Goal: Task Accomplishment & Management: Manage account settings

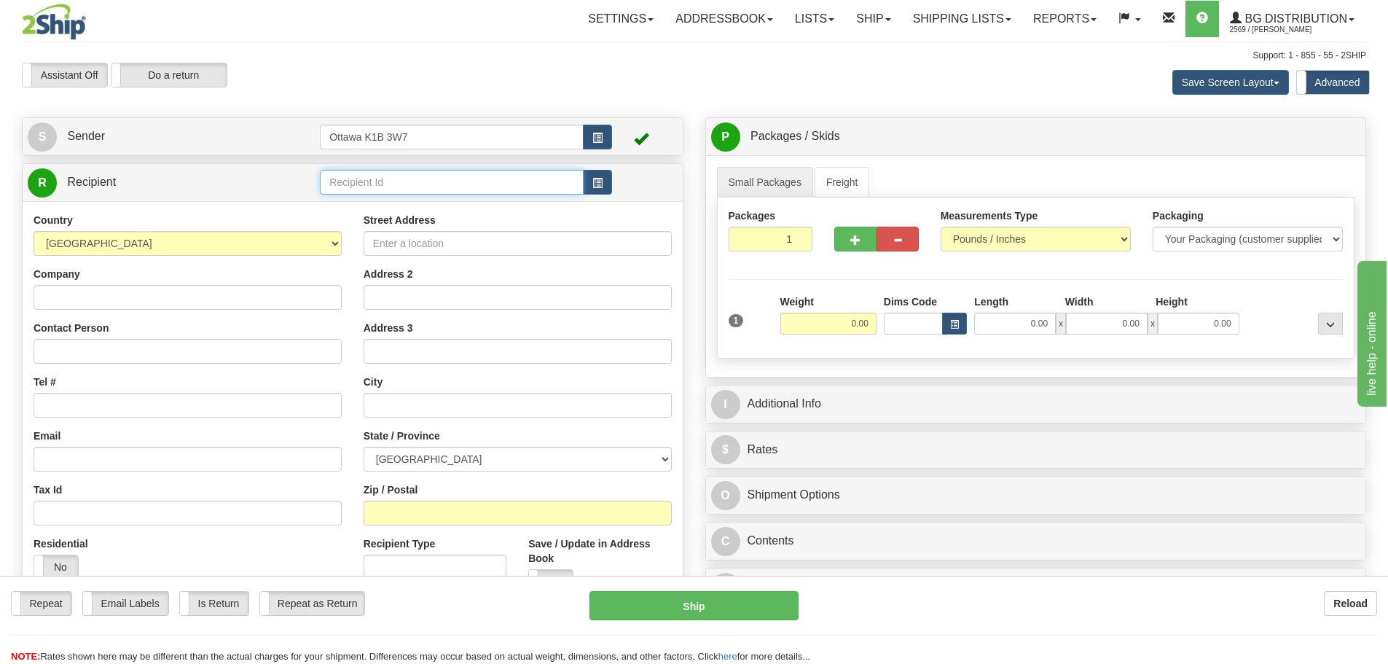
click at [420, 186] on input "text" at bounding box center [452, 182] width 264 height 25
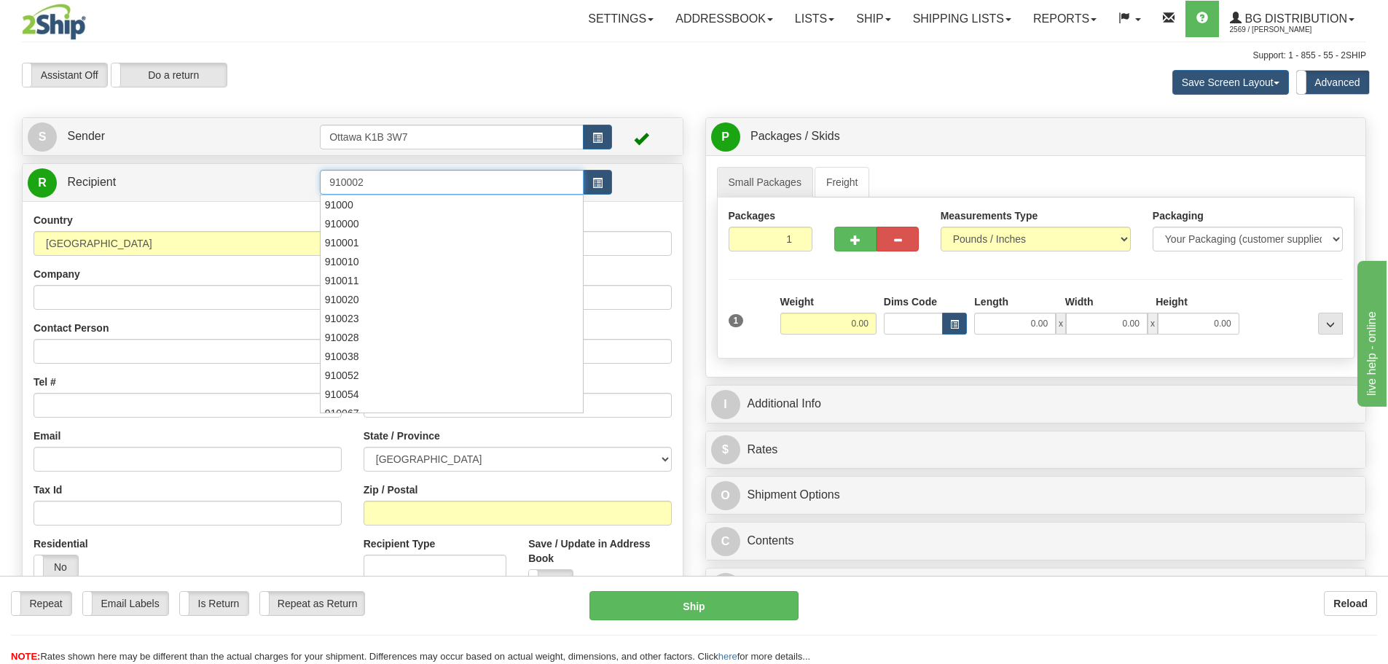
type input "910002"
click at [680, 66] on div "Assistant On Assistant Off Do a return Do a return Previous Next Save Screen La…" at bounding box center [694, 82] width 1366 height 39
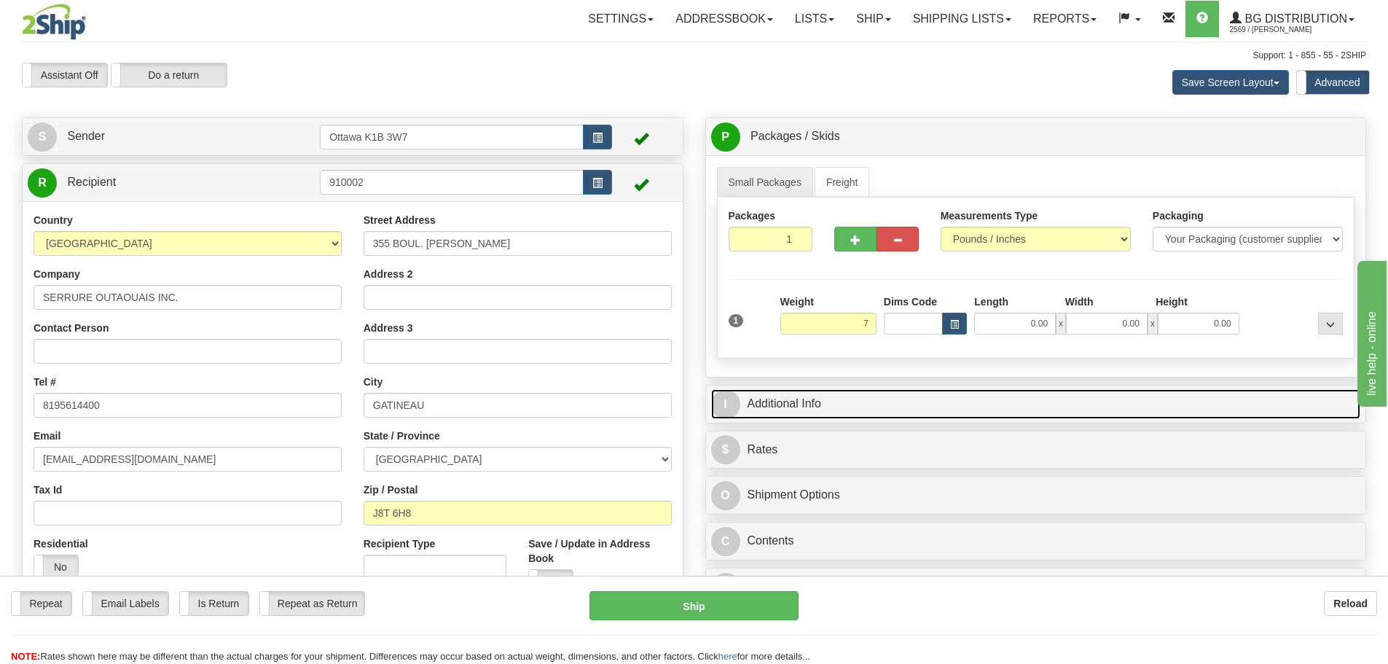
type input "7.00"
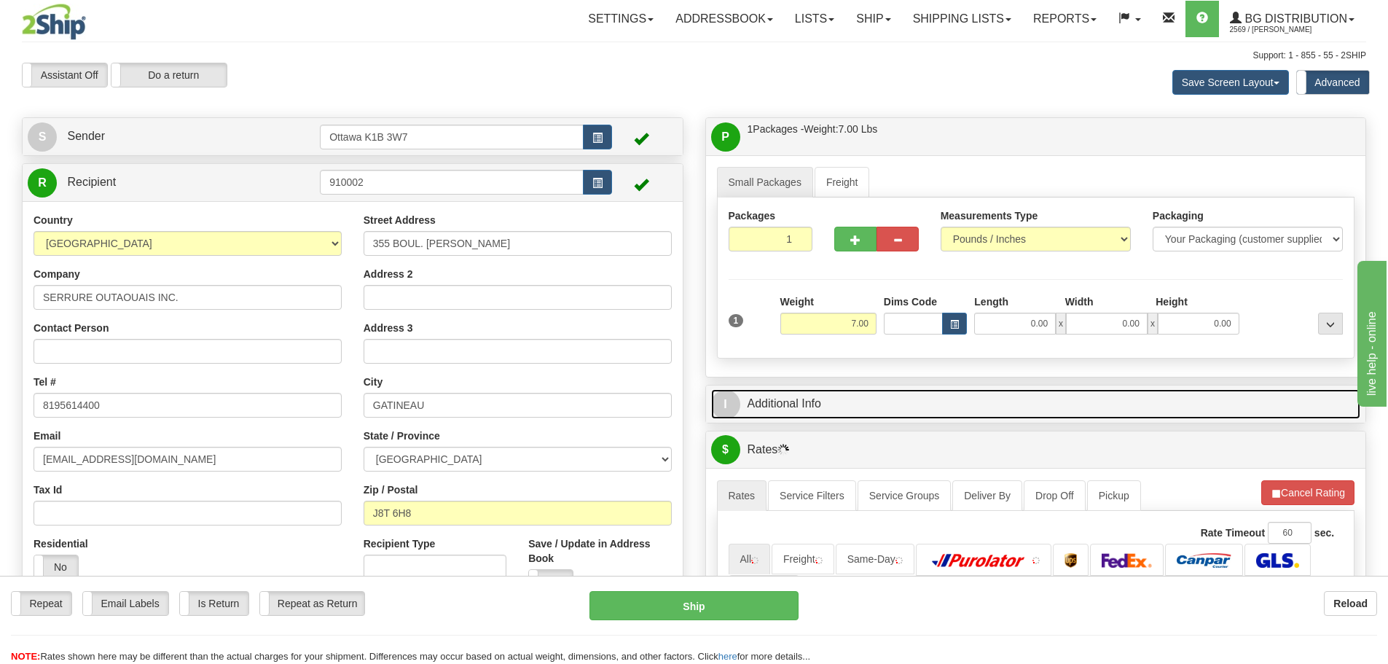
click at [935, 415] on link "I Additional Info" at bounding box center [1036, 404] width 650 height 30
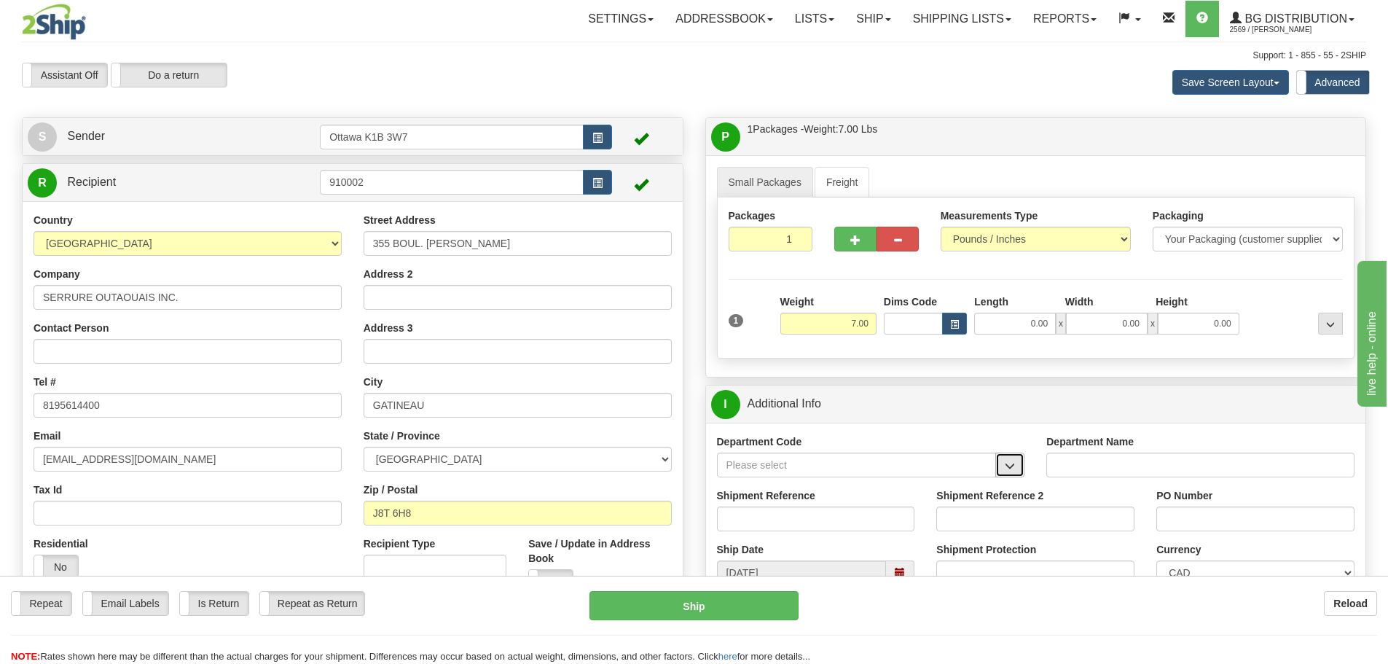
click at [1021, 470] on button "button" at bounding box center [1009, 464] width 29 height 25
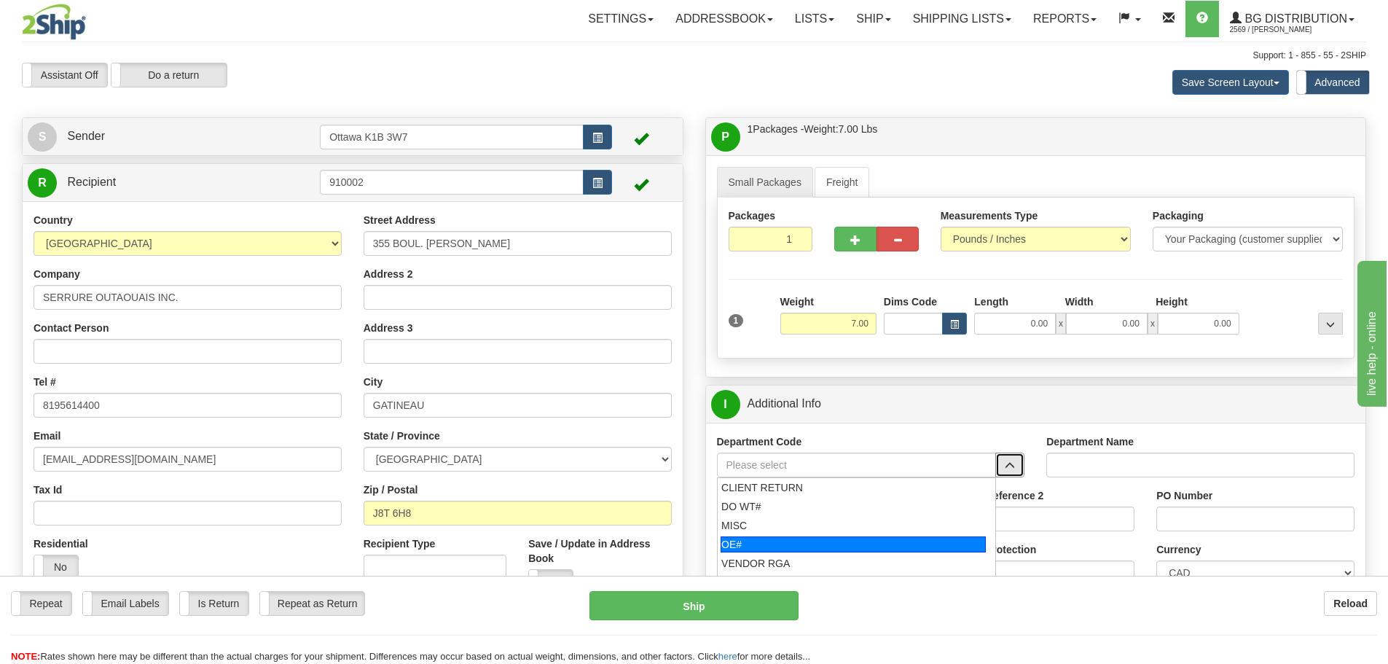
click at [873, 538] on div "OE#" at bounding box center [852, 544] width 265 height 16
type input "OE#"
type input "ORDERS"
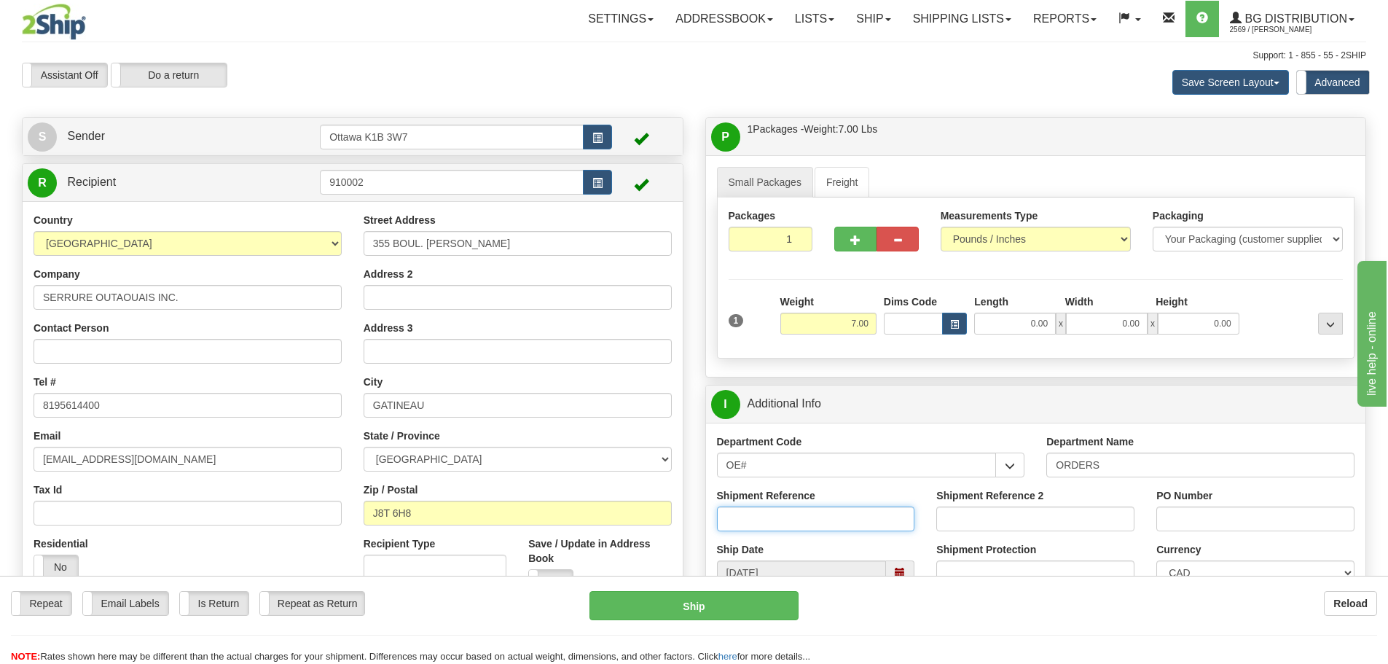
click at [864, 510] on input "Shipment Reference" at bounding box center [816, 518] width 198 height 25
type input "10205158-00"
click at [1087, 527] on input "Shipment Reference 2" at bounding box center [1035, 518] width 198 height 25
type input "10205148-00"
click at [1230, 519] on input "PO Number" at bounding box center [1255, 518] width 198 height 25
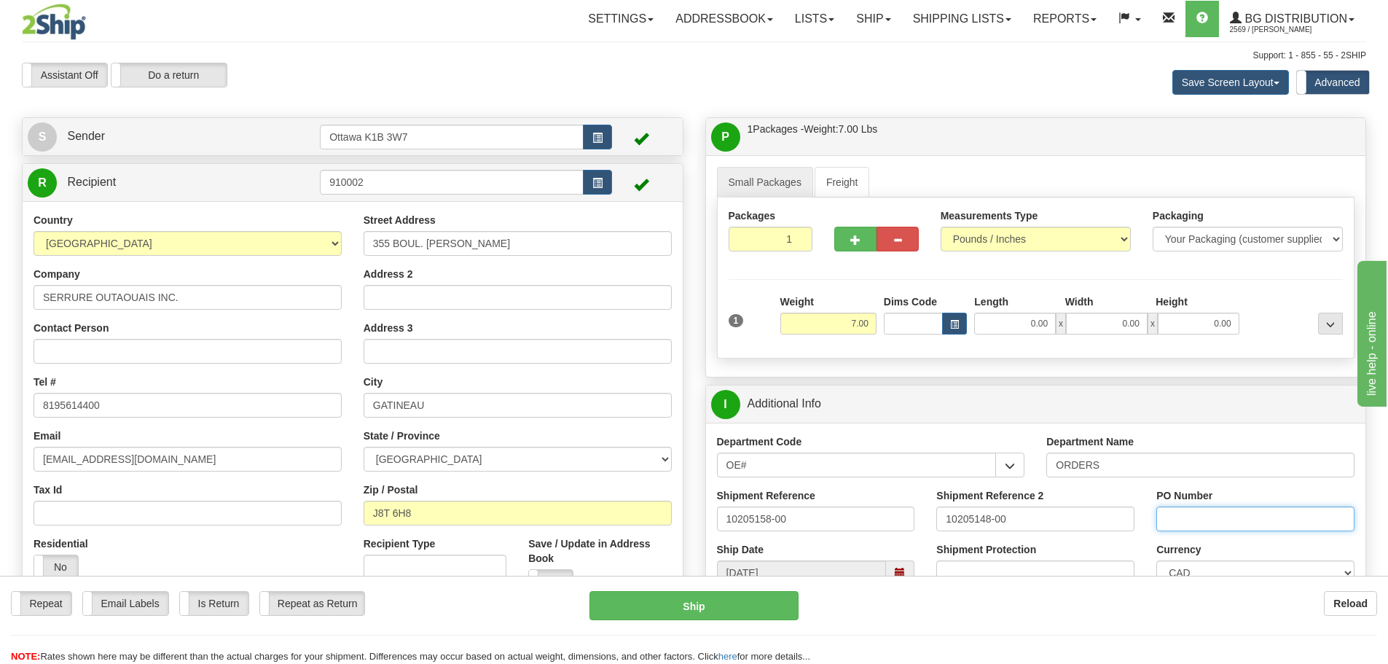
type input "N/A"
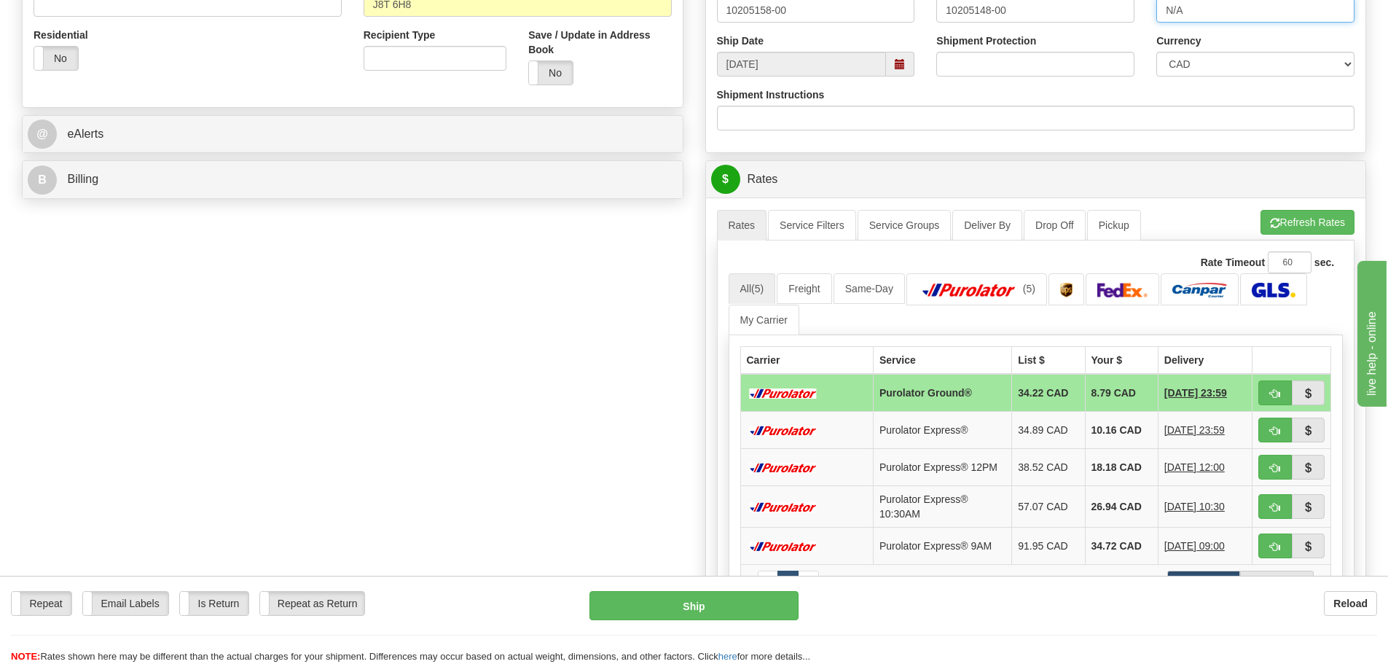
scroll to position [510, 0]
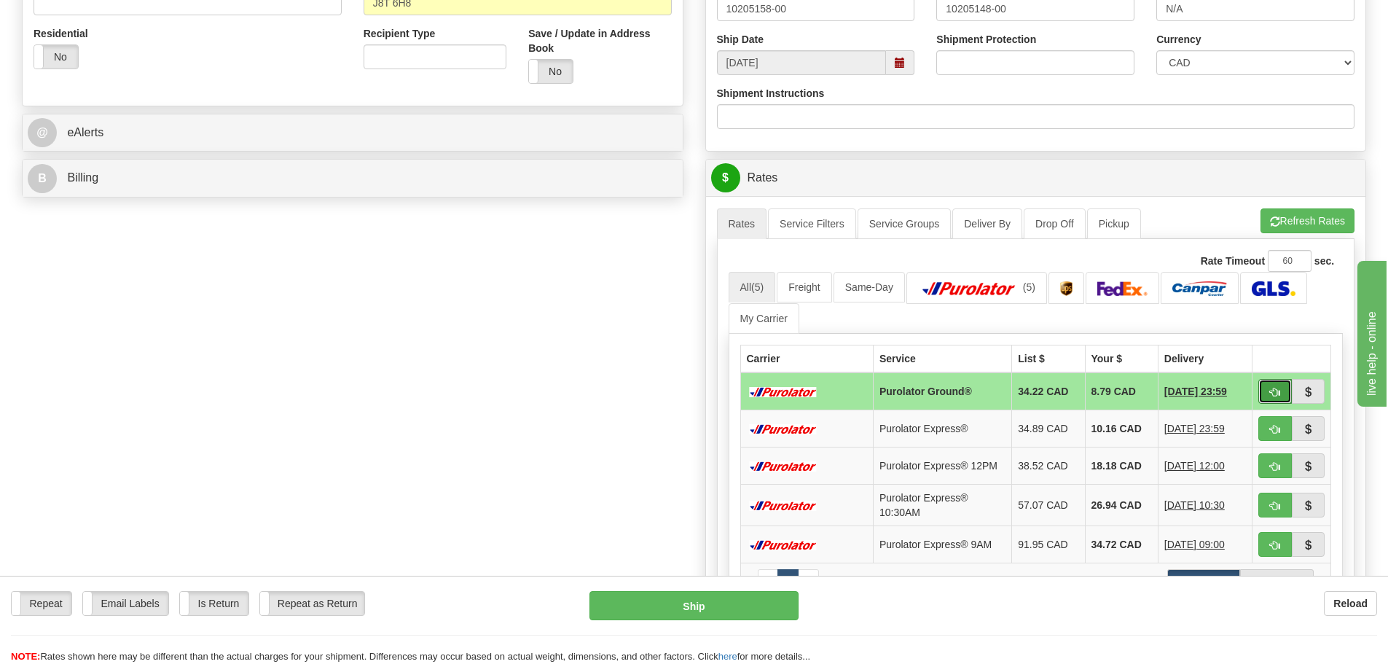
click at [1273, 388] on span "button" at bounding box center [1275, 391] width 10 height 9
type input "260"
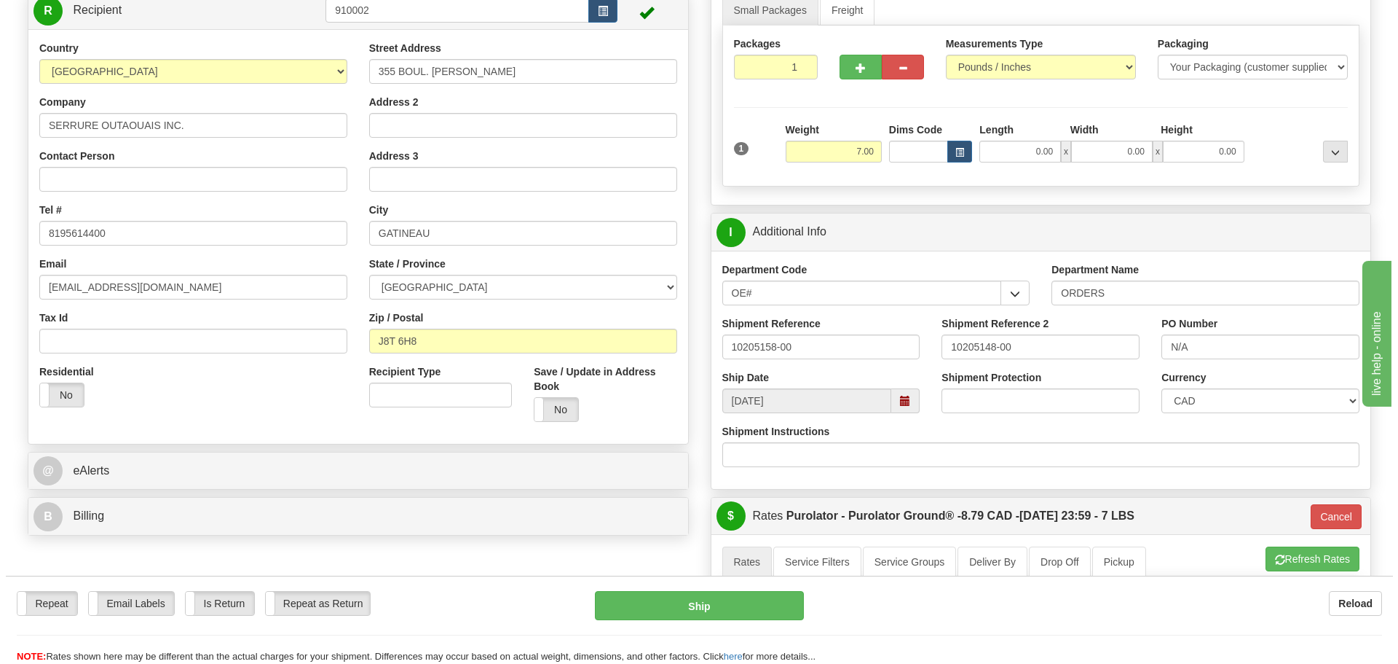
scroll to position [146, 0]
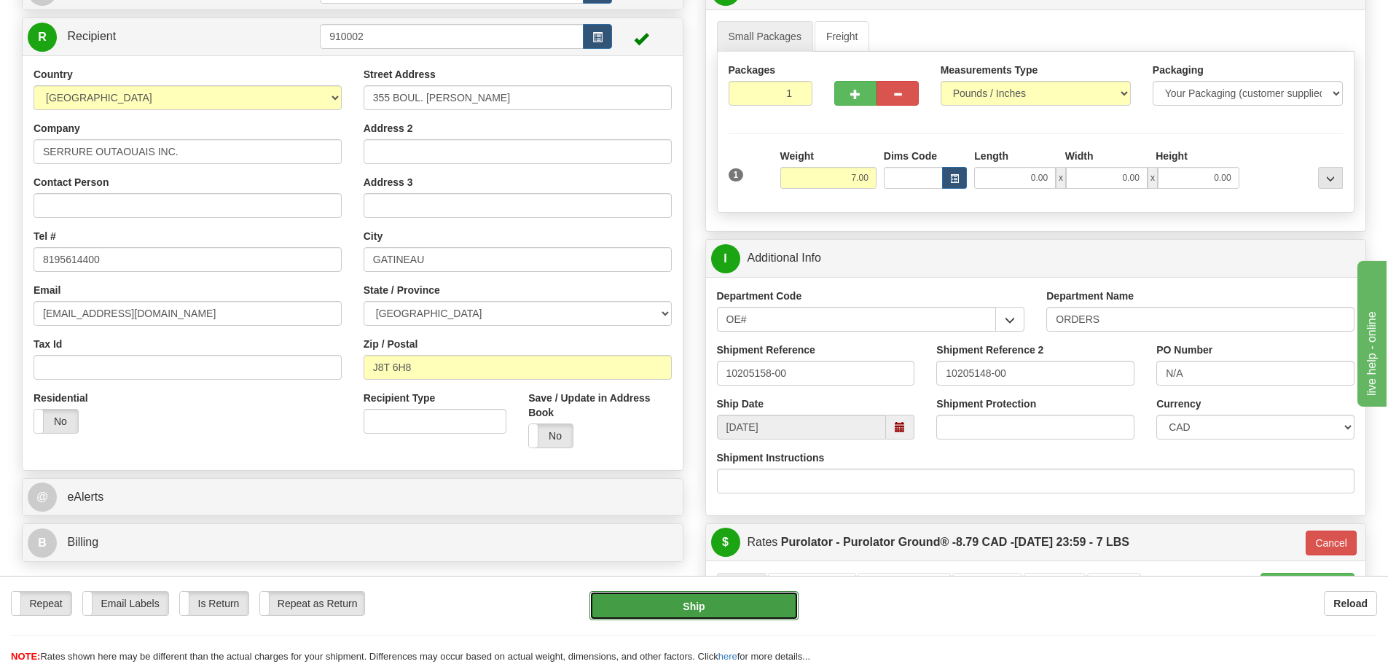
click at [771, 608] on button "Ship" at bounding box center [693, 605] width 209 height 29
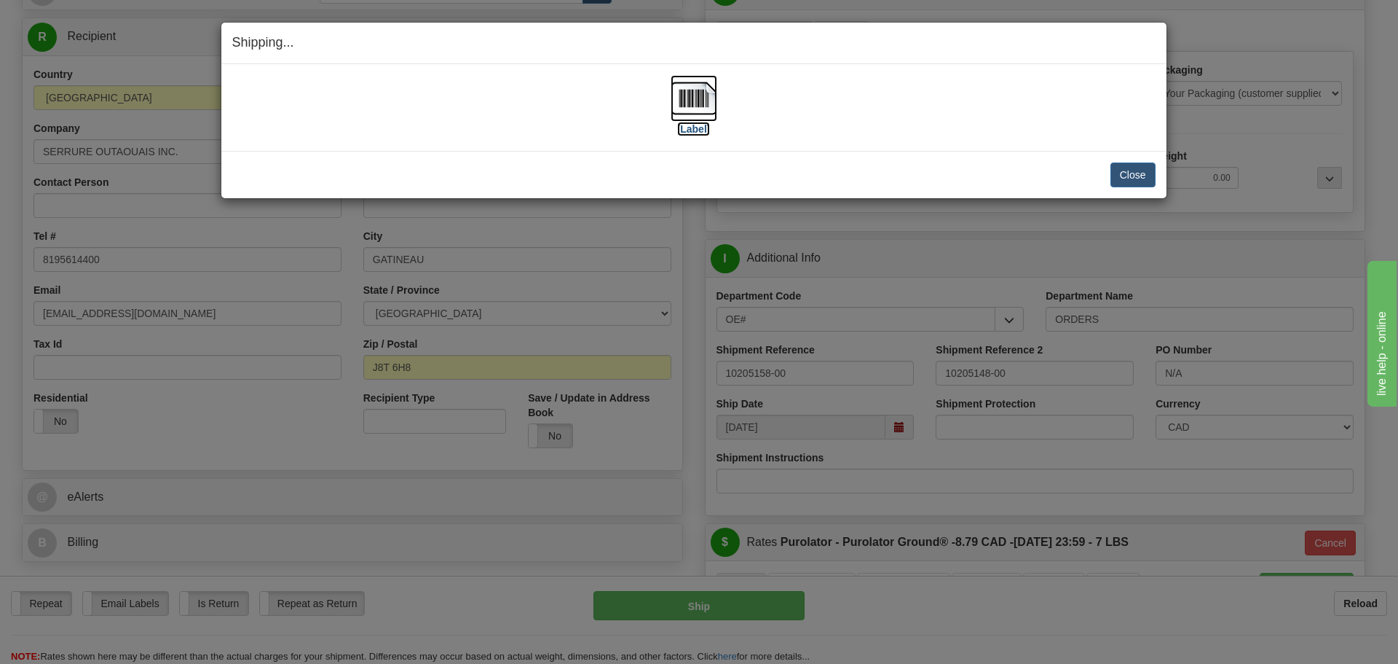
click at [688, 133] on label "[Label]" at bounding box center [694, 129] width 34 height 15
click at [1127, 179] on button "Close" at bounding box center [1133, 174] width 45 height 25
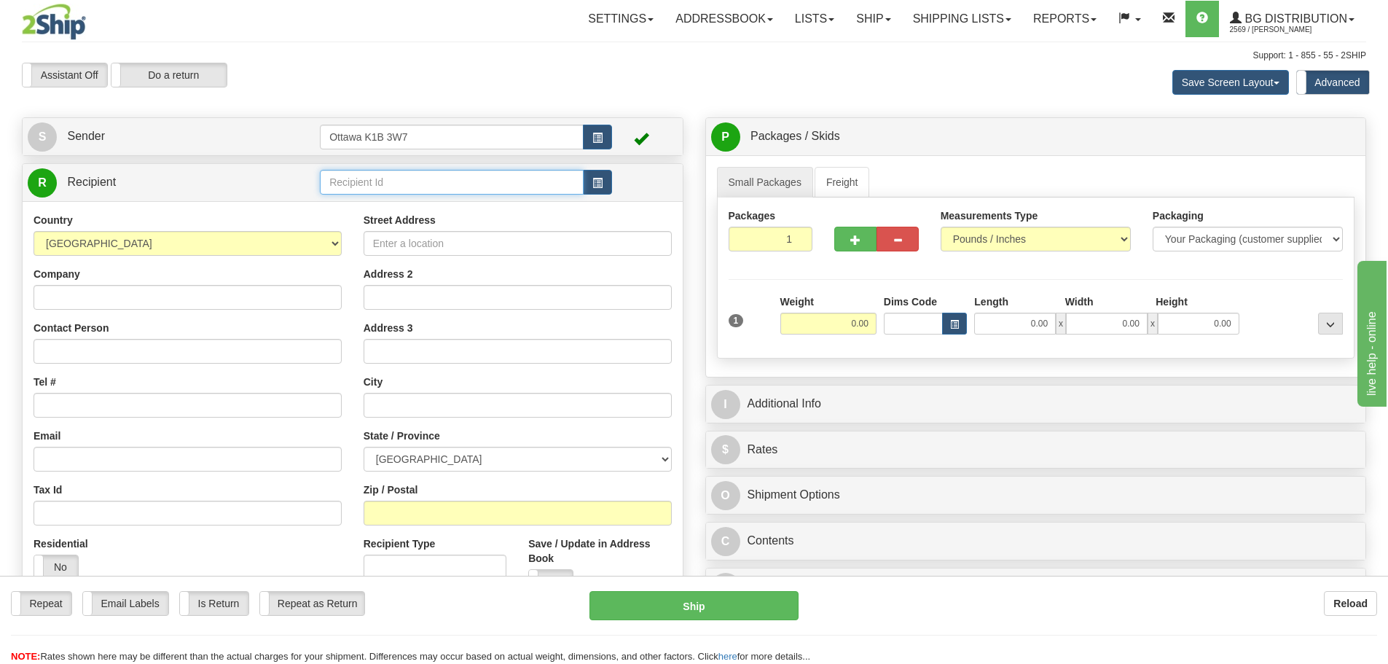
click at [414, 173] on input "text" at bounding box center [452, 182] width 264 height 25
click at [608, 189] on button "button" at bounding box center [597, 182] width 29 height 25
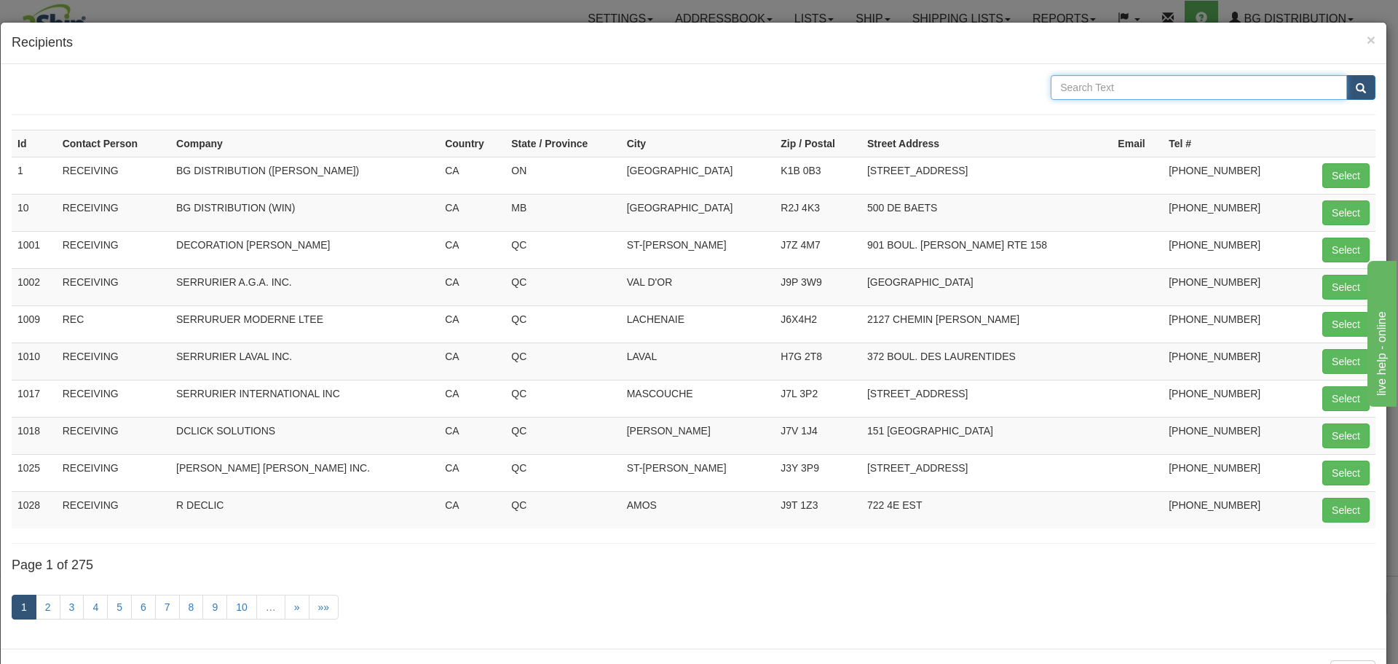
click at [1228, 95] on input "text" at bounding box center [1199, 87] width 296 height 25
type input "DEVILLE"
click at [1347, 75] on button "submit" at bounding box center [1361, 87] width 29 height 25
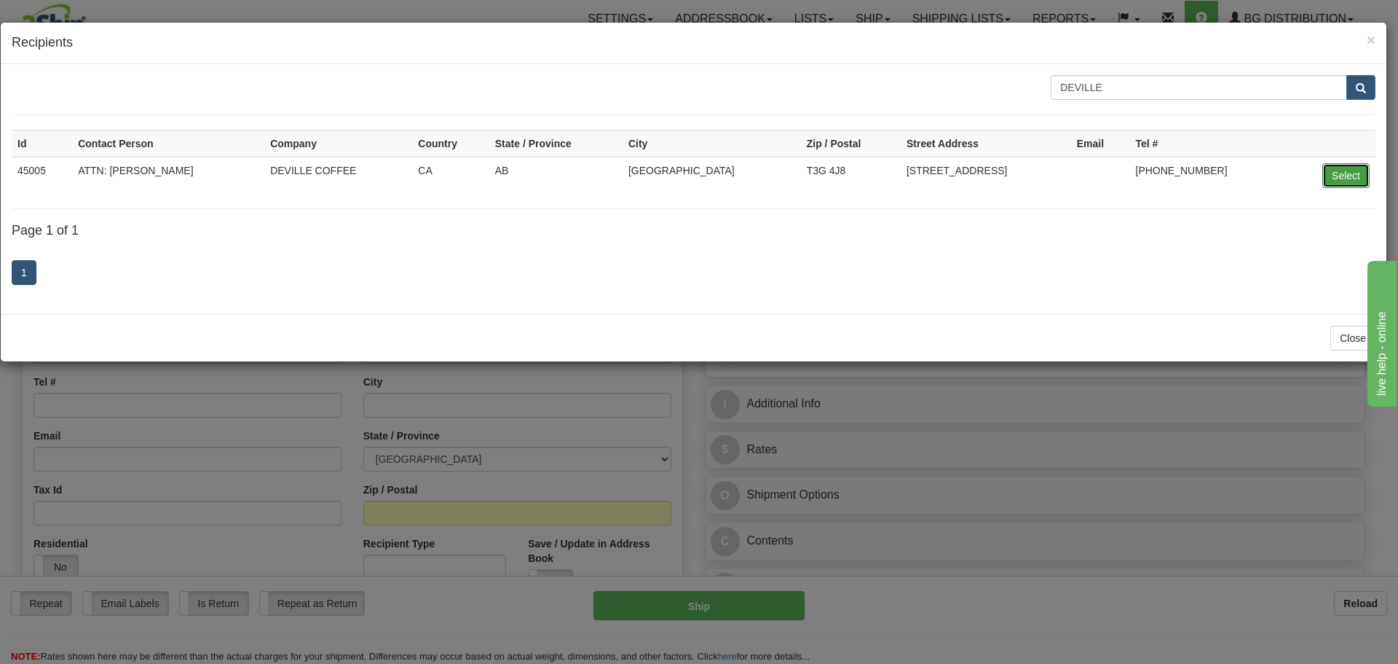
click at [1354, 166] on button "Select" at bounding box center [1346, 175] width 47 height 25
type input "45005"
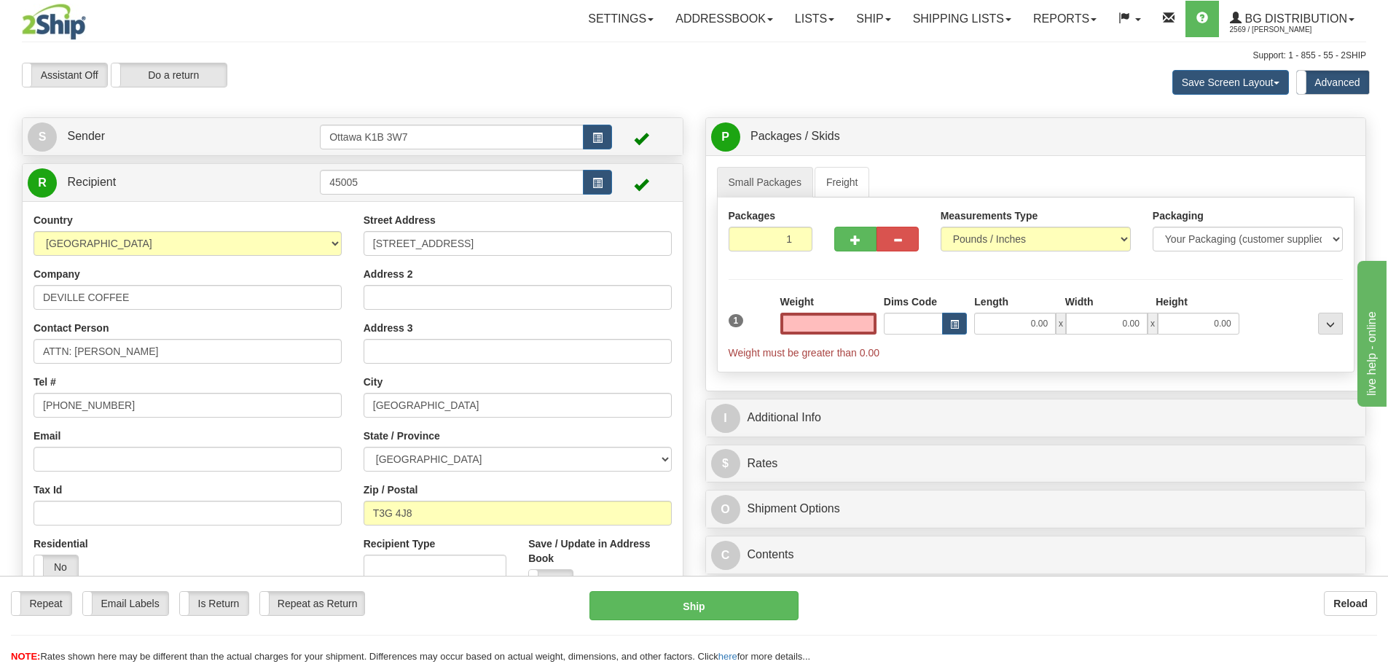
type input "0.00"
click at [800, 323] on input "0.00" at bounding box center [828, 323] width 96 height 22
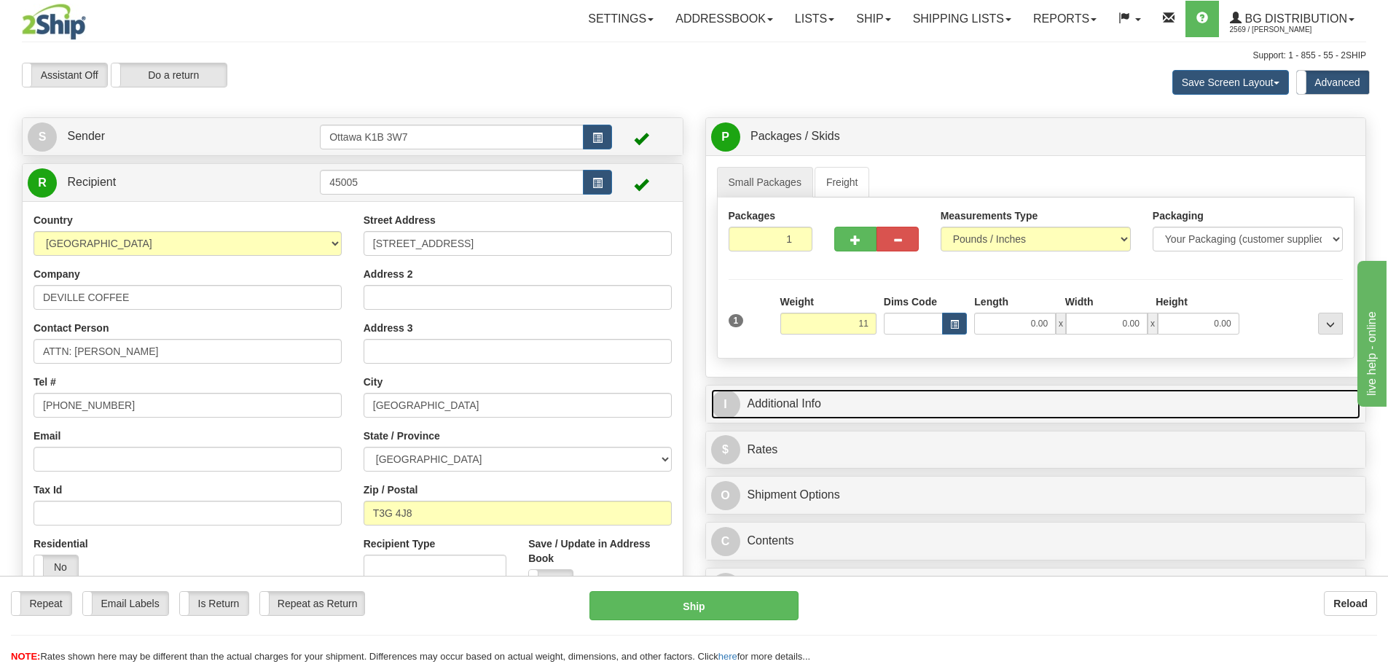
type input "11.00"
click at [984, 395] on link "I Additional Info" at bounding box center [1036, 404] width 650 height 30
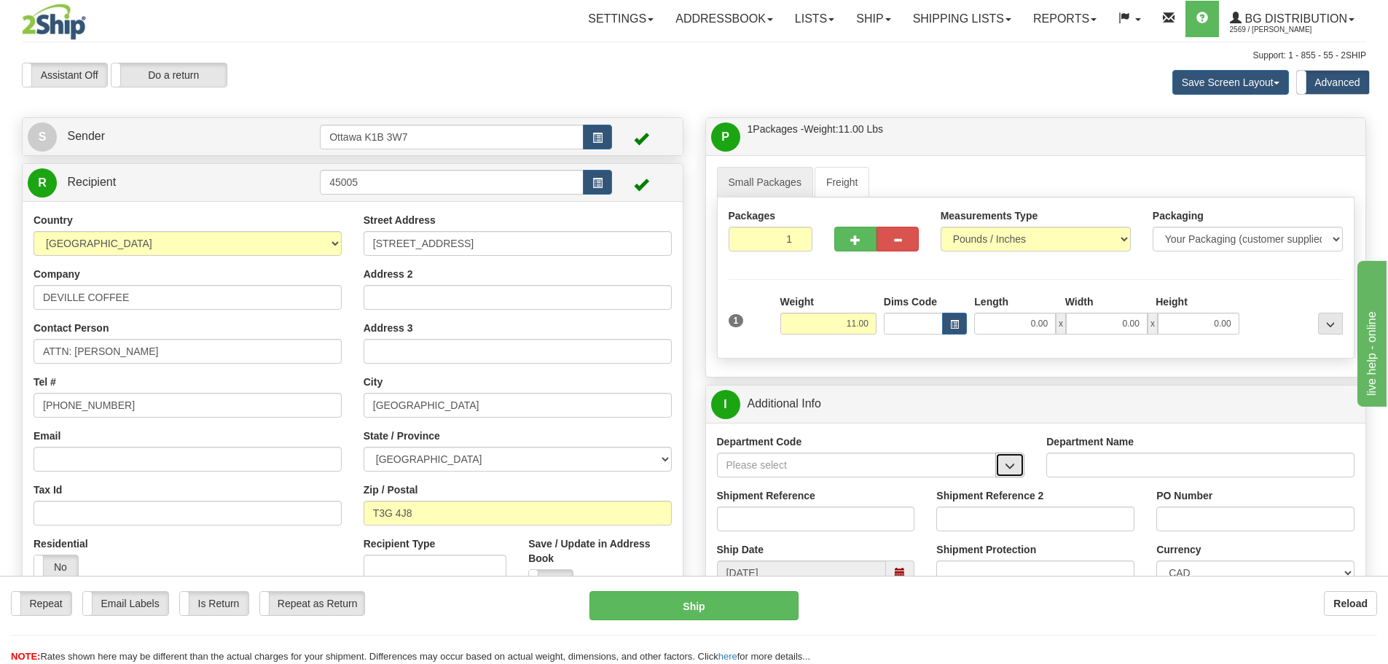
click at [1012, 471] on button "button" at bounding box center [1009, 464] width 29 height 25
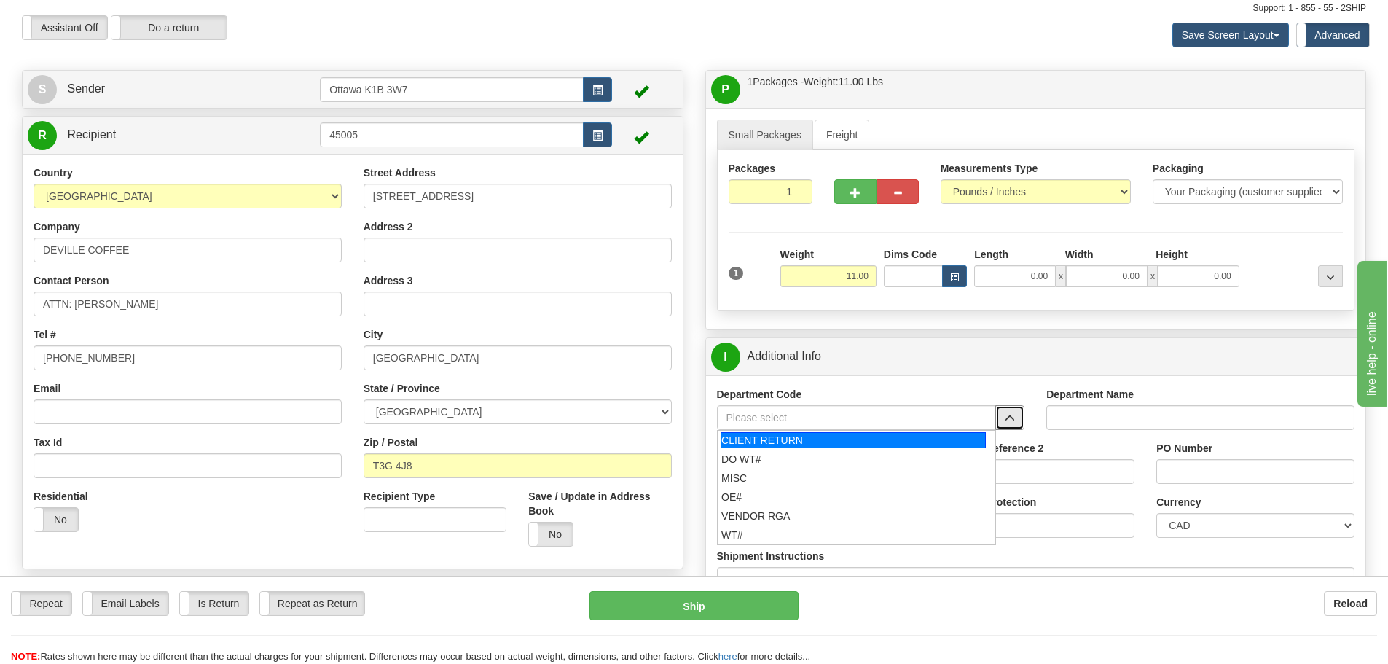
scroll to position [73, 0]
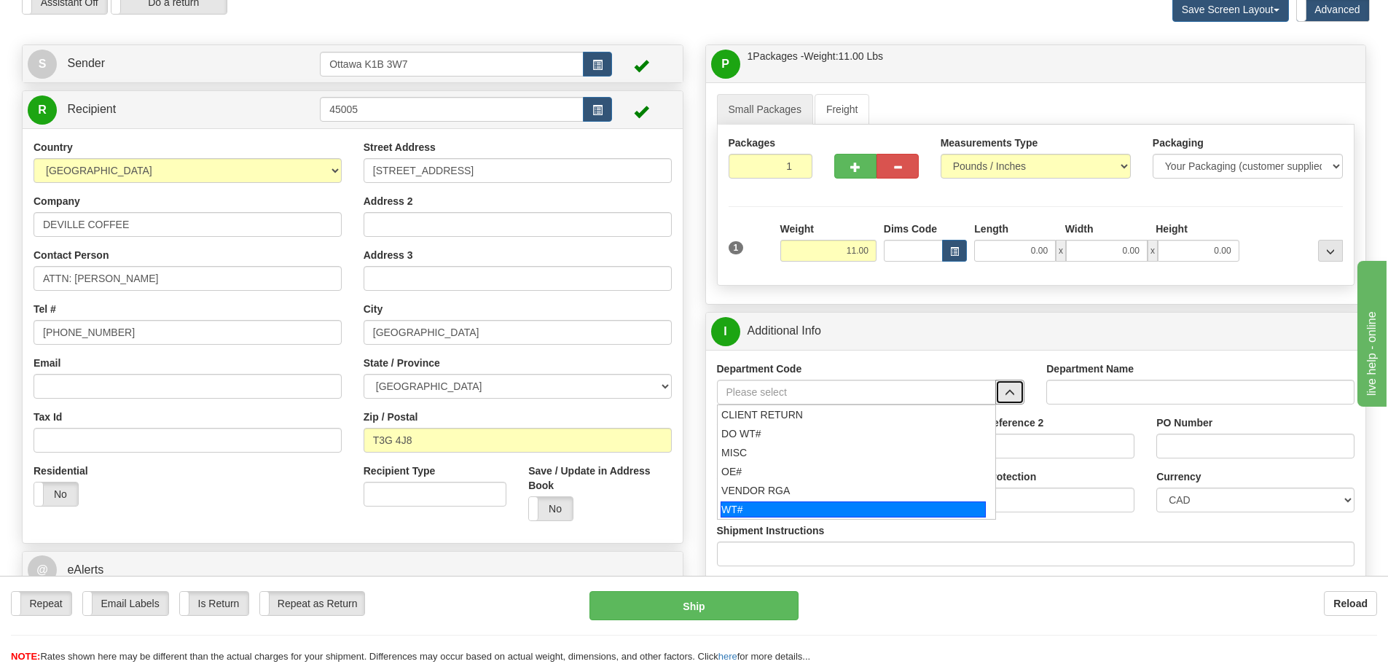
click at [811, 507] on div "WT#" at bounding box center [852, 509] width 265 height 16
type input "WT#"
type input "WAREHOUSE TRANSFERS"
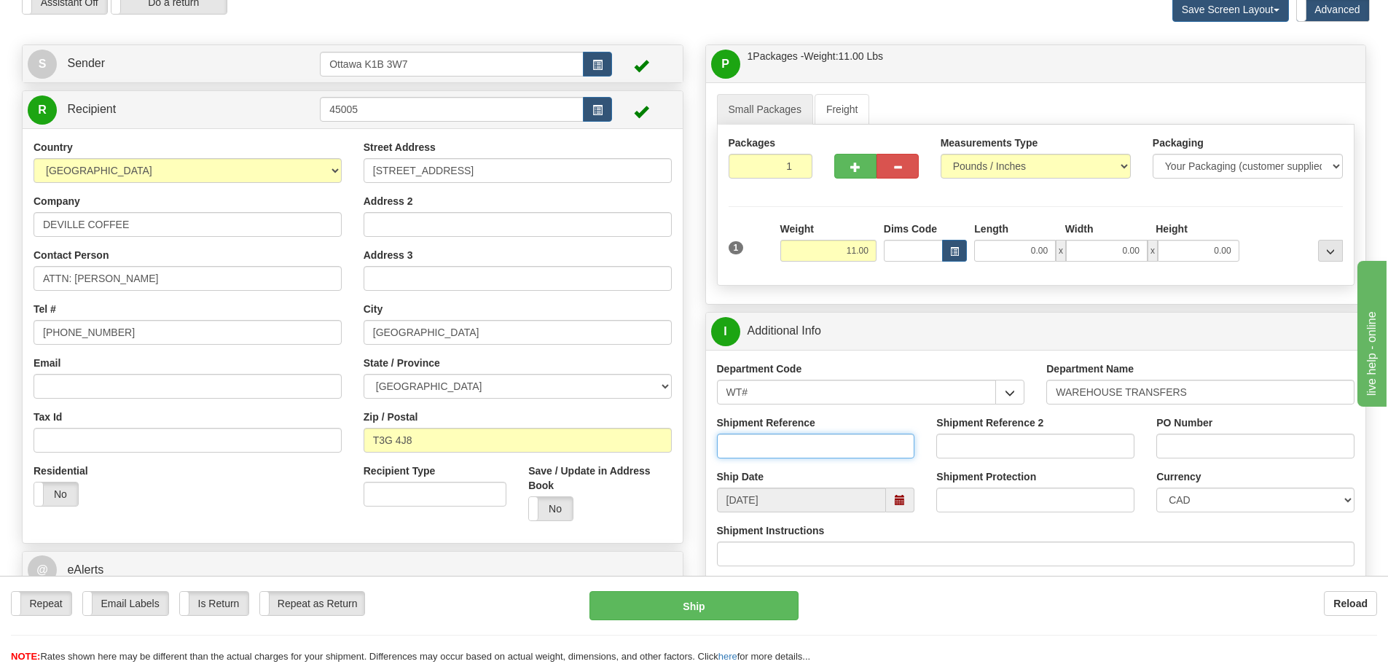
click at [800, 449] on input "Shipment Reference" at bounding box center [816, 445] width 198 height 25
type input "167501-00"
click at [1202, 442] on input "PO Number" at bounding box center [1255, 445] width 198 height 25
click at [1231, 439] on input "PO Number" at bounding box center [1255, 445] width 198 height 25
paste input "JB 1185"
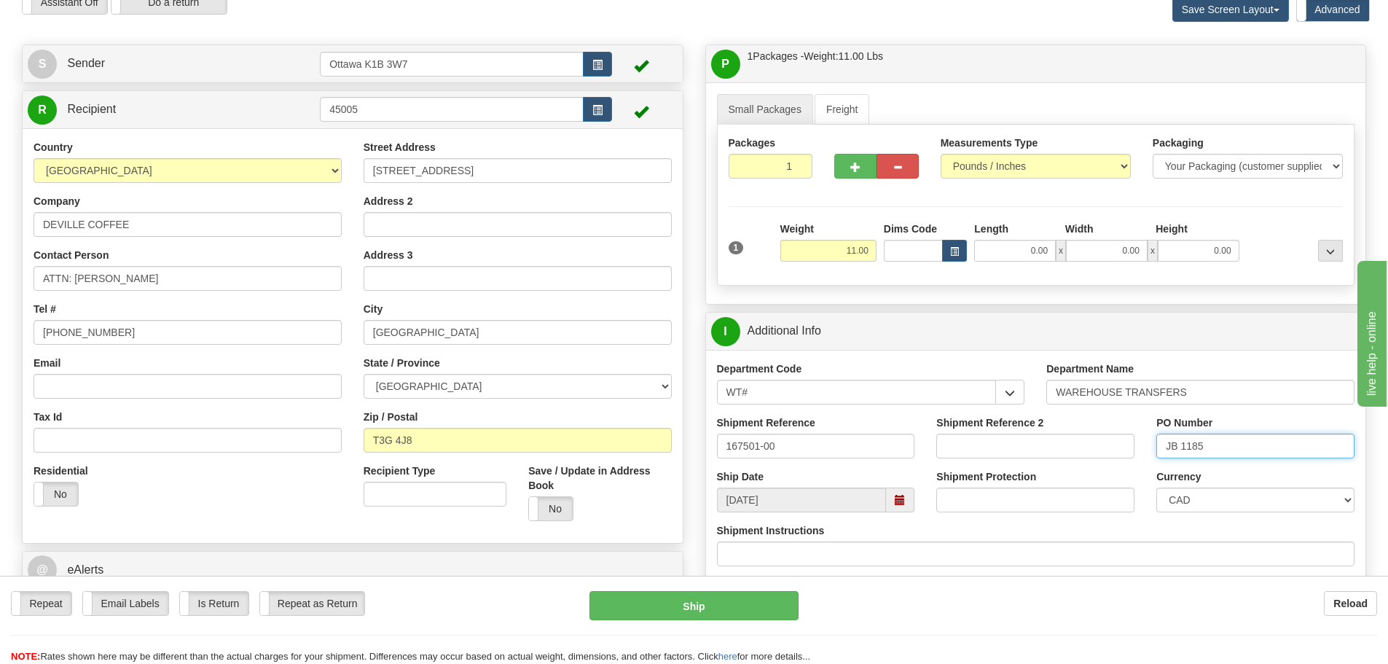
type input "JB 1185"
click at [1128, 475] on div "Shipment Protection" at bounding box center [1035, 490] width 198 height 43
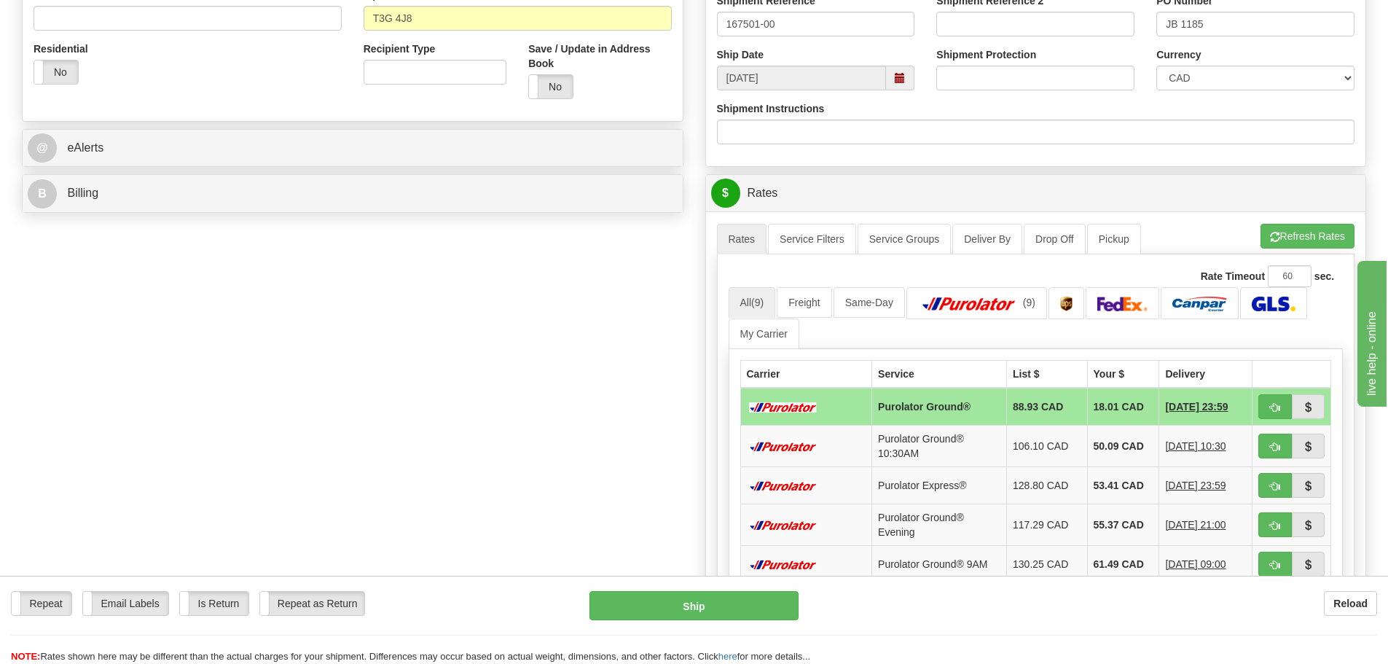
scroll to position [510, 0]
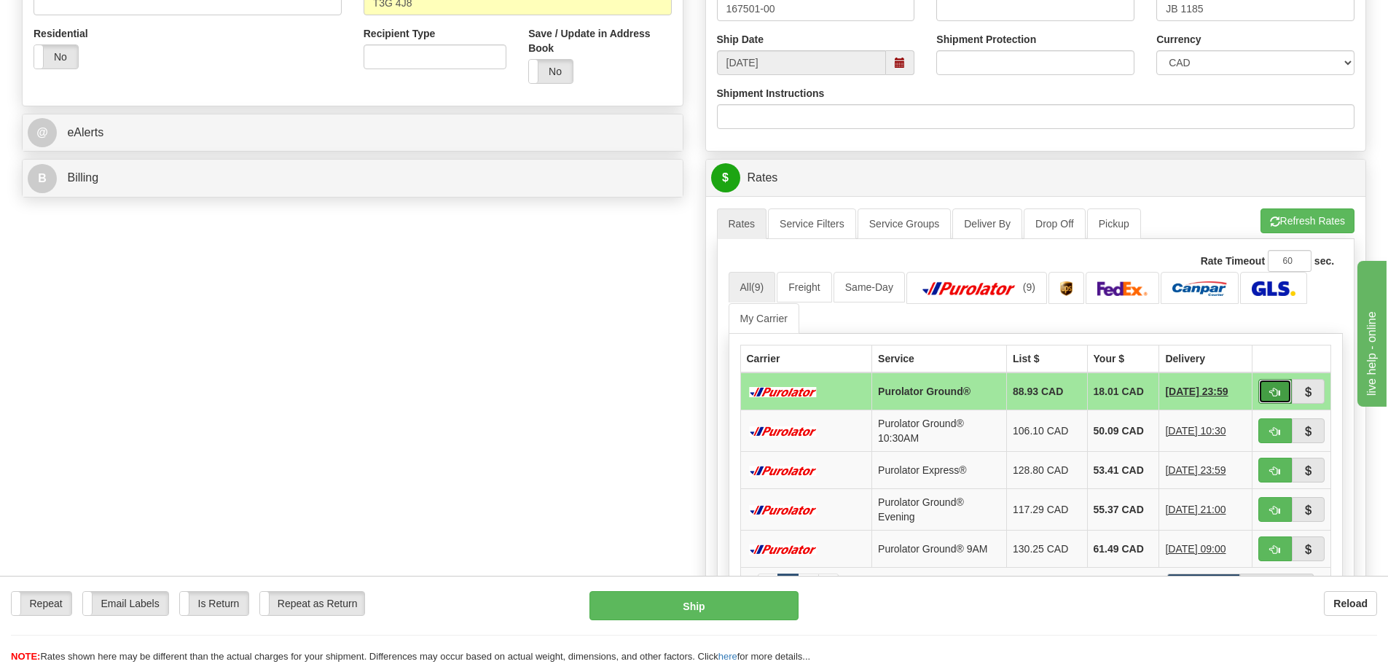
click at [1276, 389] on span "button" at bounding box center [1275, 391] width 10 height 9
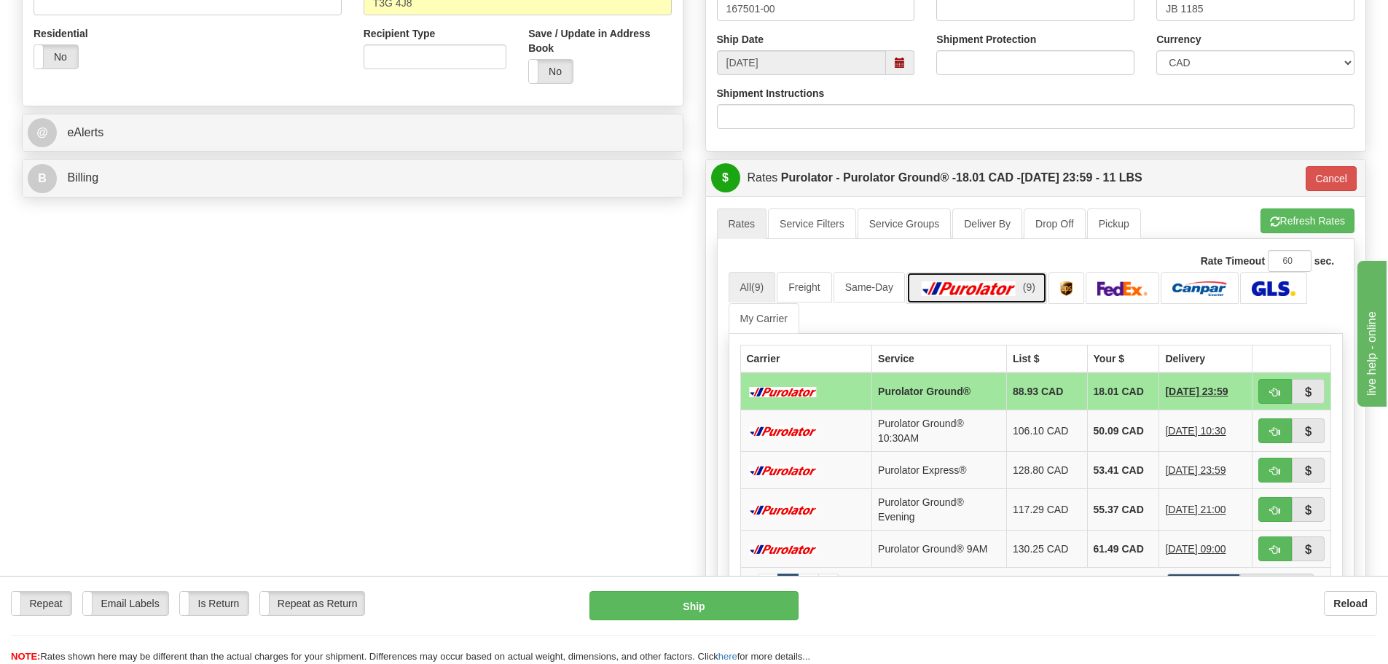
click at [1011, 296] on img at bounding box center [969, 288] width 102 height 15
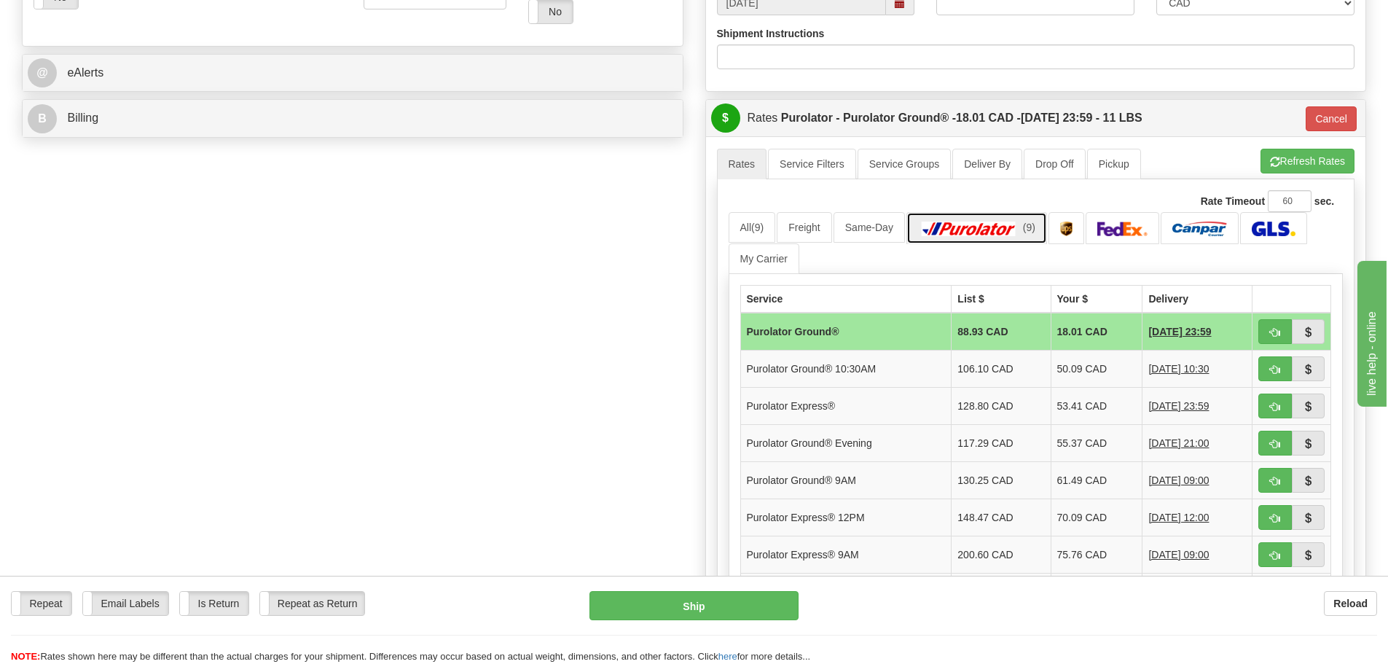
scroll to position [656, 0]
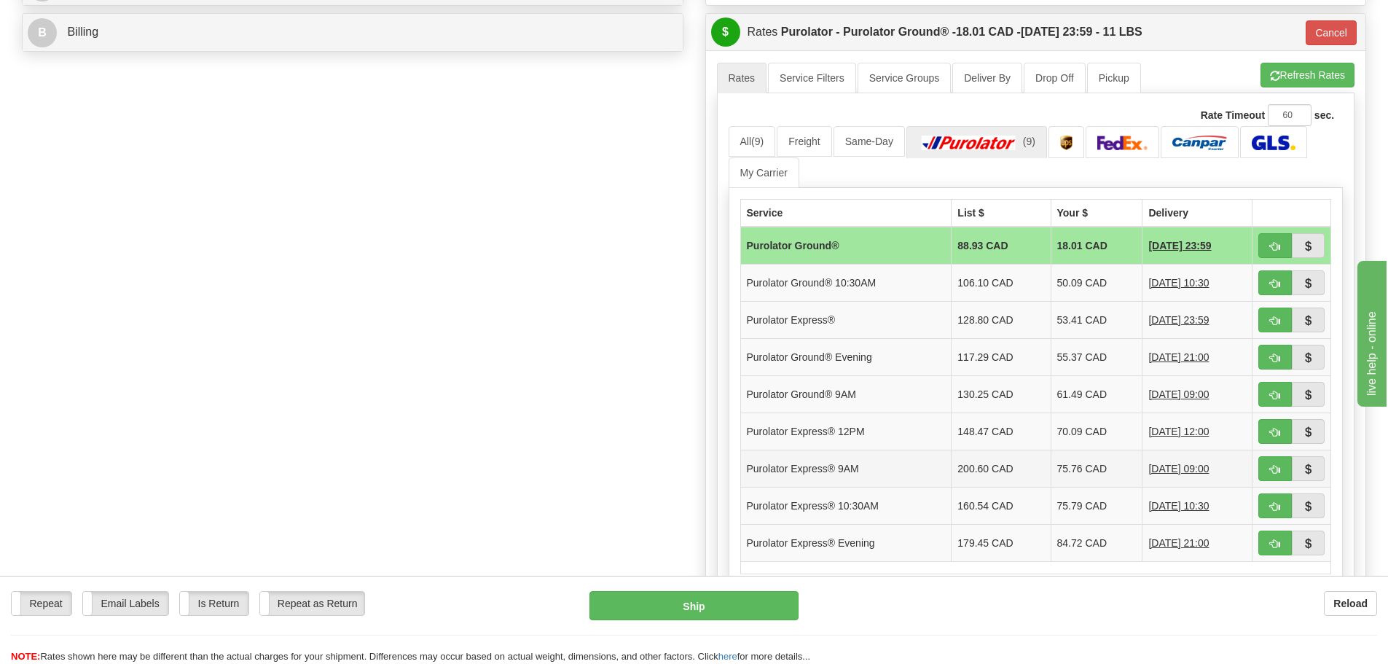
click at [1023, 473] on td "200.60 CAD" at bounding box center [1000, 467] width 99 height 37
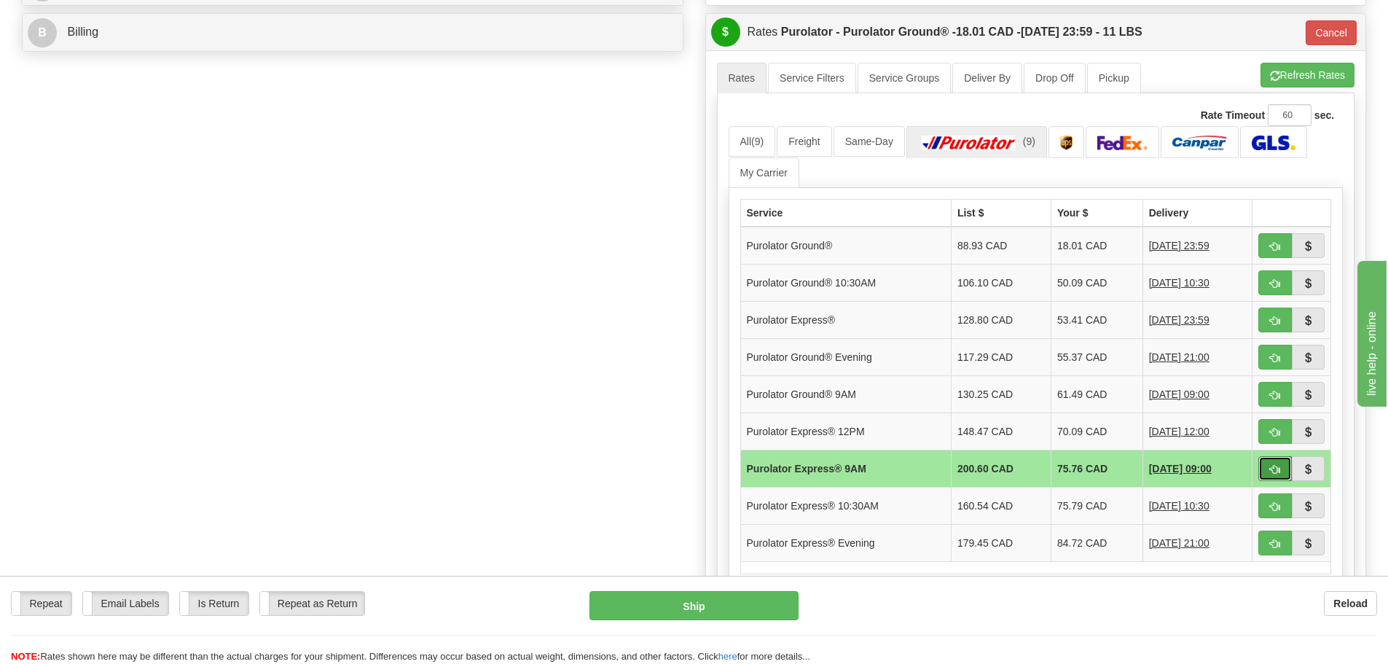
click at [1285, 464] on button "button" at bounding box center [1275, 468] width 34 height 25
type input "200"
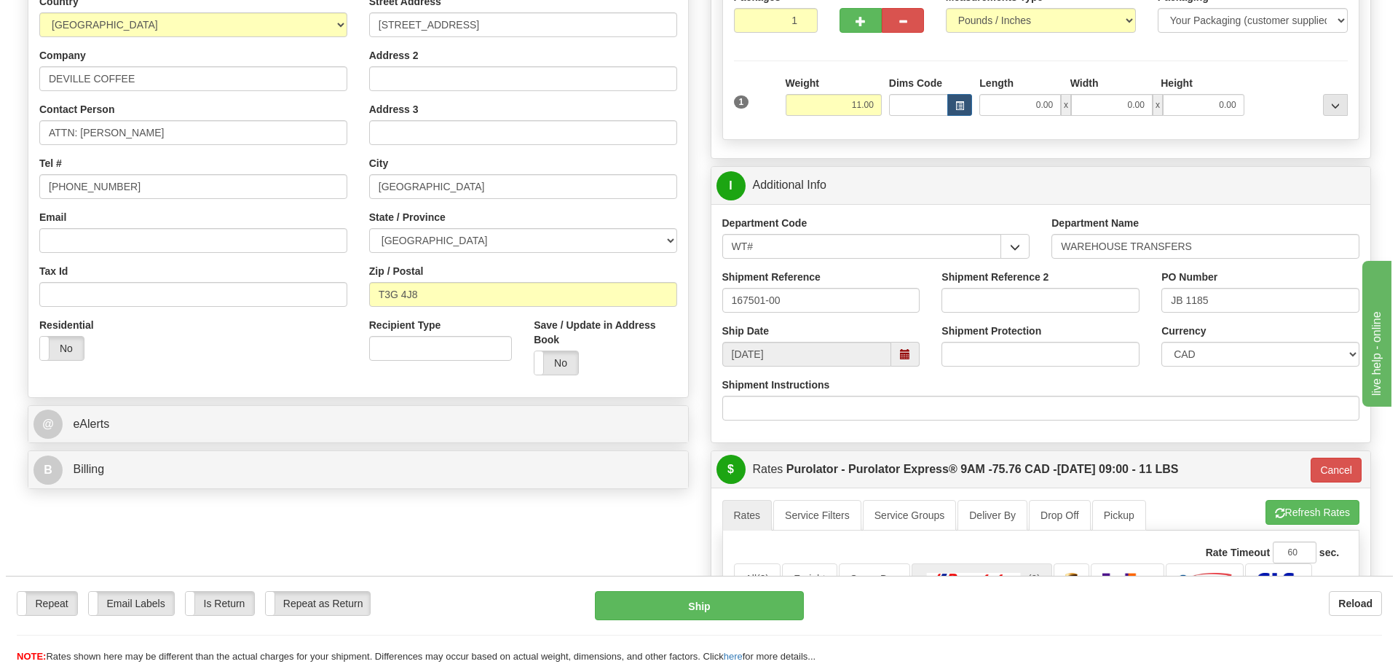
scroll to position [146, 0]
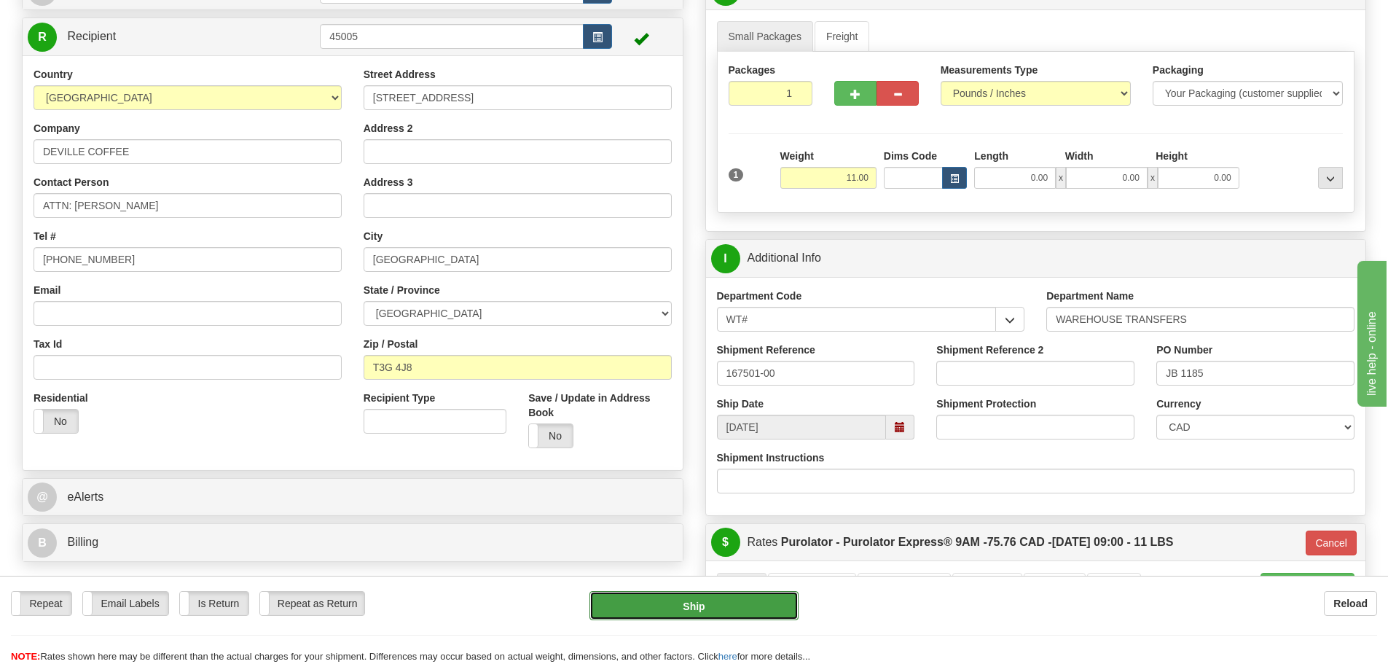
click at [715, 601] on button "Ship" at bounding box center [693, 605] width 209 height 29
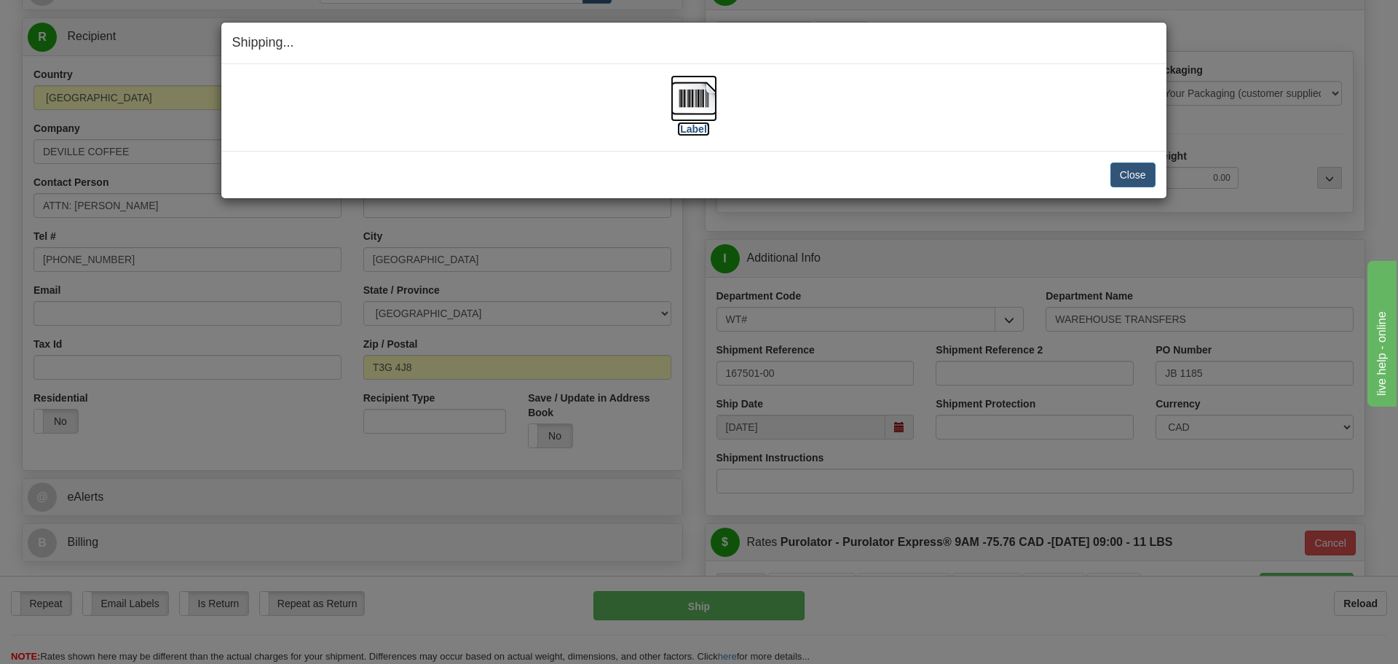
click at [695, 135] on label "[Label]" at bounding box center [694, 129] width 34 height 15
click at [1125, 171] on button "Close" at bounding box center [1133, 174] width 45 height 25
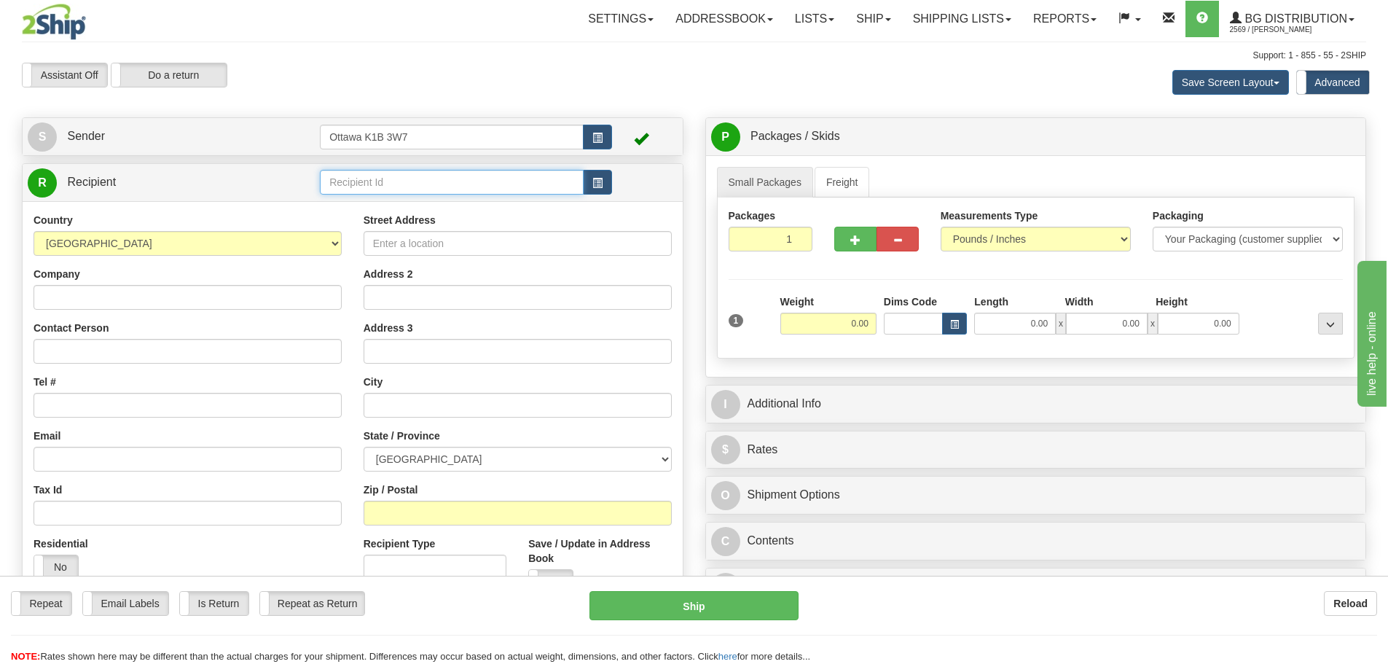
click at [373, 183] on input "text" at bounding box center [452, 182] width 264 height 25
type input "80029"
click at [710, 83] on div "Assistant On Assistant Off Do a return Do a return Previous Next Save Screen La…" at bounding box center [694, 82] width 1366 height 39
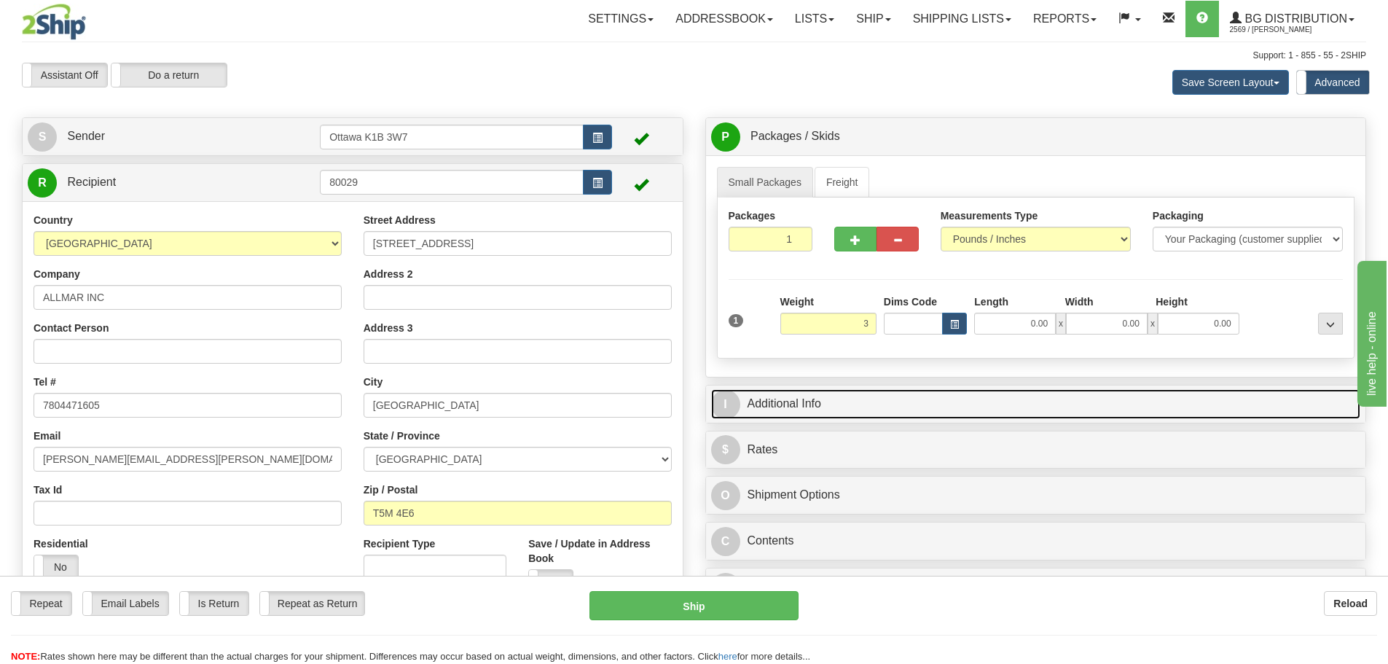
type input "3.00"
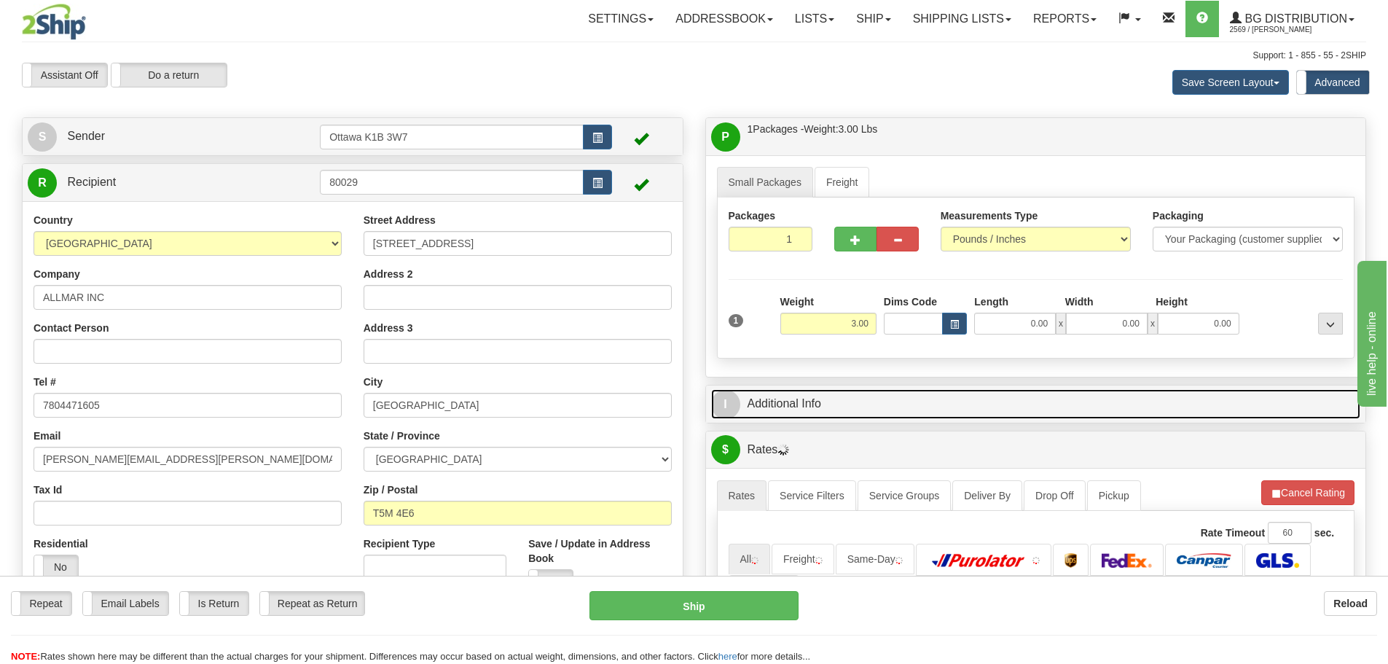
click at [942, 398] on link "I Additional Info" at bounding box center [1036, 404] width 650 height 30
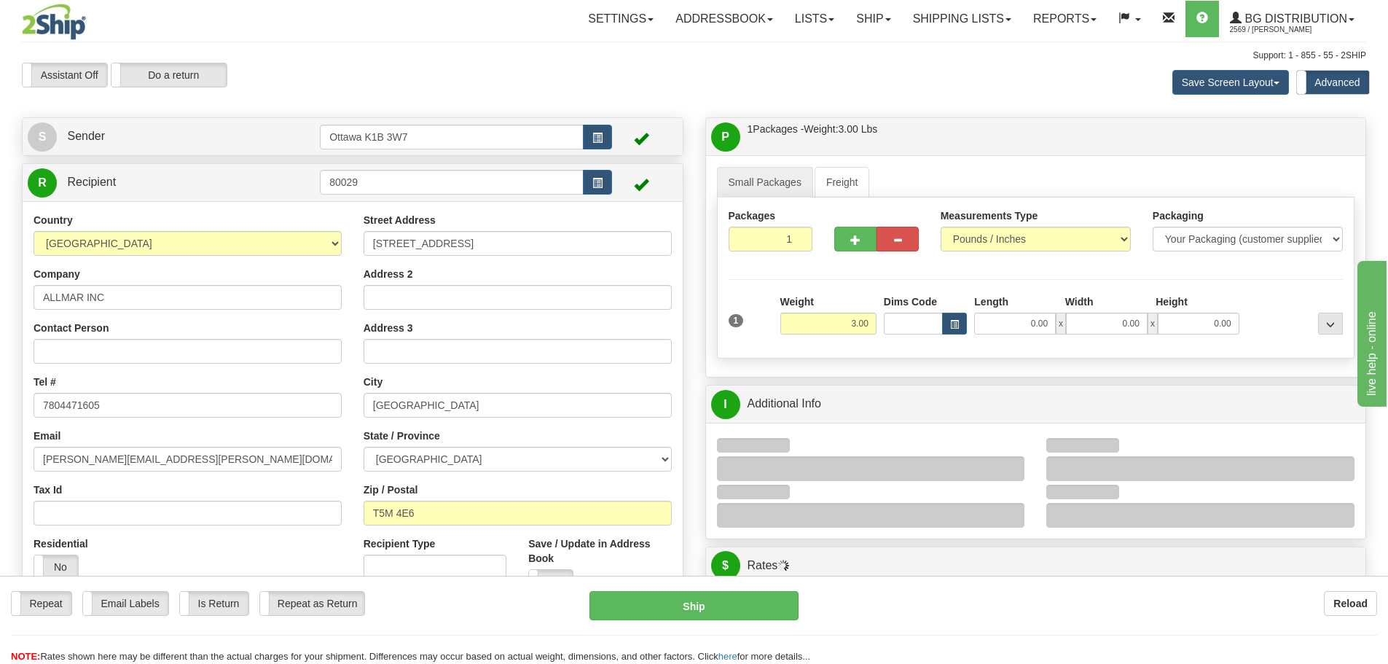
click at [1014, 460] on div at bounding box center [871, 468] width 308 height 25
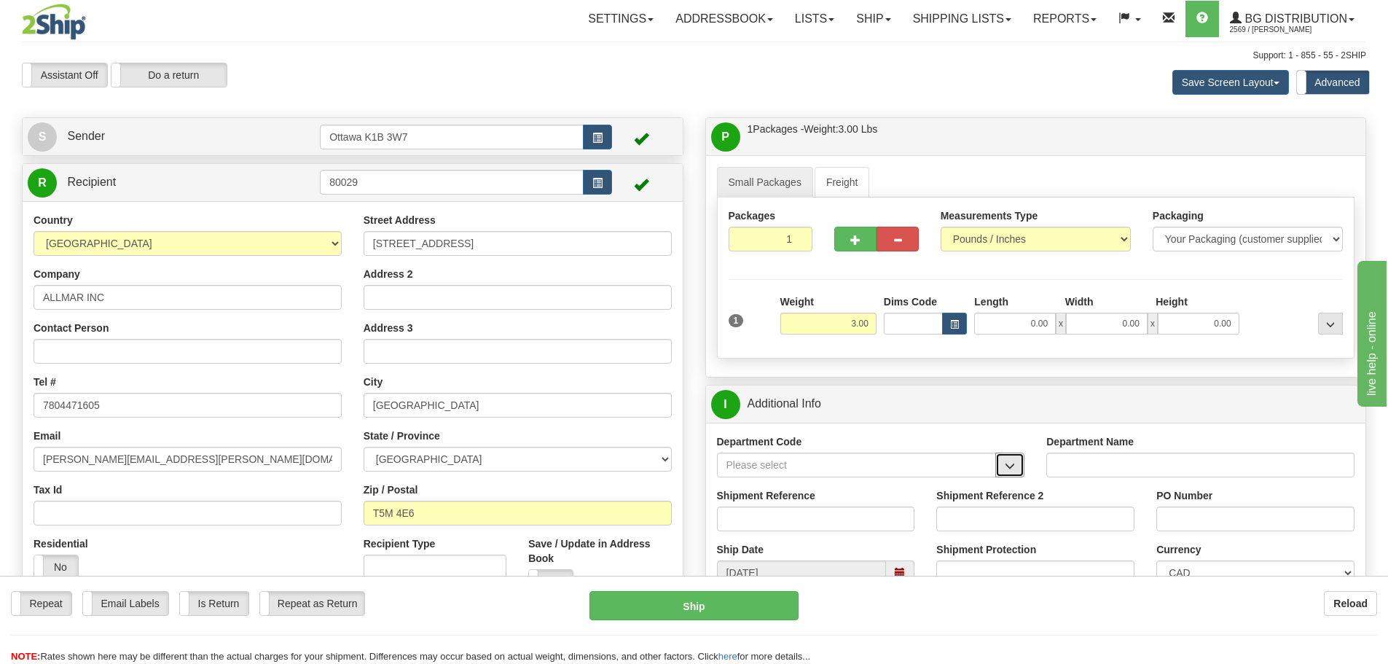
click at [1014, 461] on span "button" at bounding box center [1009, 465] width 10 height 9
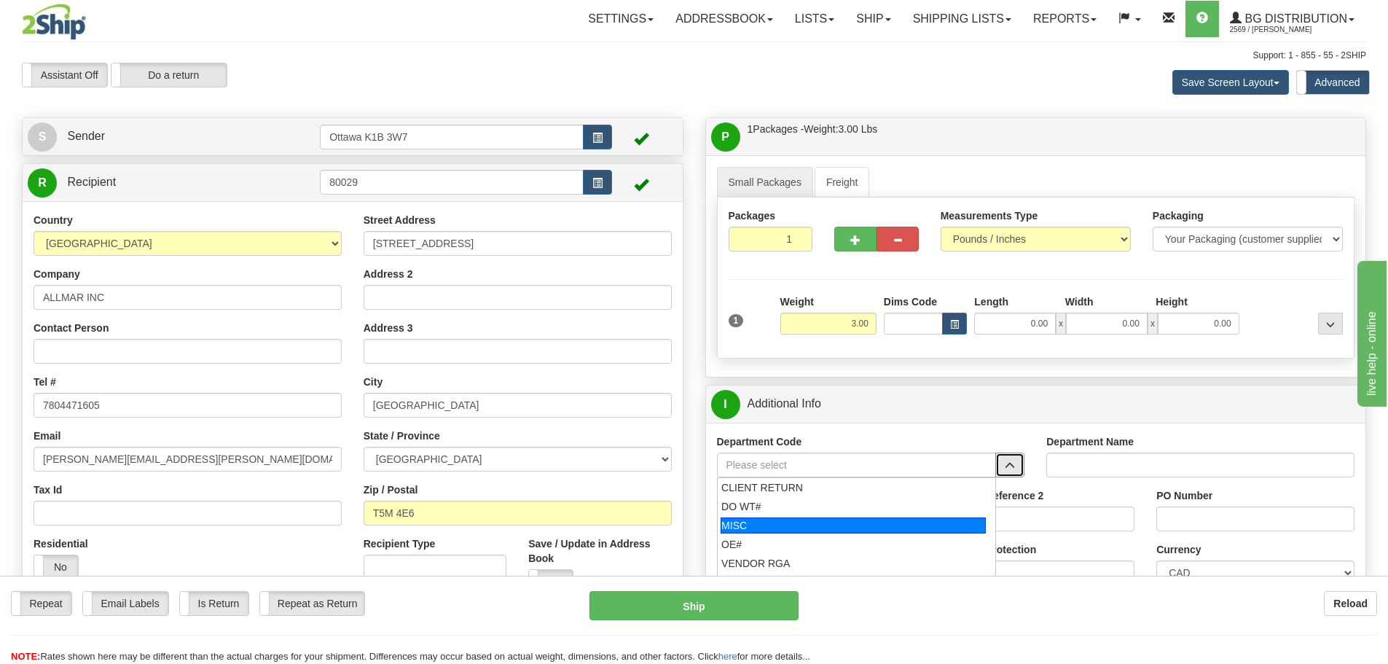
click at [877, 532] on div "MISC" at bounding box center [852, 525] width 265 height 16
type input "MISC"
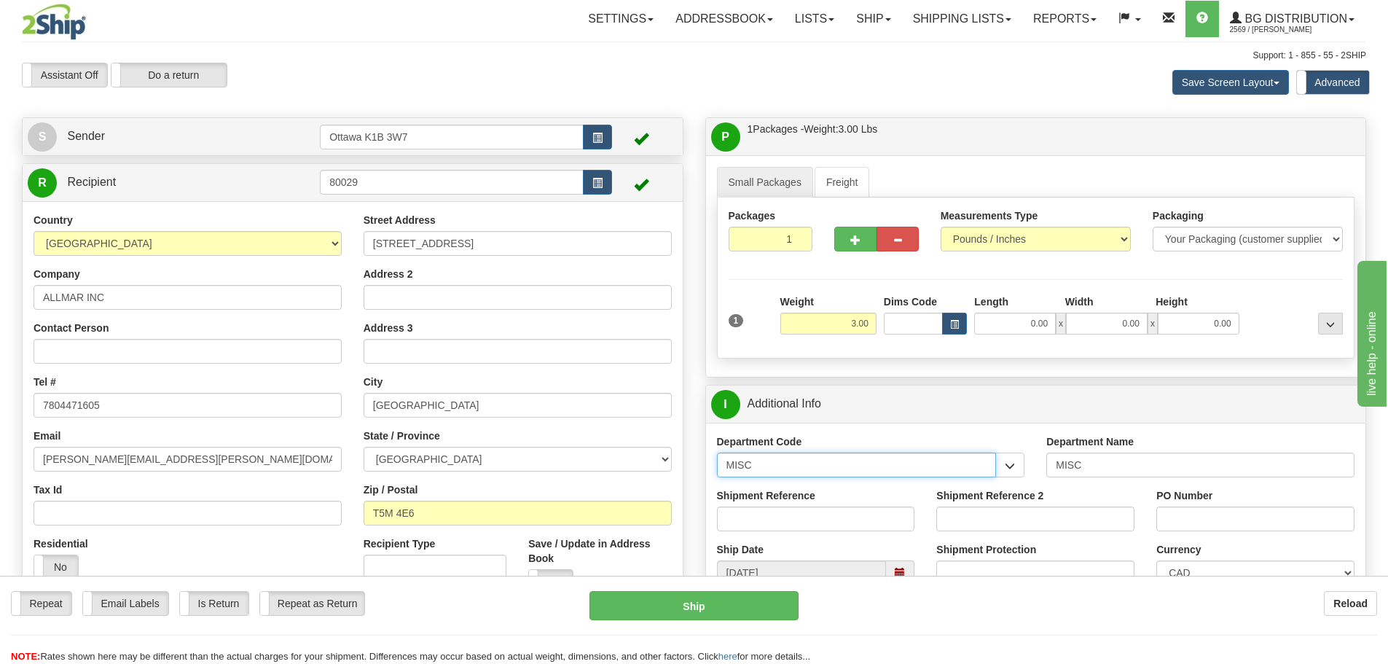
drag, startPoint x: 874, startPoint y: 473, endPoint x: 386, endPoint y: 484, distance: 488.1
click at [396, 117] on div "Create a label for the return Create Pickup Without Label S Sender" at bounding box center [694, 117] width 1366 height 0
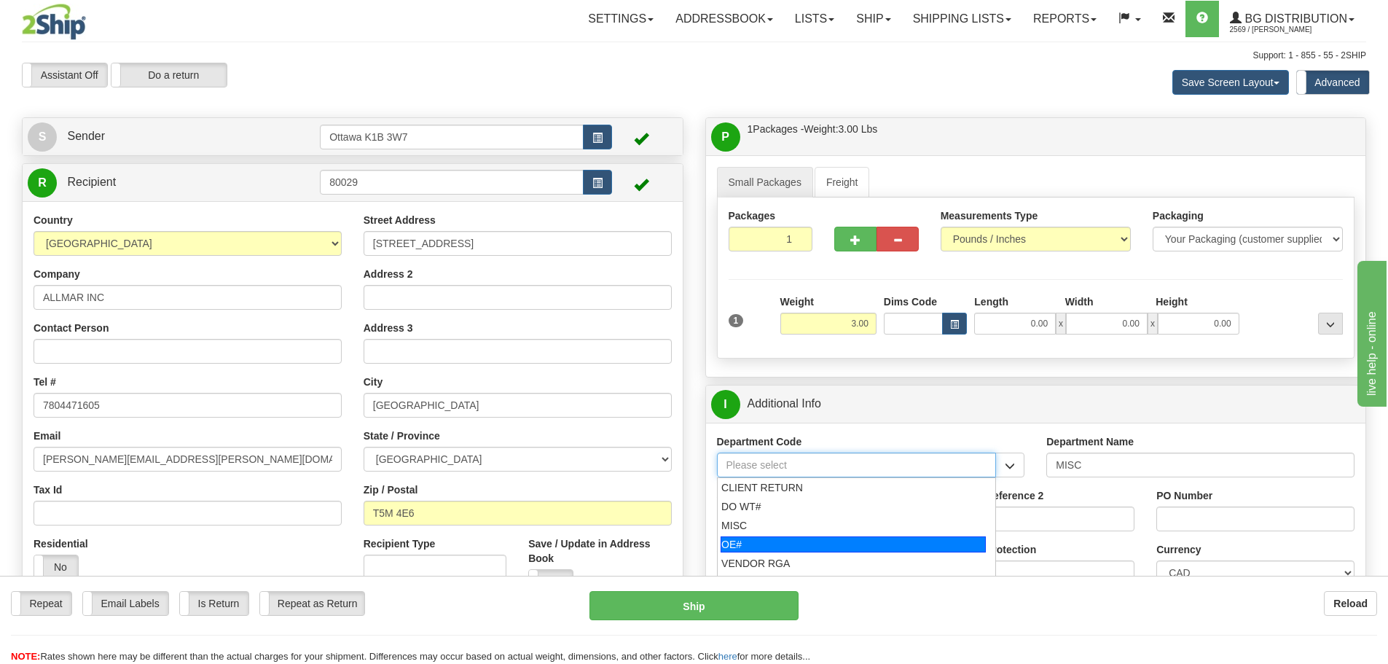
click at [722, 538] on div "OE#" at bounding box center [852, 544] width 265 height 16
type input "OE#"
type input "ORDERS"
type input "OE#"
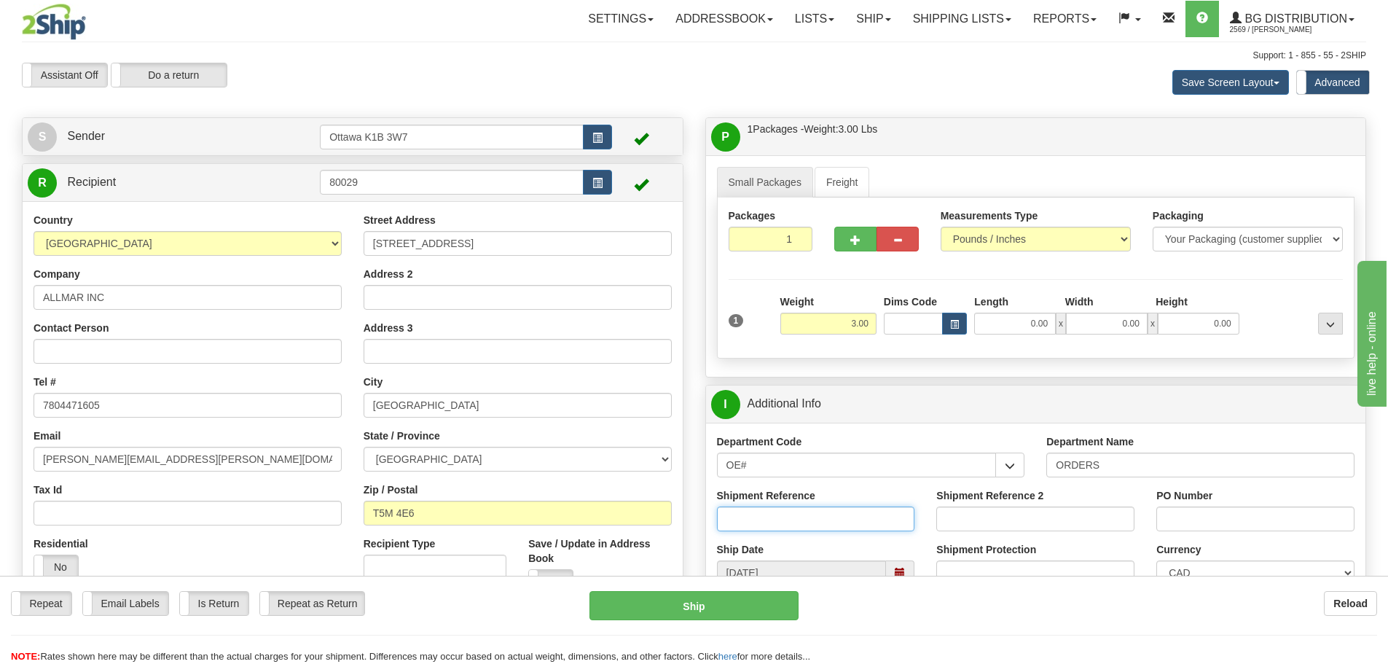
click at [794, 523] on input "Shipment Reference" at bounding box center [816, 518] width 198 height 25
type input "10202330-00"
click at [1221, 528] on input "PO Number" at bounding box center [1255, 518] width 198 height 25
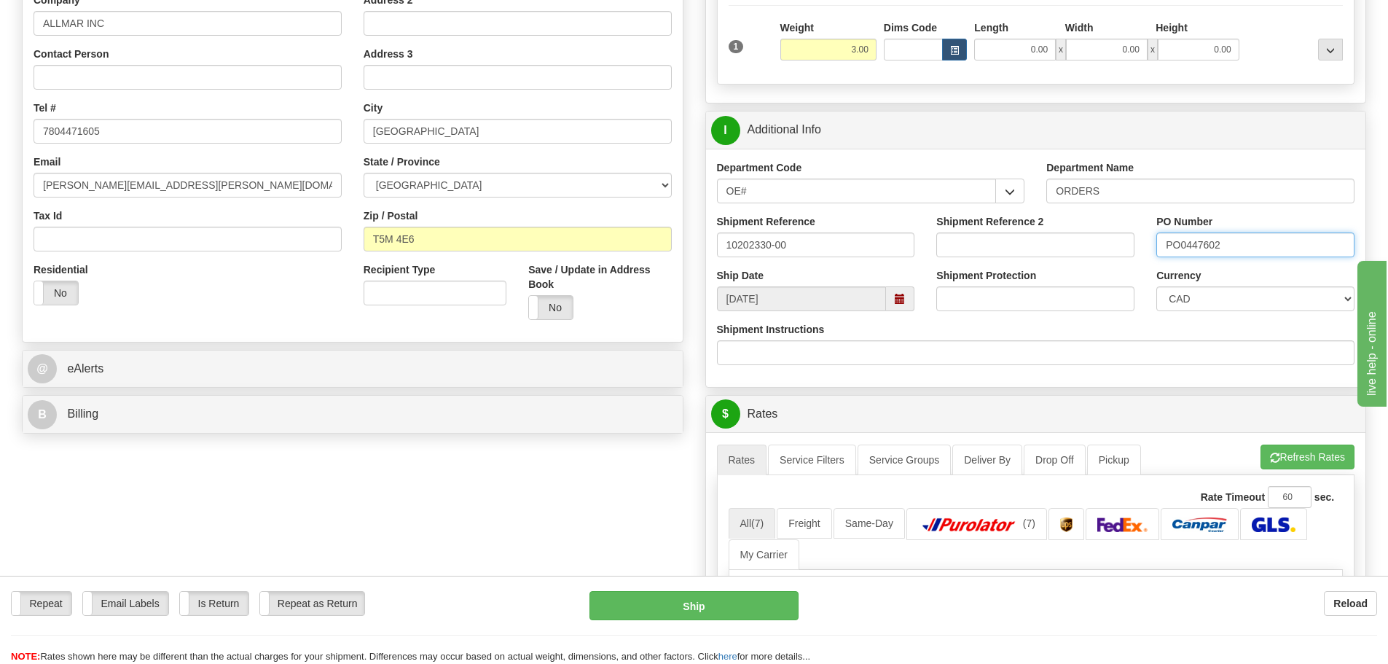
scroll to position [437, 0]
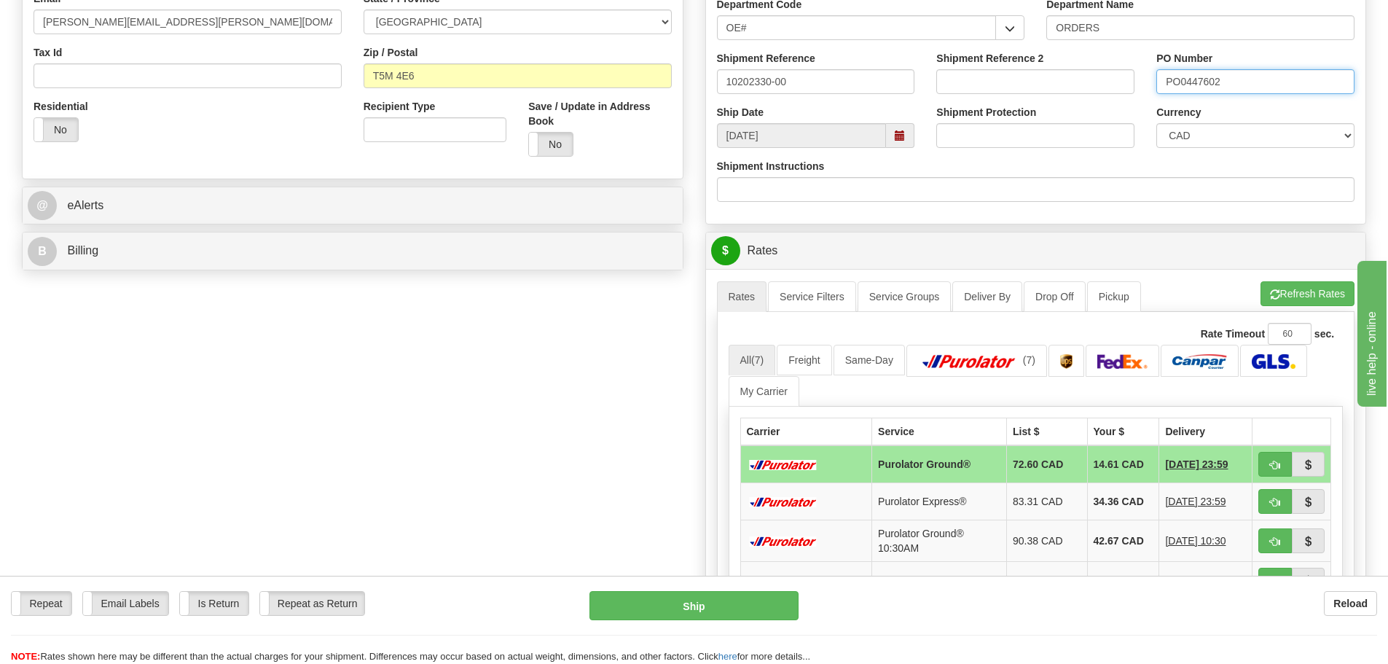
type input "PO0447602"
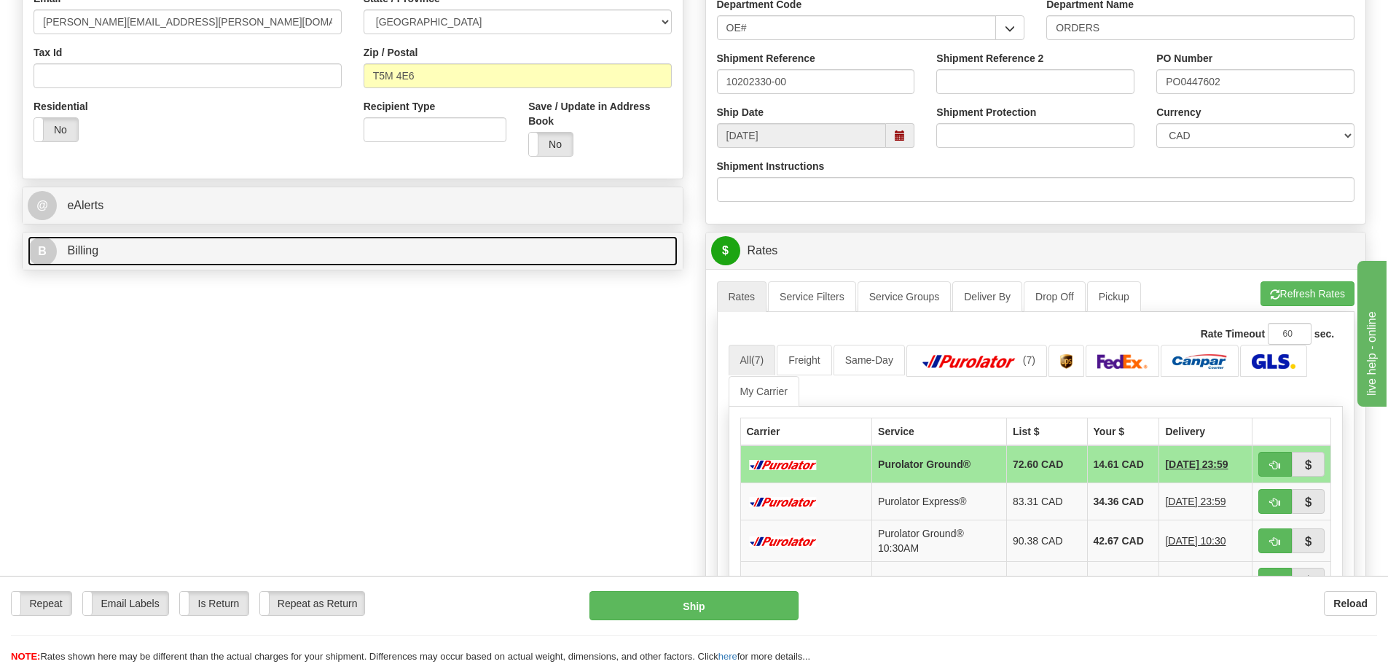
click at [163, 259] on link "B Billing" at bounding box center [353, 251] width 650 height 30
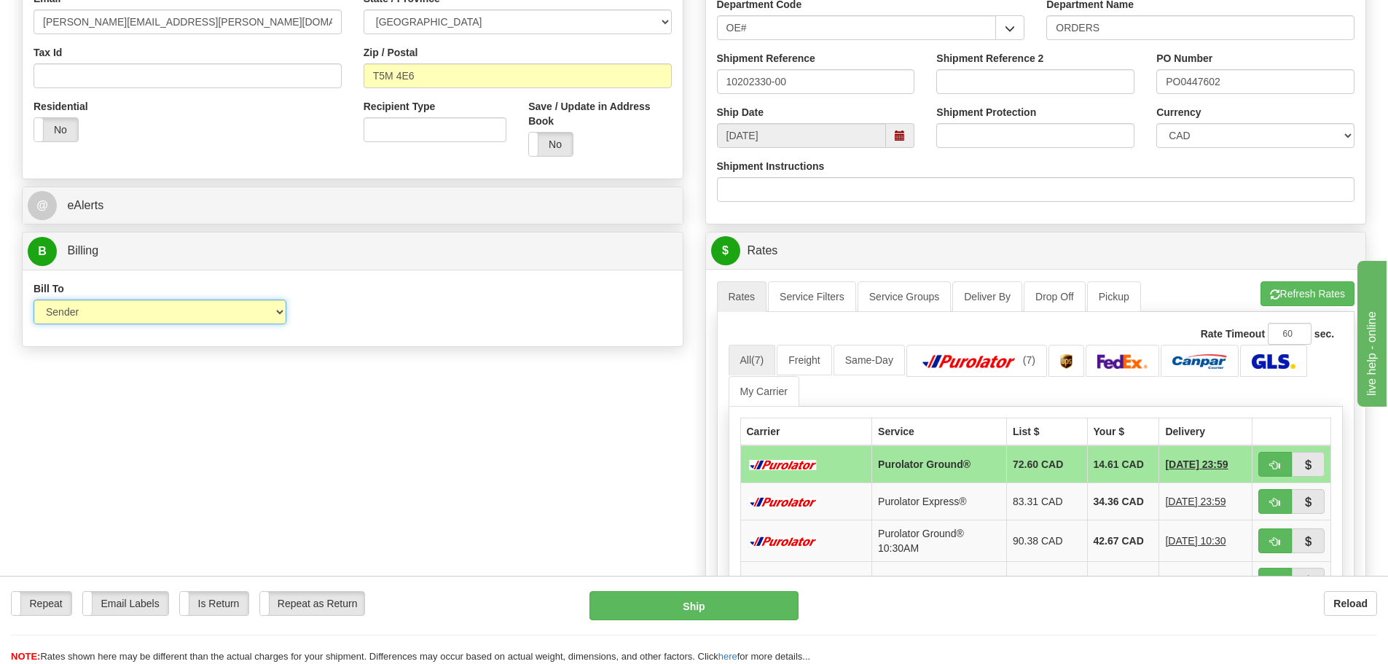
click at [274, 307] on select "Sender Recipient Third Party Collect" at bounding box center [160, 311] width 253 height 25
select select "2"
click at [34, 299] on select "Sender Recipient Third Party Collect" at bounding box center [160, 311] width 253 height 25
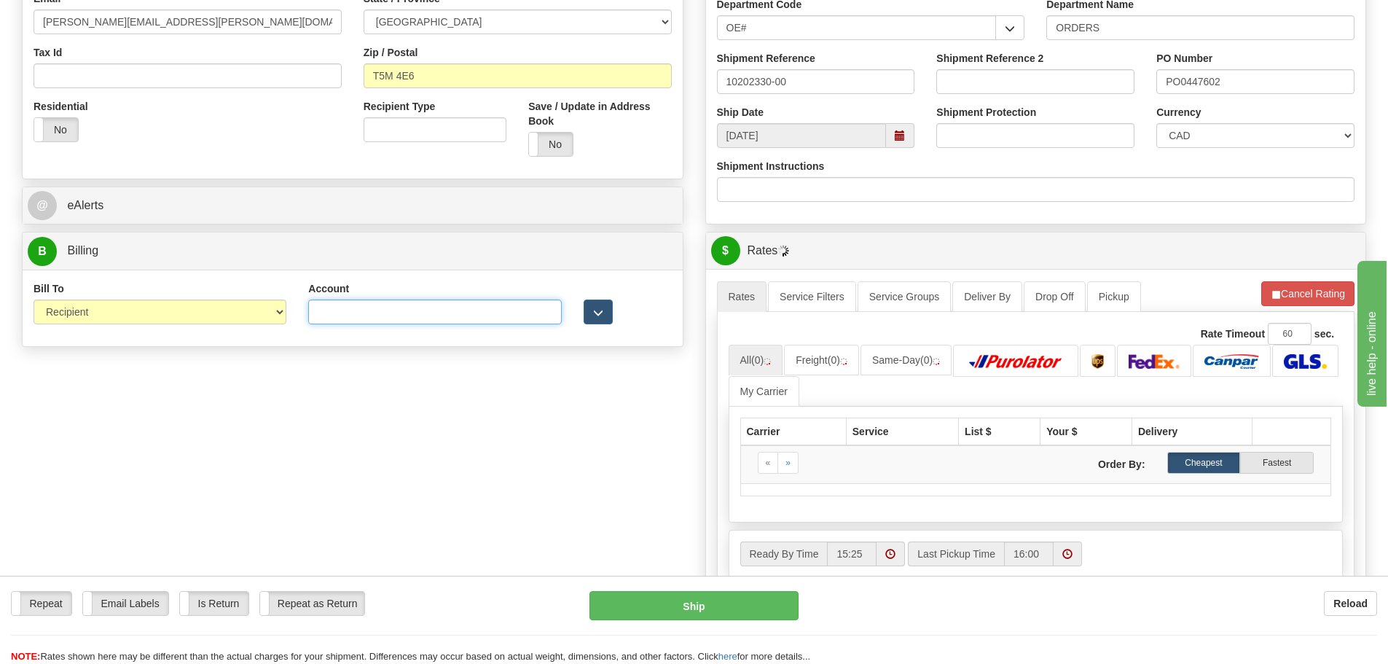
click at [384, 317] on input "Account" at bounding box center [434, 311] width 253 height 25
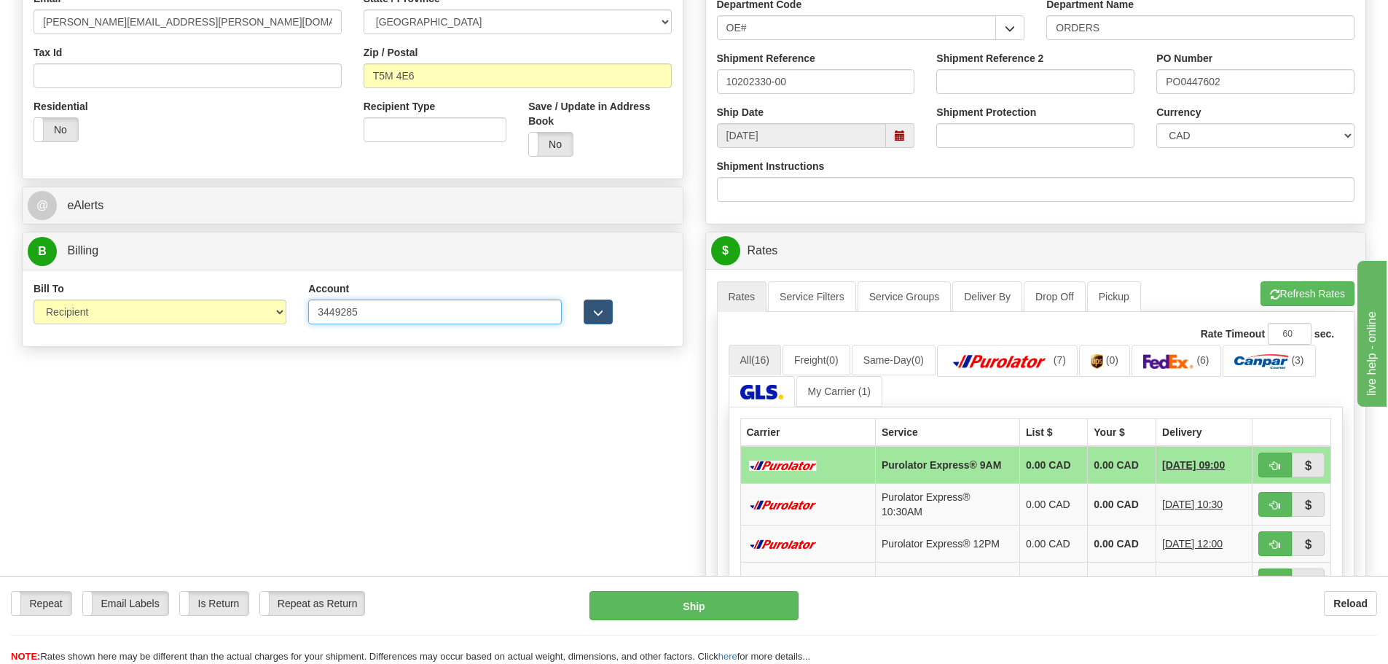
type input "3449285"
click at [425, 404] on div "Create a label for the return Create Pickup Without Label S" at bounding box center [694, 315] width 1366 height 1270
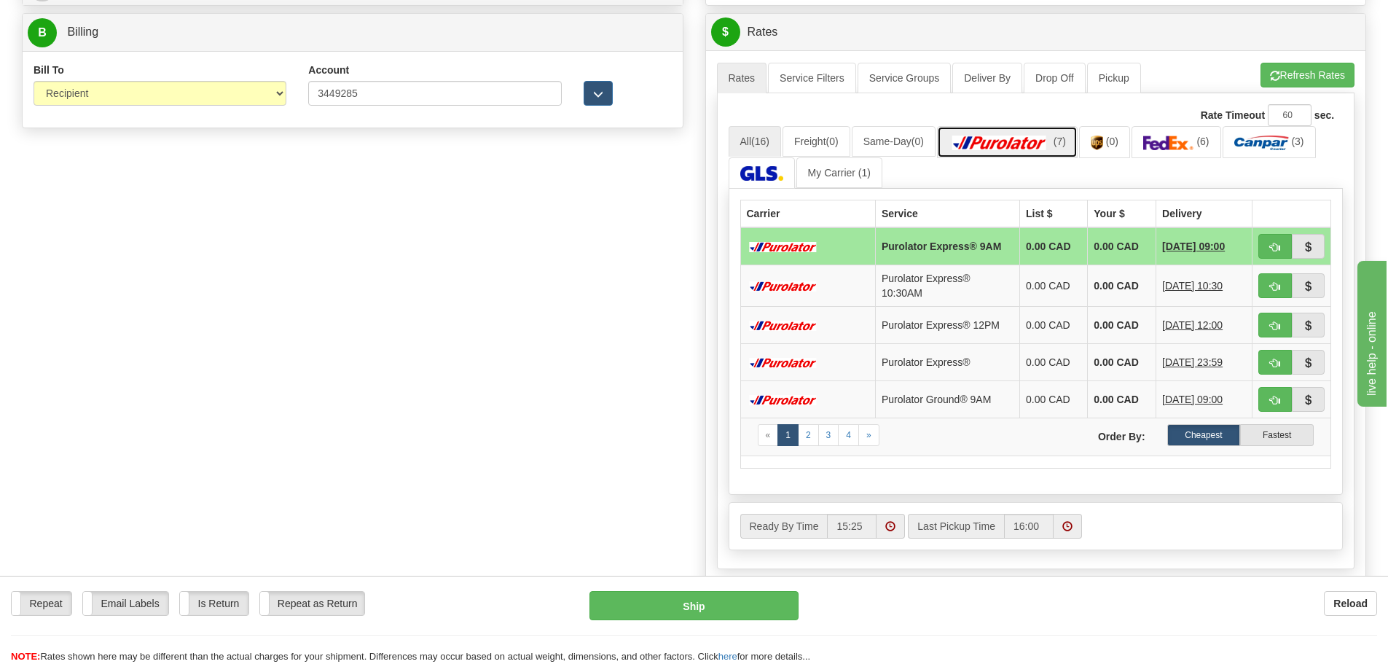
click at [997, 131] on link "(7)" at bounding box center [1007, 141] width 141 height 31
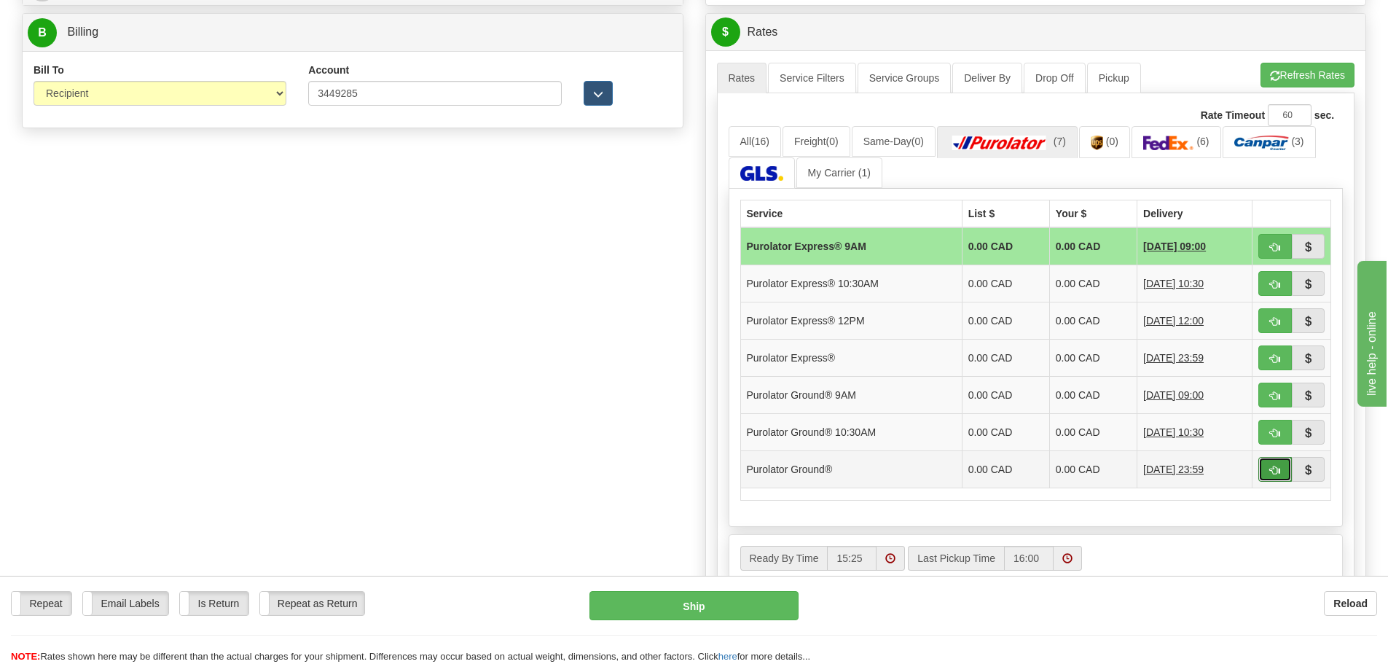
click at [1272, 468] on span "button" at bounding box center [1275, 469] width 10 height 9
type input "260"
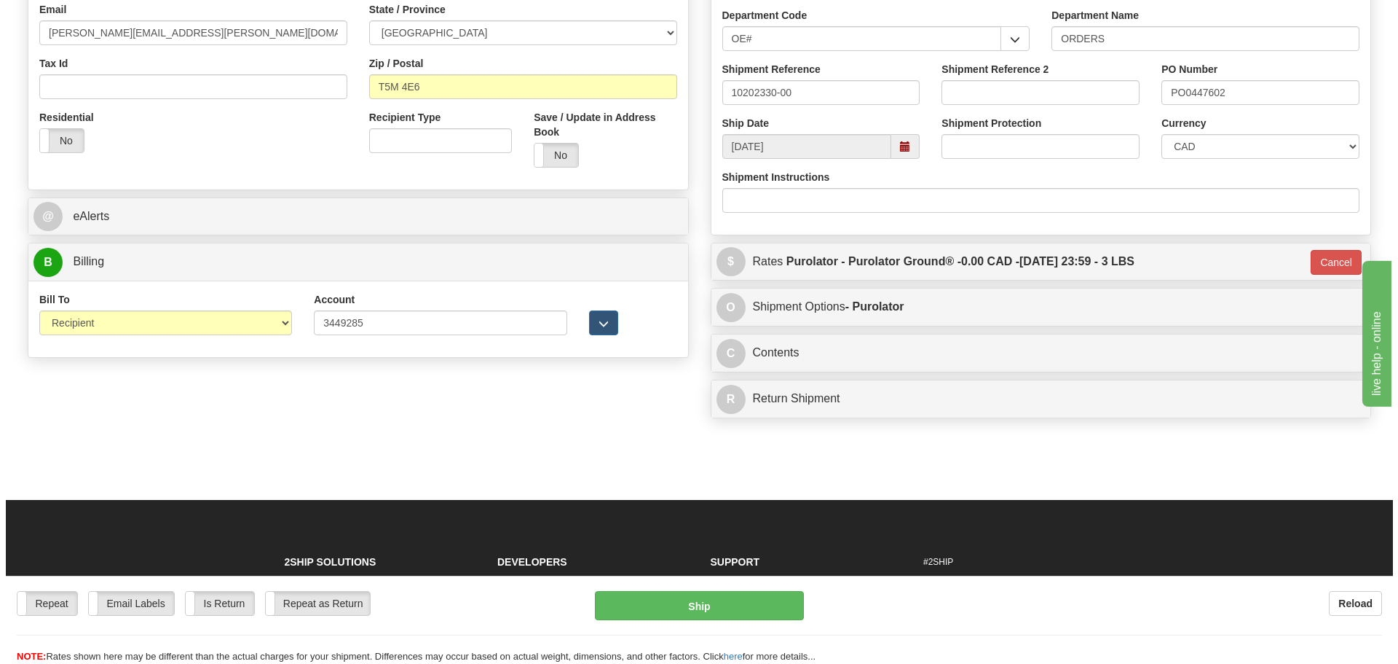
scroll to position [148, 0]
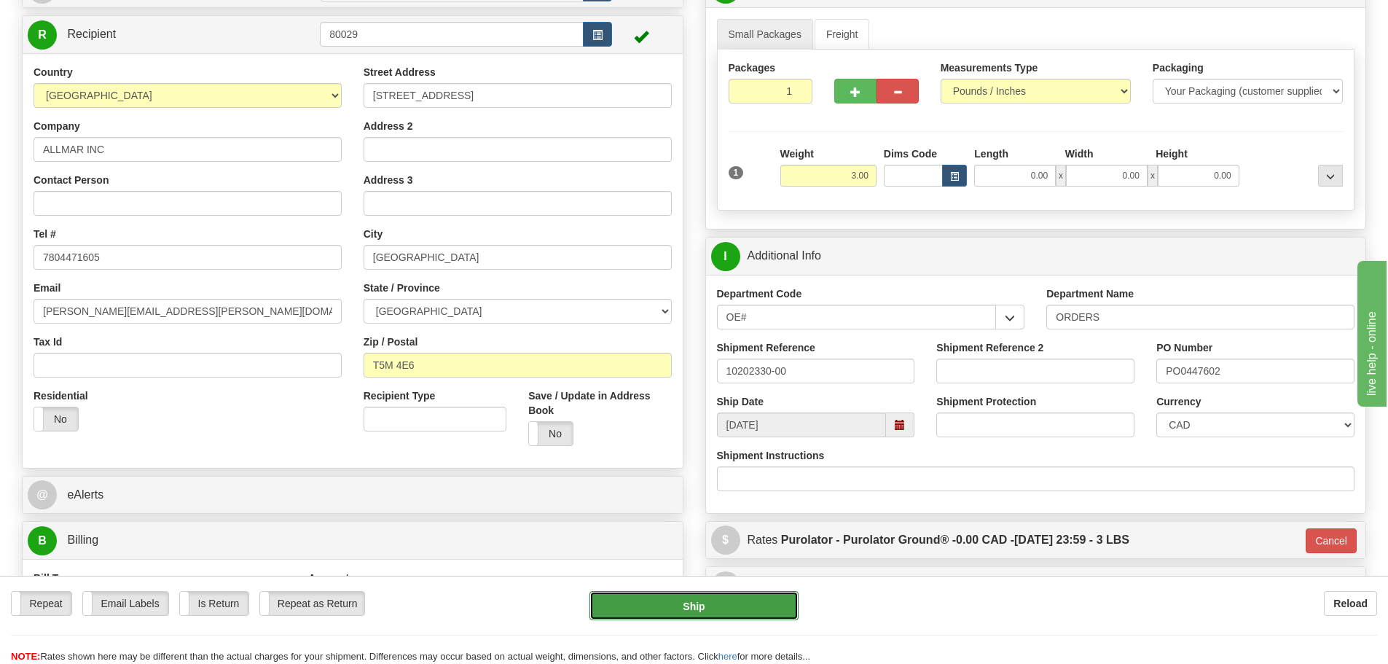
click at [719, 611] on button "Ship" at bounding box center [693, 605] width 209 height 29
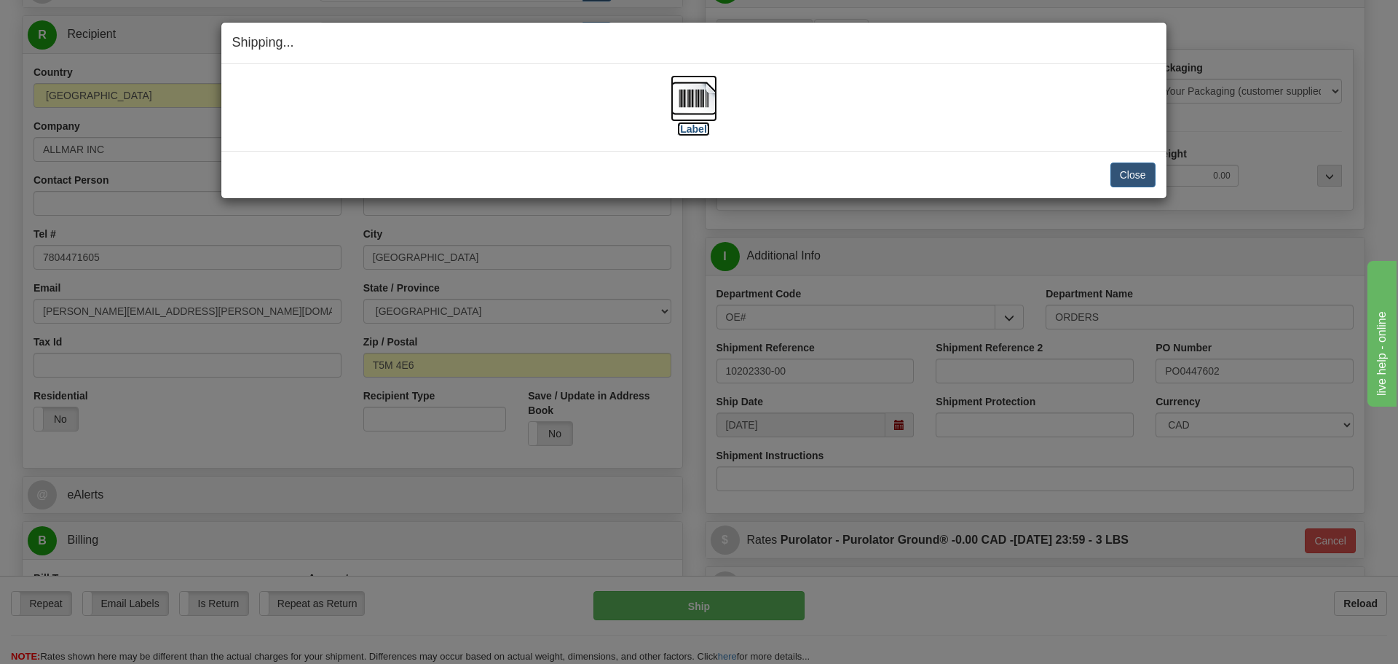
click at [690, 124] on label "[Label]" at bounding box center [694, 129] width 34 height 15
click at [1141, 173] on button "Close" at bounding box center [1133, 174] width 45 height 25
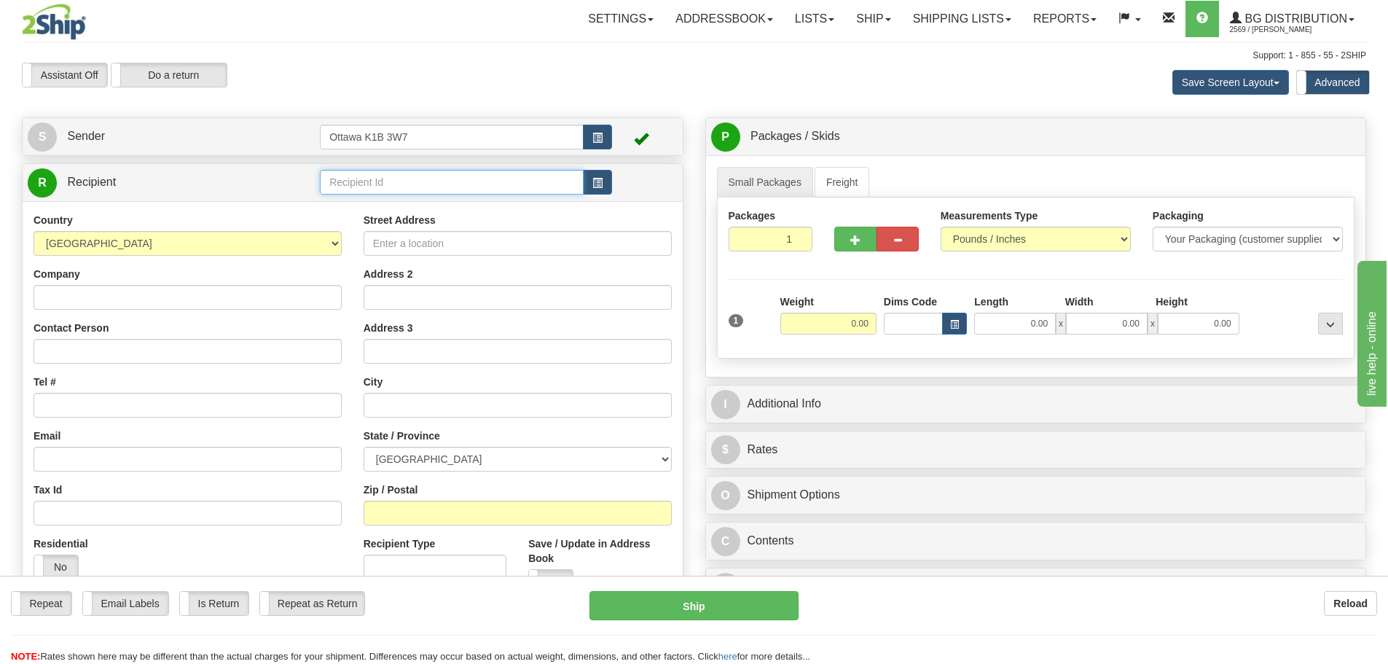
click at [486, 188] on input "text" at bounding box center [452, 182] width 264 height 25
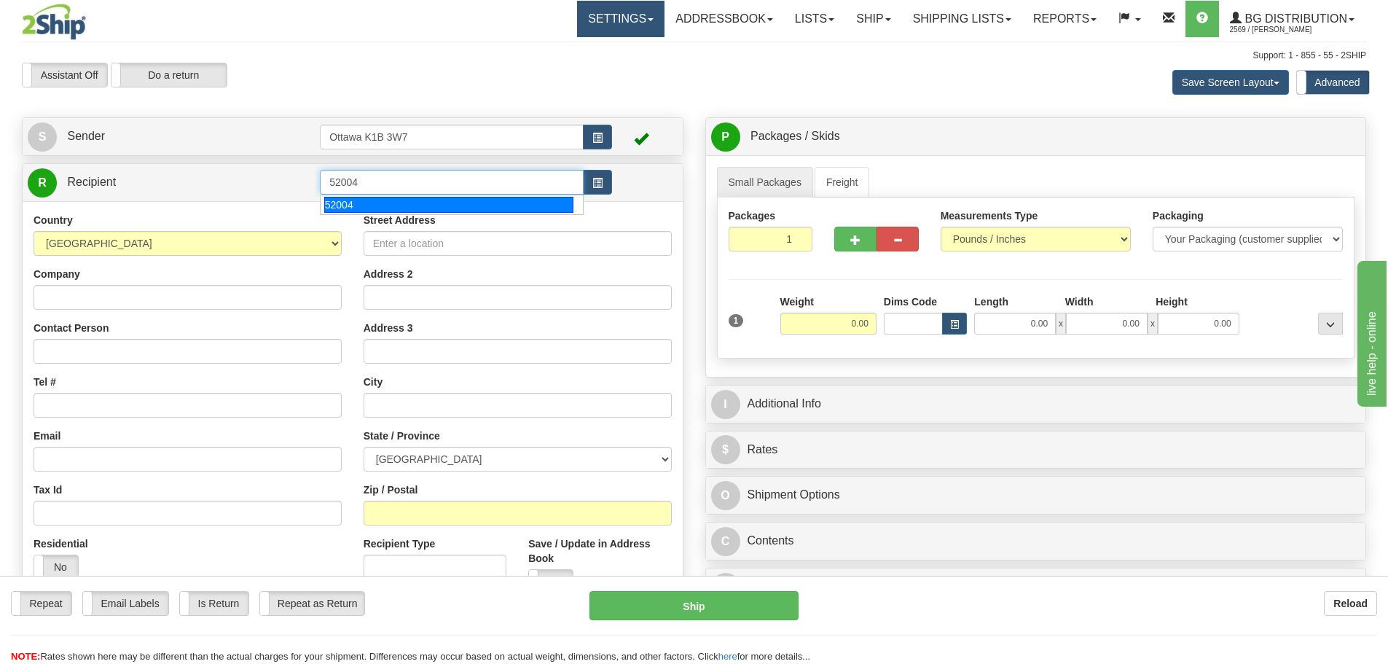
type input "52004"
click at [602, 28] on link "Settings" at bounding box center [620, 19] width 87 height 36
type input "0.00"
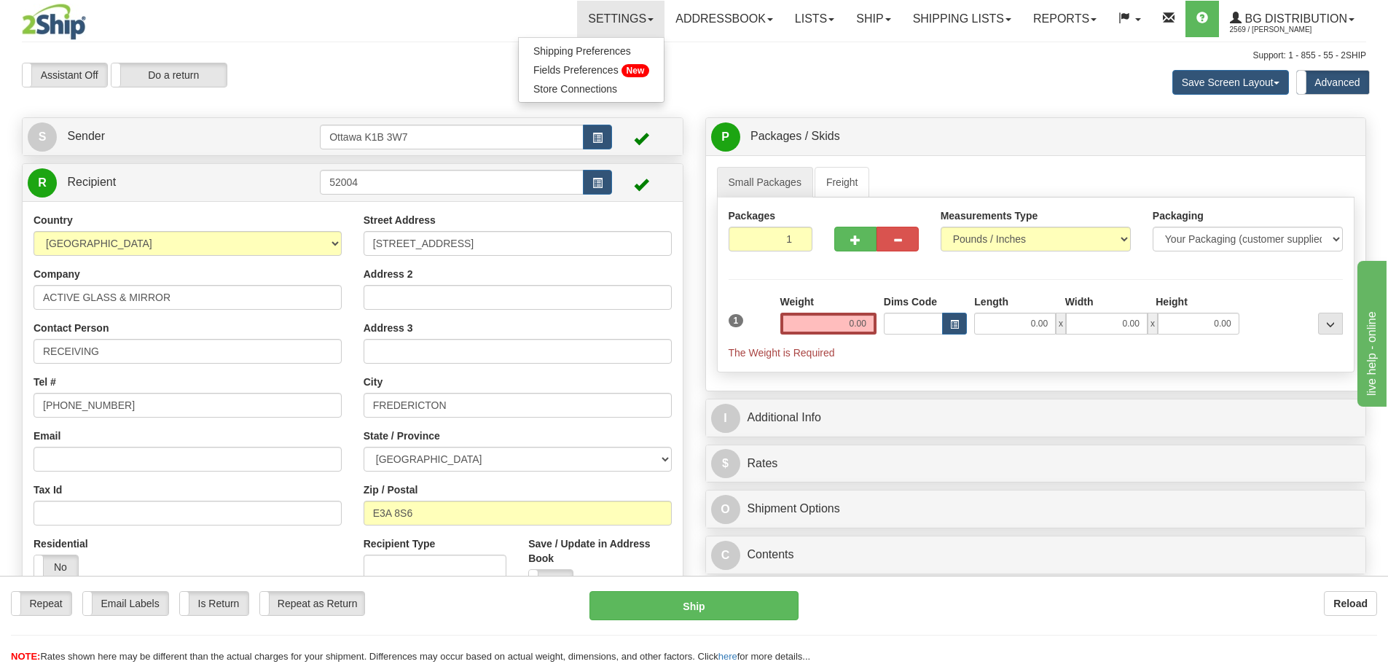
click at [419, 39] on div "Toggle navigation Settings Shipping Preferences Fields Preferences New" at bounding box center [694, 394] width 1388 height 789
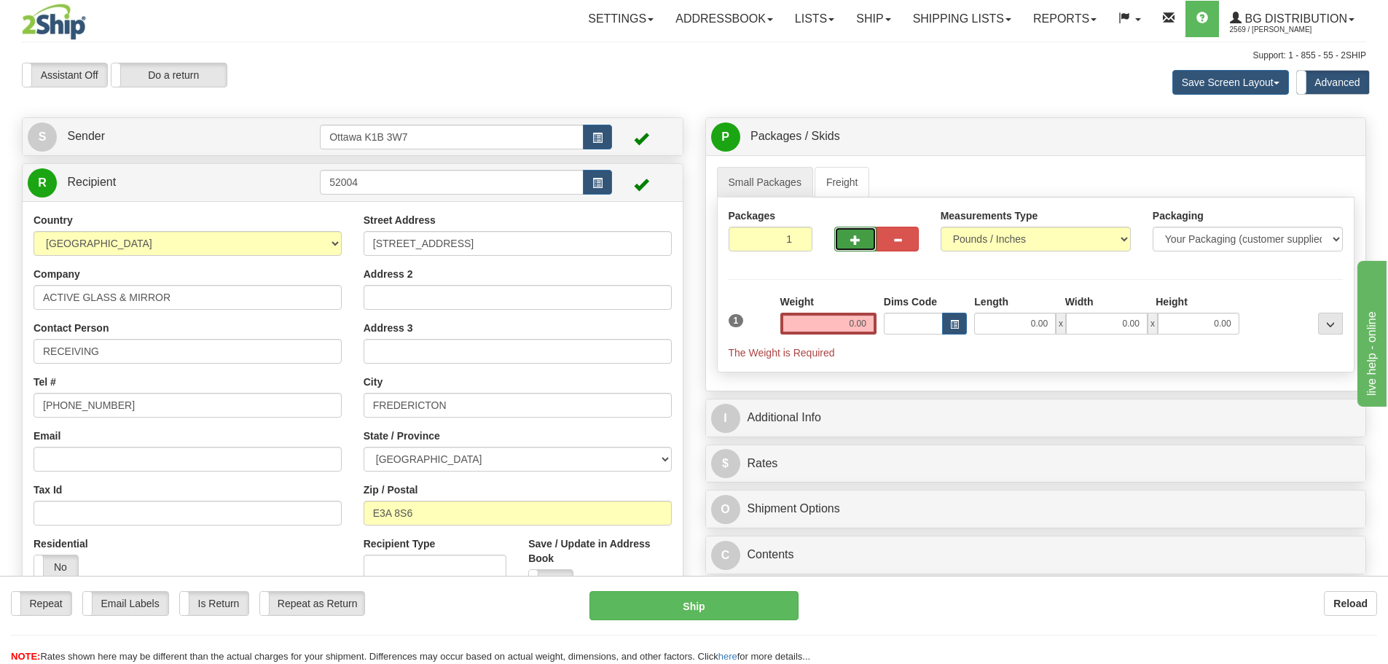
click at [842, 237] on button "button" at bounding box center [855, 239] width 42 height 25
type input "2"
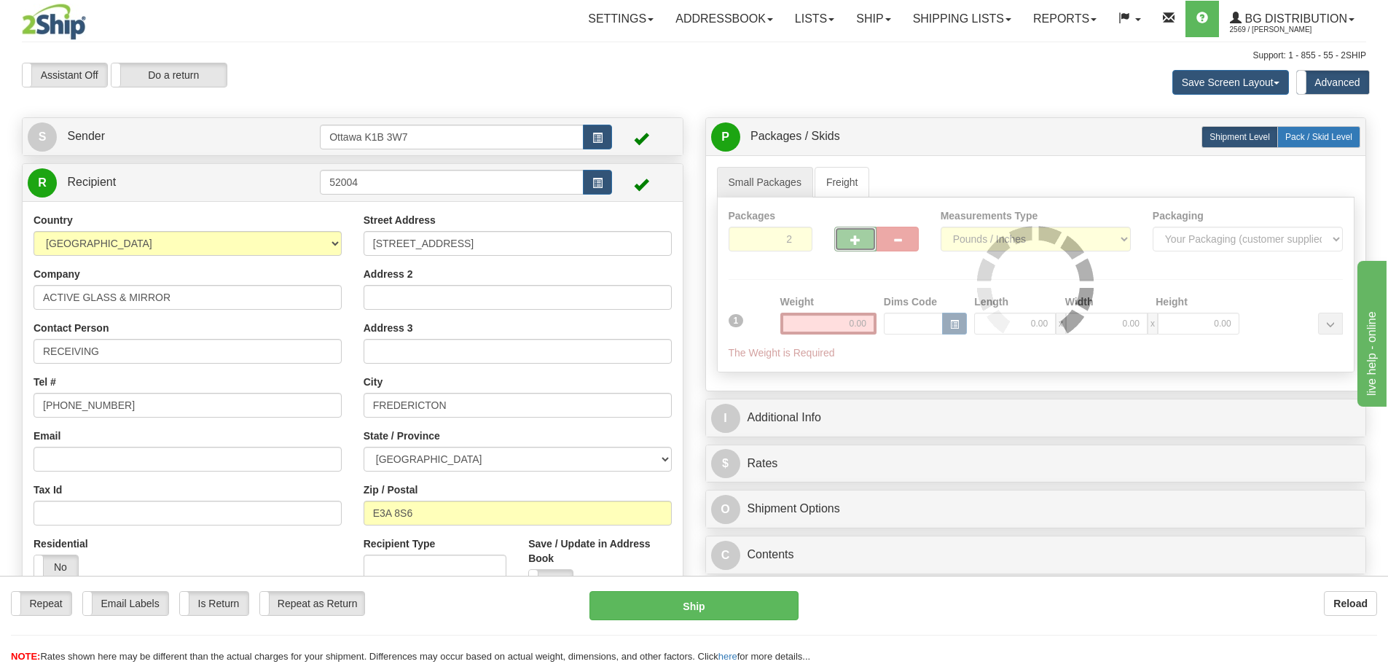
click at [1299, 135] on span "Pack / Skid Level" at bounding box center [1318, 137] width 67 height 10
radio input "true"
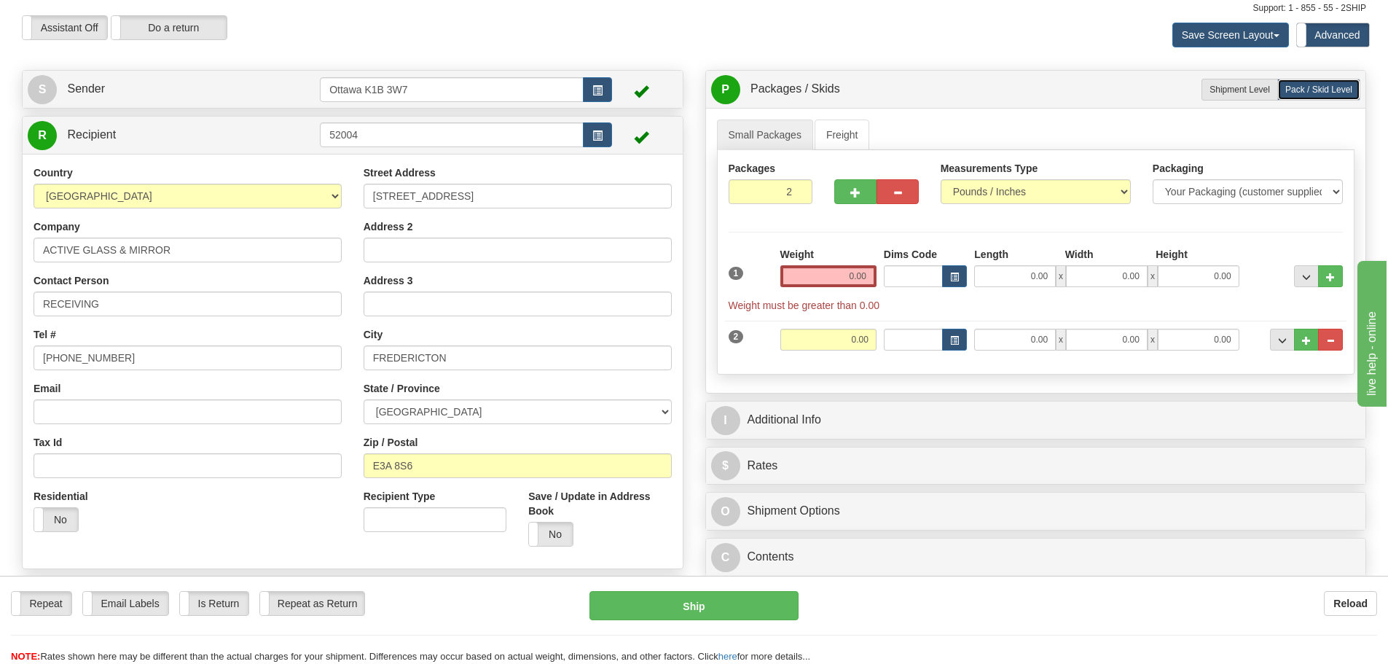
scroll to position [73, 0]
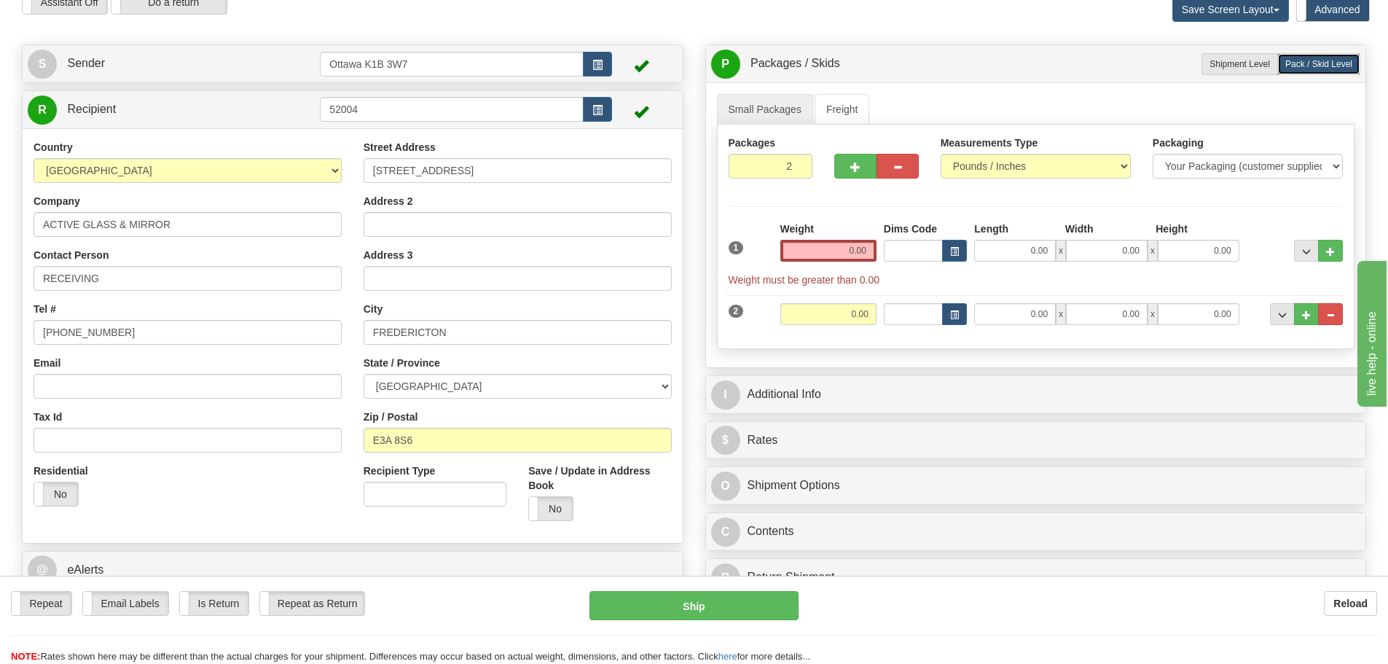
click at [851, 374] on div "P Packages / Skids 2 Packages - Weight: 0.00 Lbs 1 Skids - Weight: 0.00 Lbs Shi…" at bounding box center [1035, 323] width 683 height 559
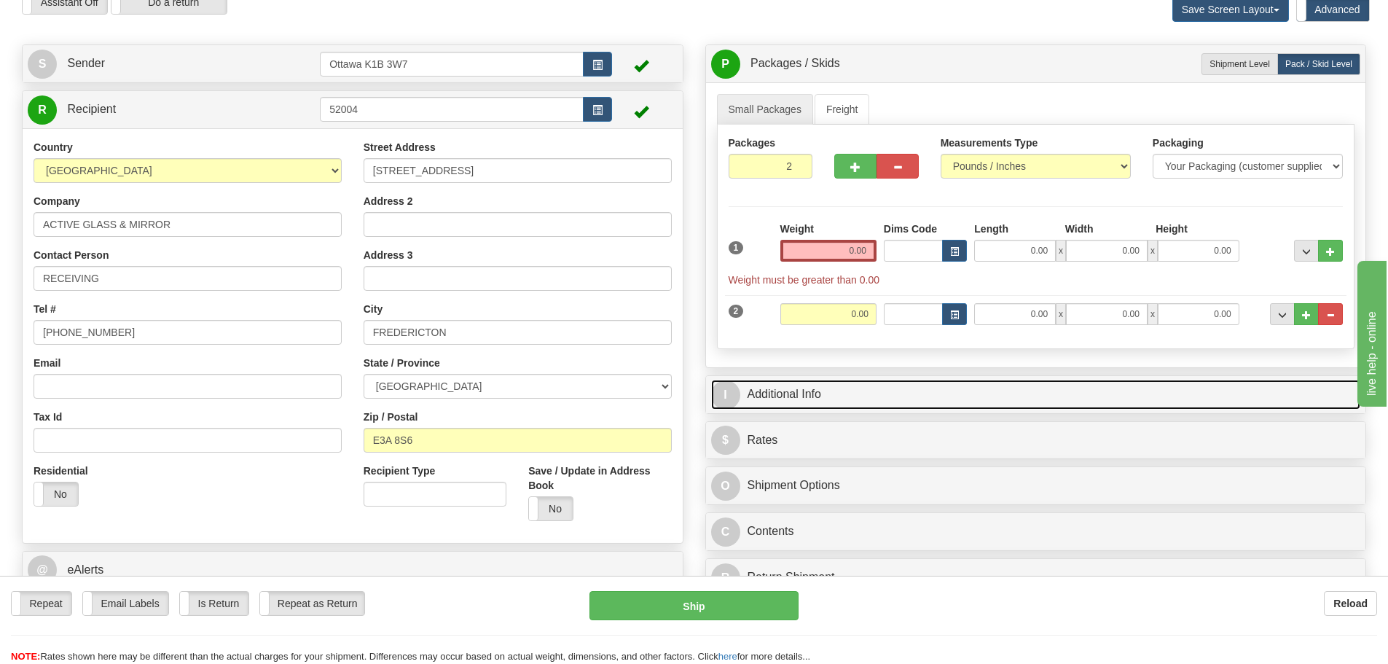
click at [854, 390] on link "I Additional Info" at bounding box center [1036, 394] width 650 height 30
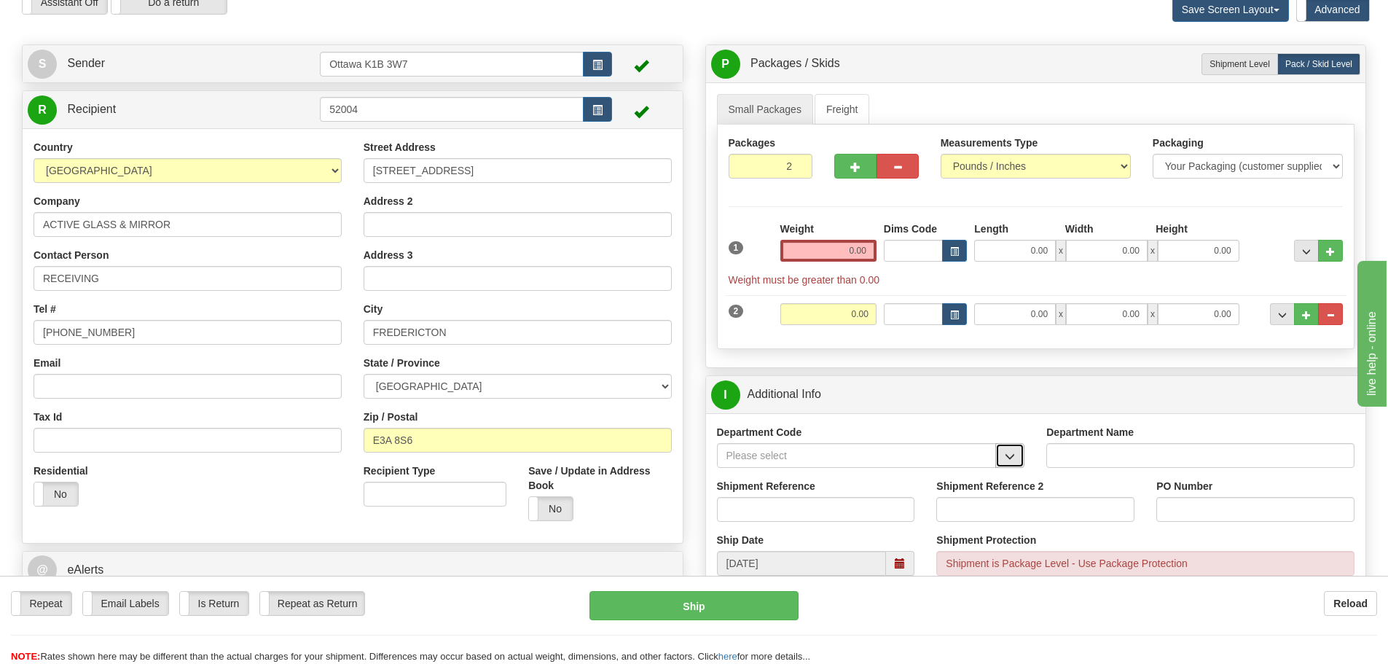
click at [1003, 457] on button "button" at bounding box center [1009, 455] width 29 height 25
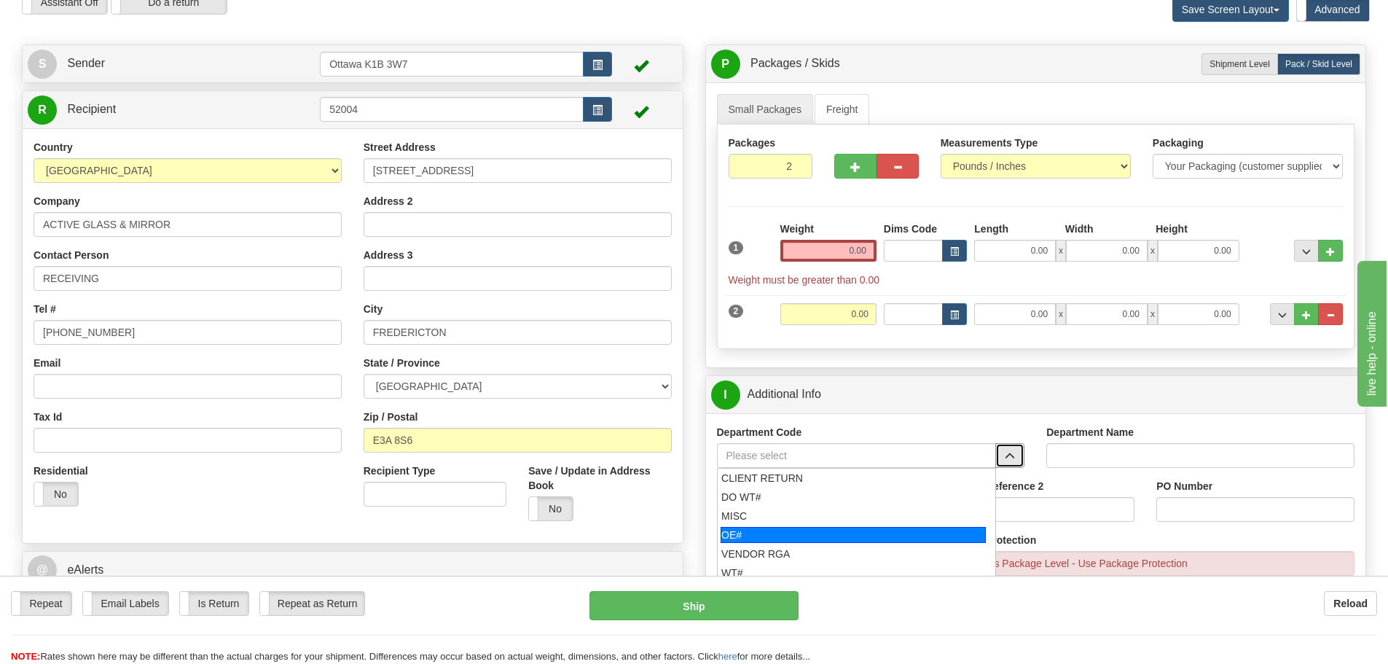
click at [802, 539] on div "OE#" at bounding box center [852, 535] width 265 height 16
type input "OE#"
type input "ORDERS"
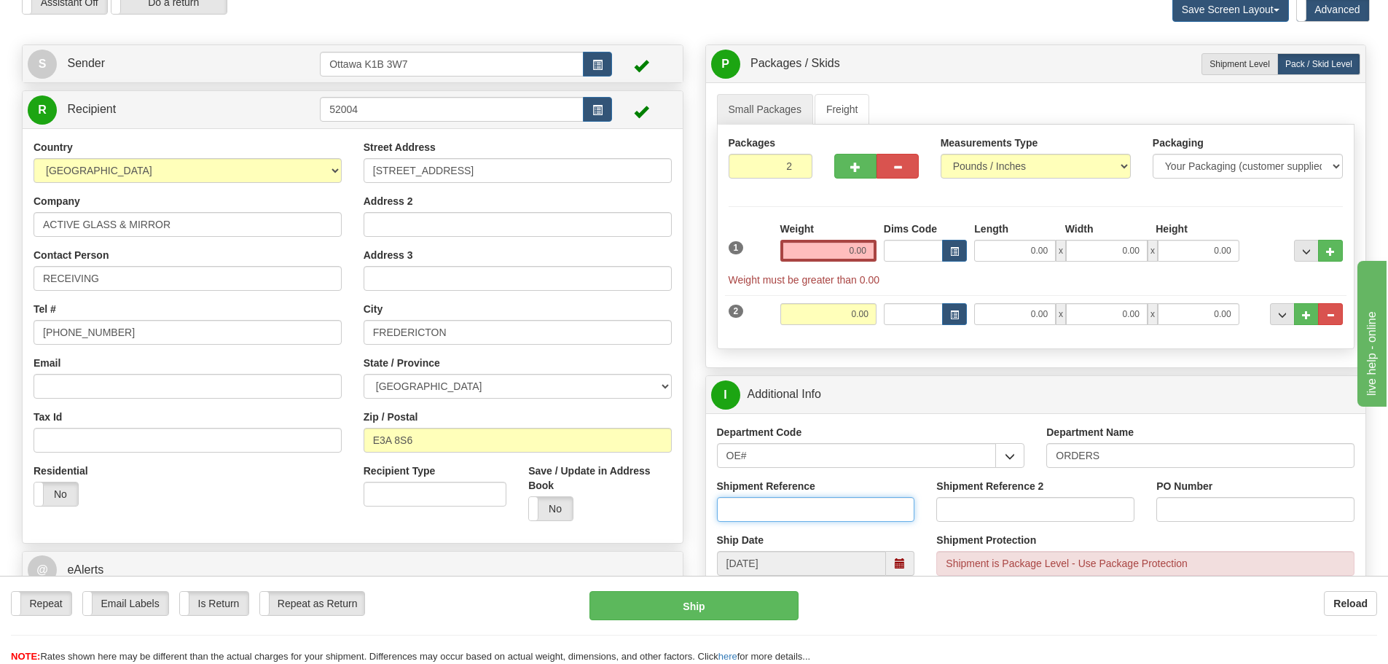
click at [790, 518] on input "Shipment Reference" at bounding box center [816, 509] width 198 height 25
type input "10202914-00"
type input "7878"
click at [809, 244] on input "0.00" at bounding box center [828, 251] width 96 height 22
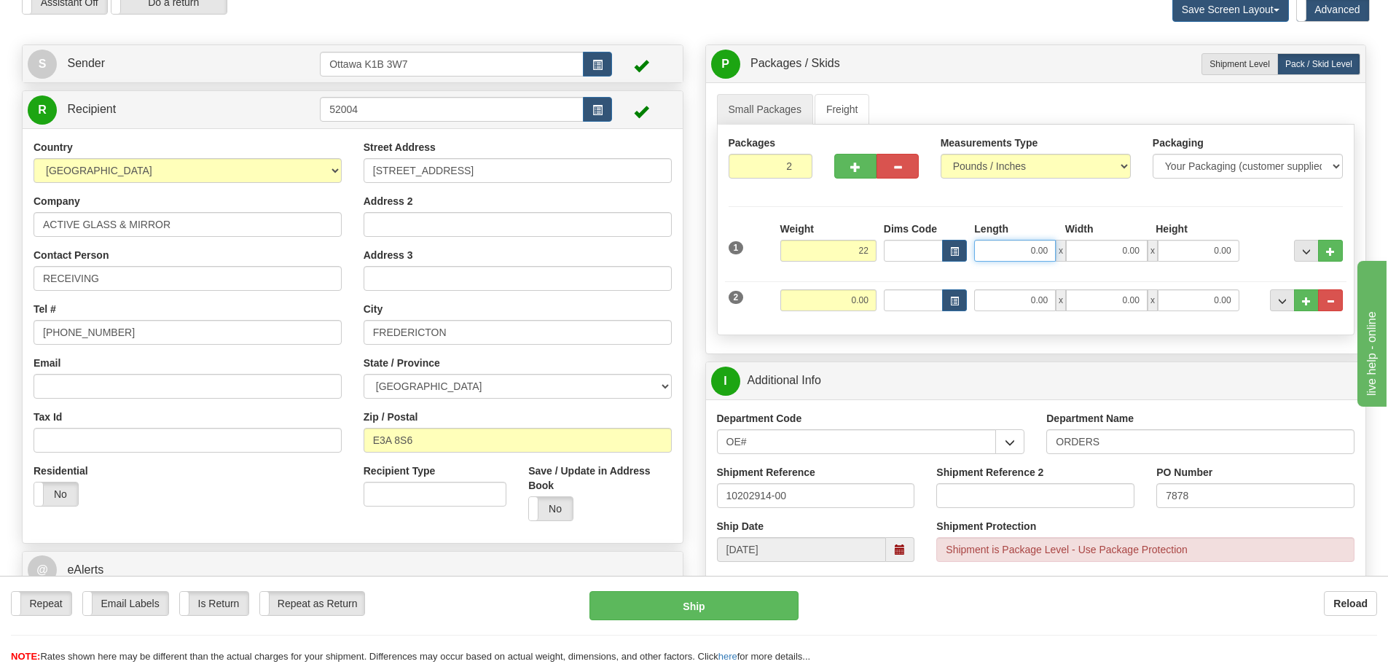
type input "22.00"
click at [1019, 256] on input "0.00" at bounding box center [1015, 251] width 82 height 22
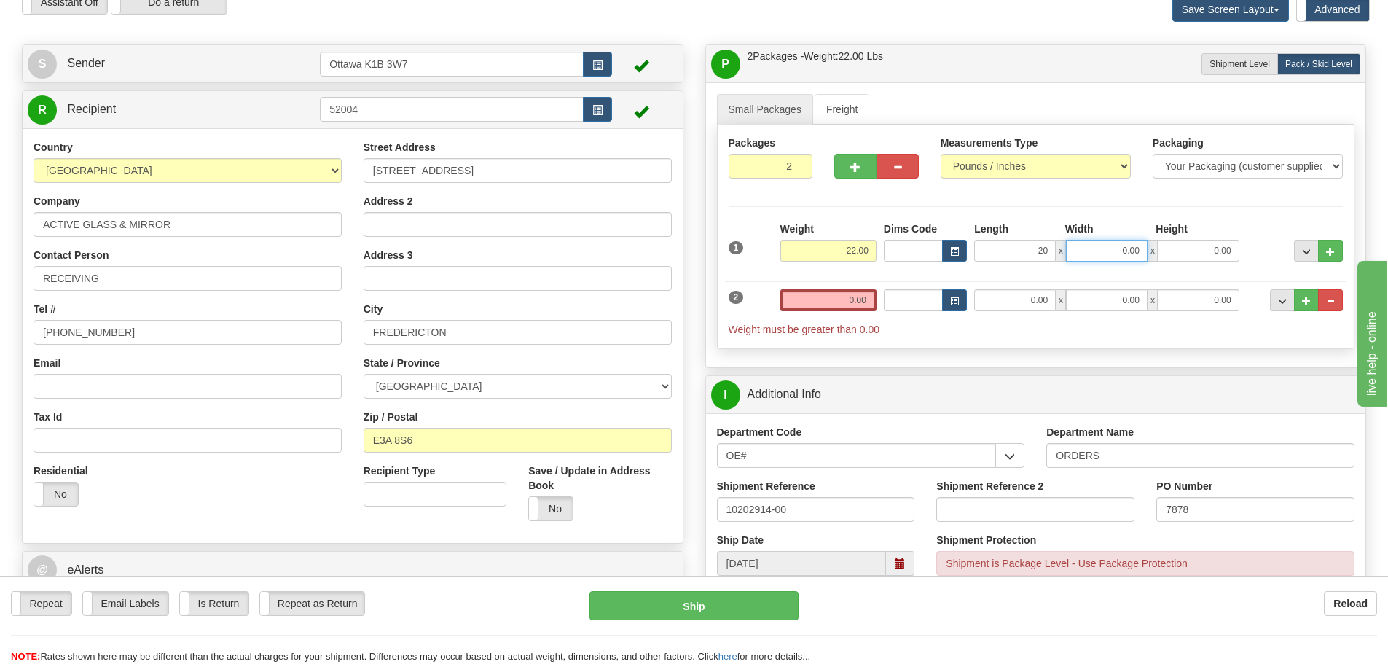
type input "20.00"
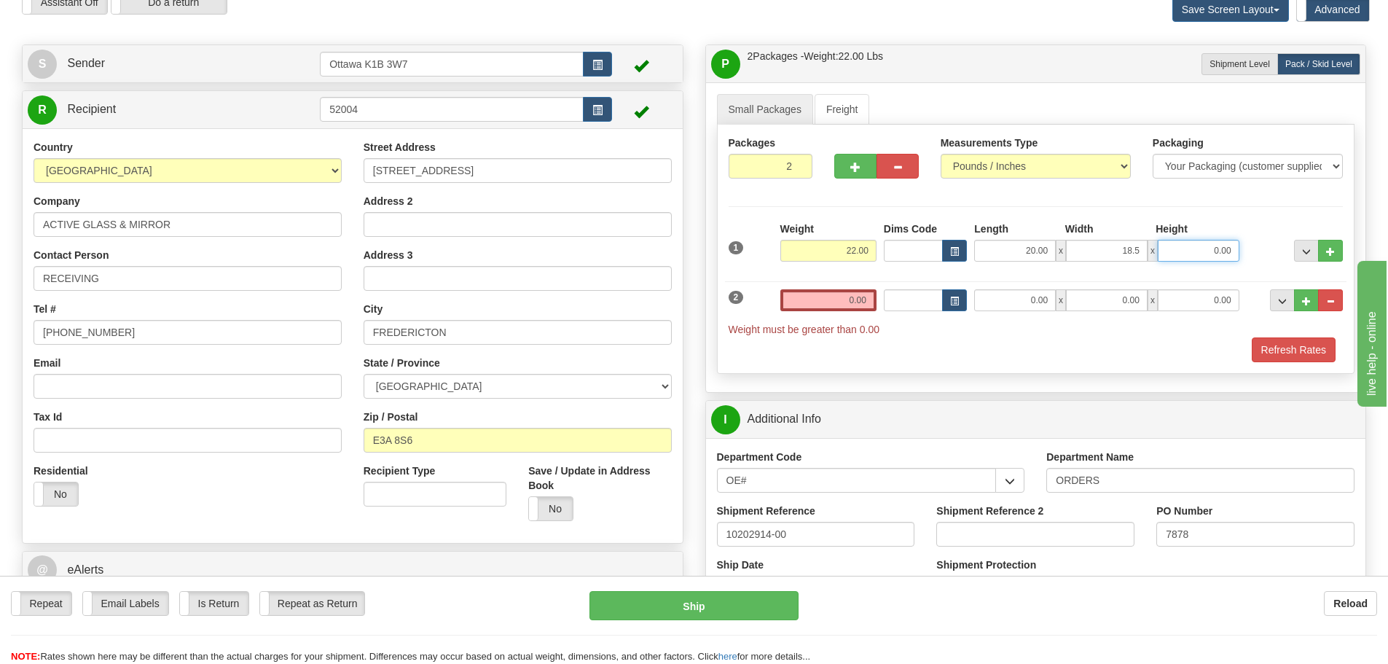
type input "18.50"
type input "14.50"
click at [857, 294] on input "0.00" at bounding box center [828, 300] width 96 height 22
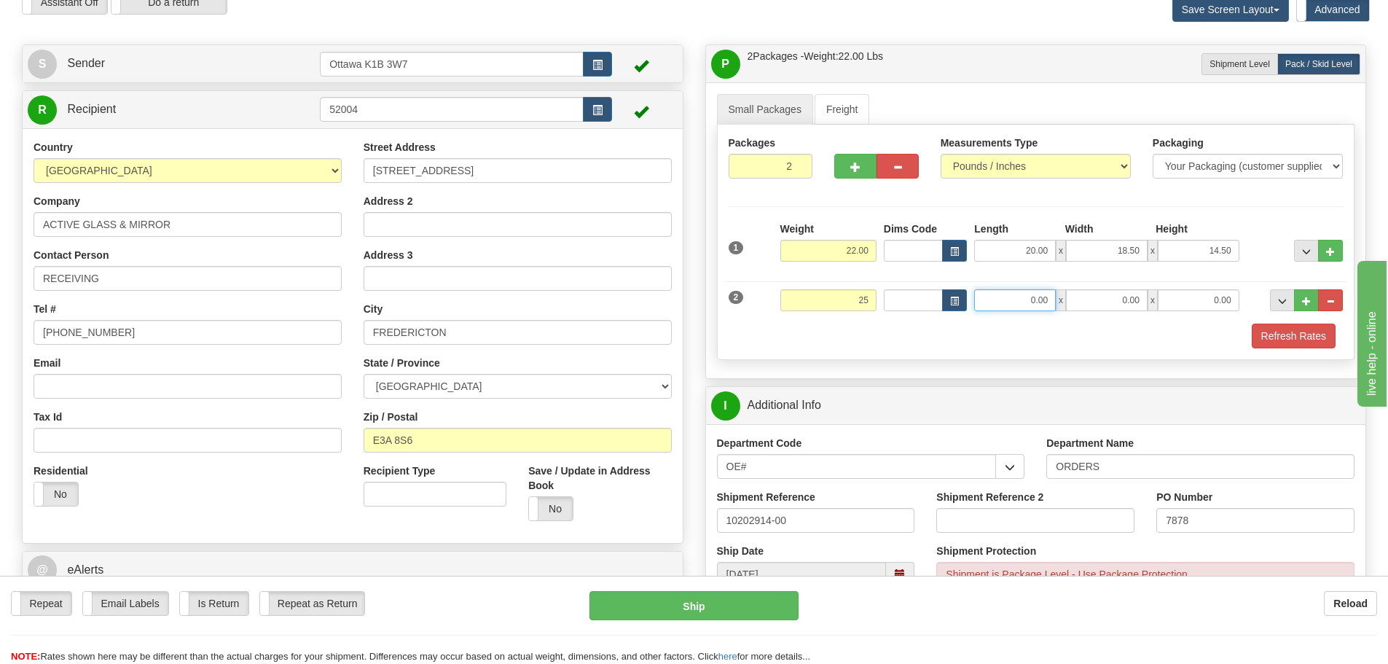
type input "25.00"
click at [989, 306] on input "0.00" at bounding box center [1015, 300] width 82 height 22
type input "38.50"
type input "7.50"
type input "12.00"
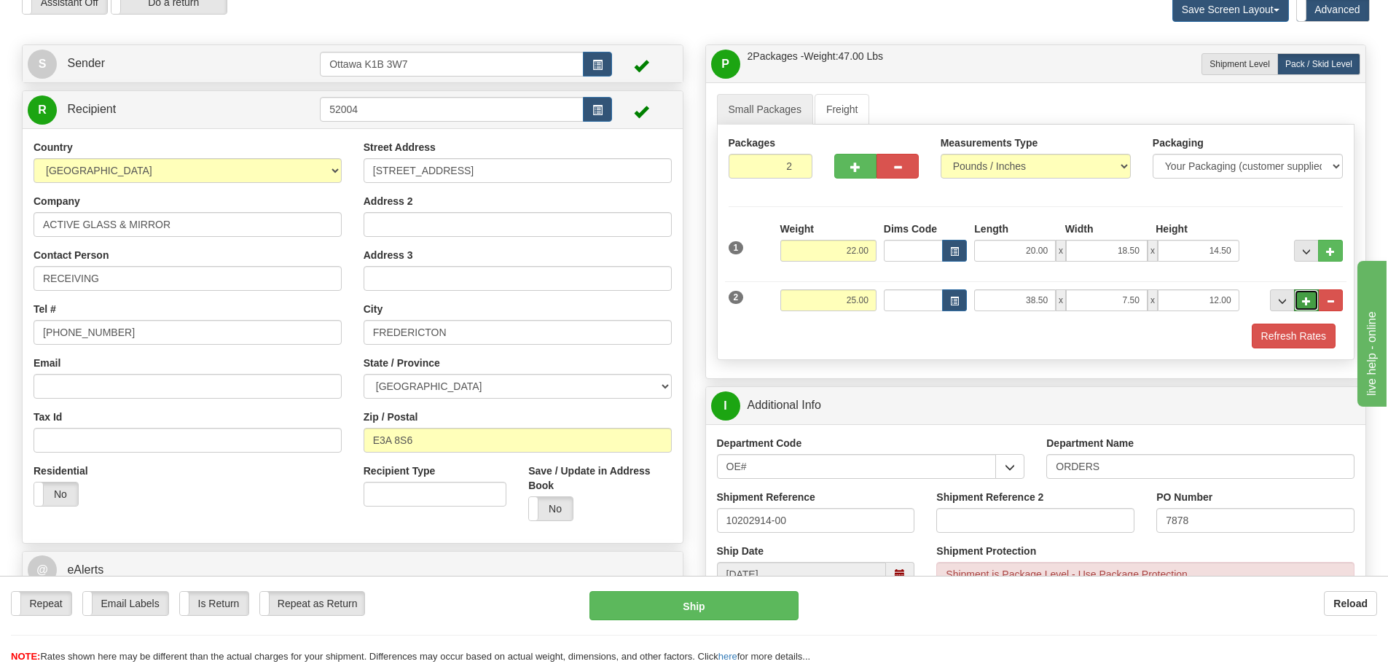
click at [1298, 304] on button "..." at bounding box center [1306, 300] width 25 height 22
type input "3"
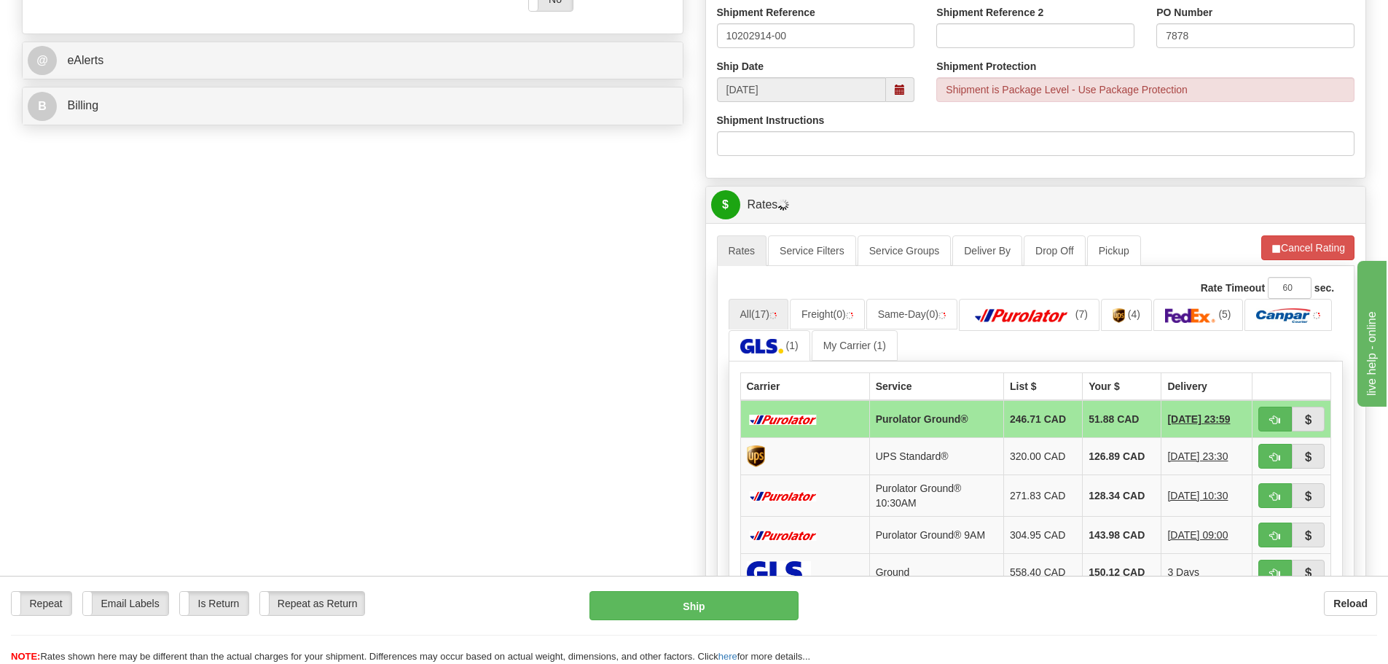
scroll to position [583, 0]
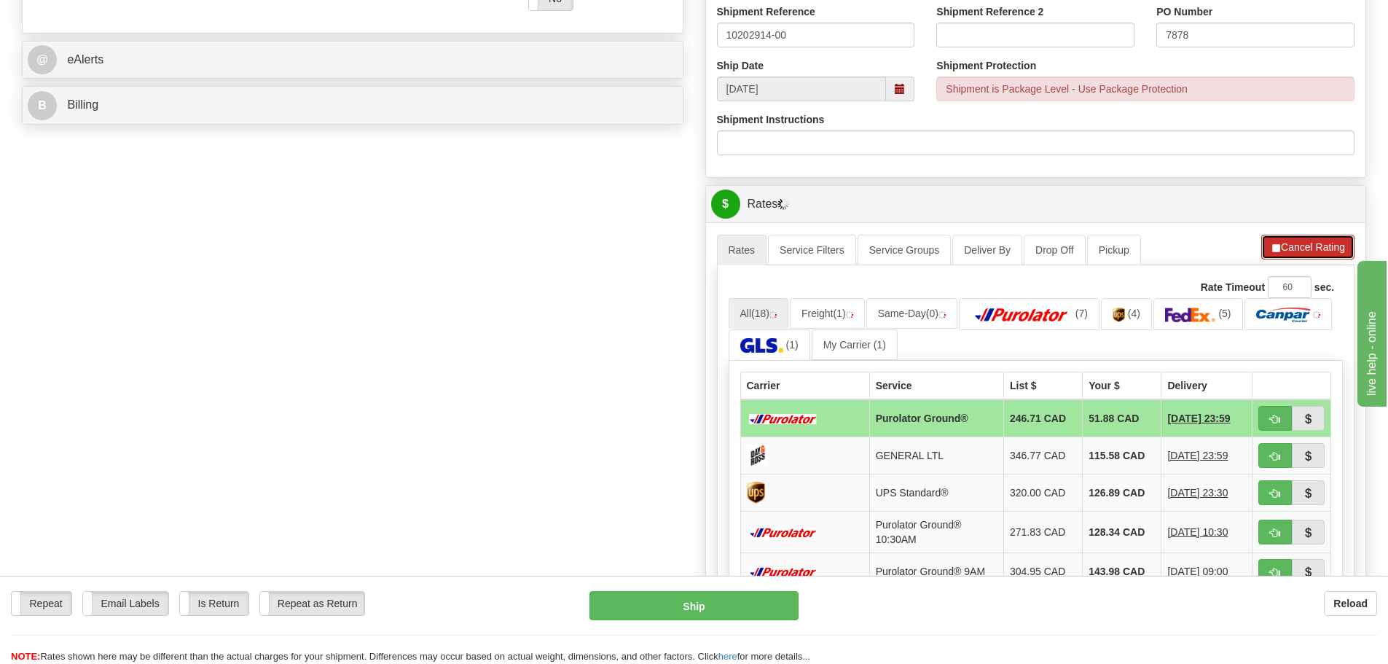
click at [1273, 248] on span "button" at bounding box center [1275, 247] width 10 height 9
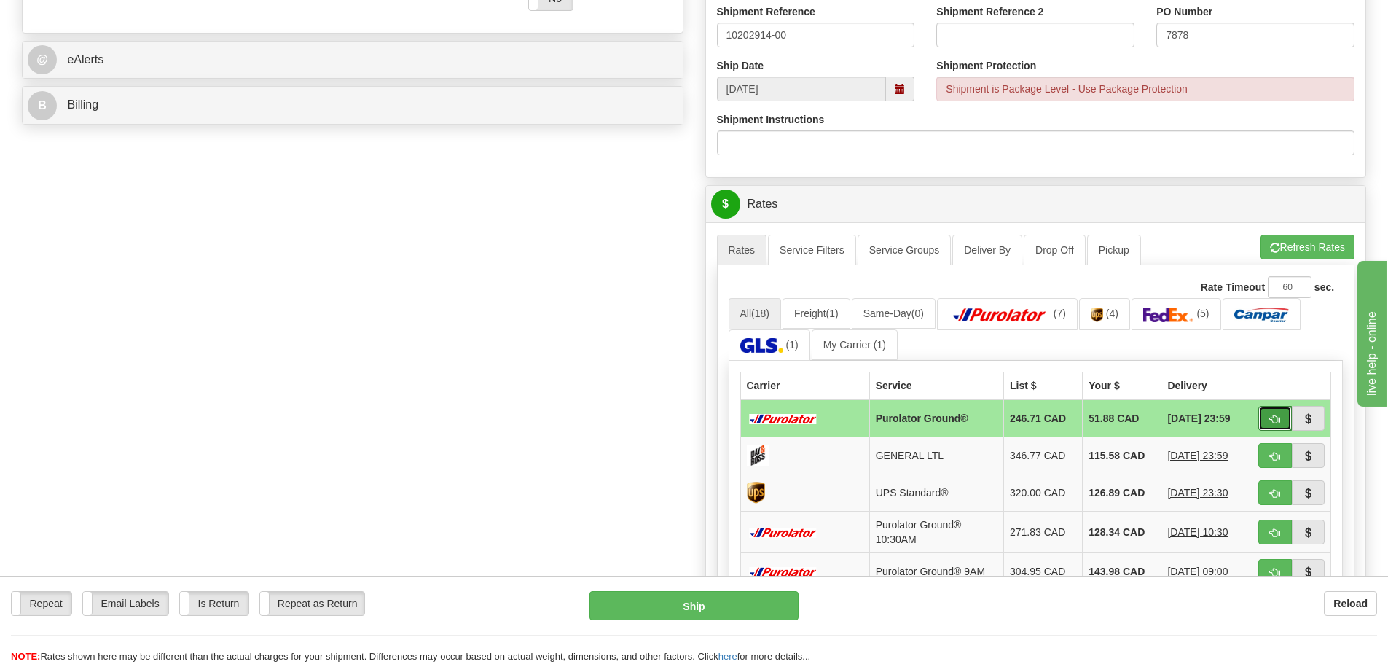
click at [1270, 420] on span "button" at bounding box center [1275, 418] width 10 height 9
type input "260"
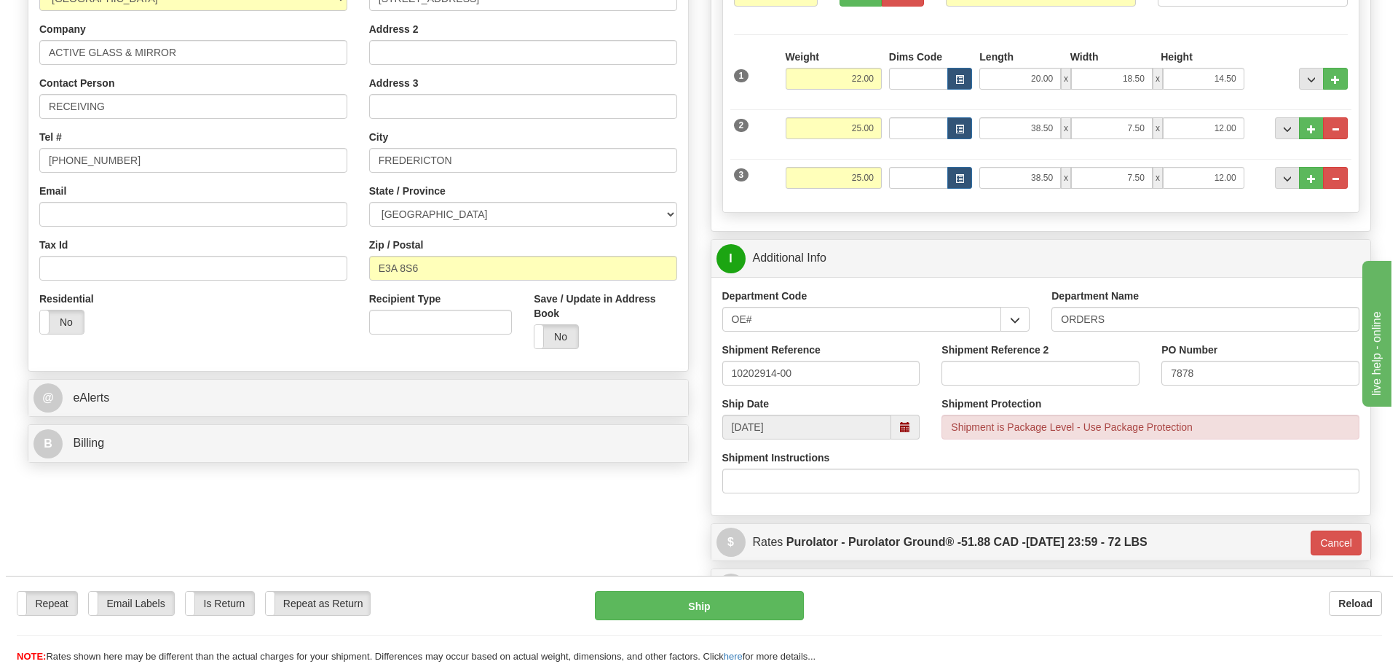
scroll to position [219, 0]
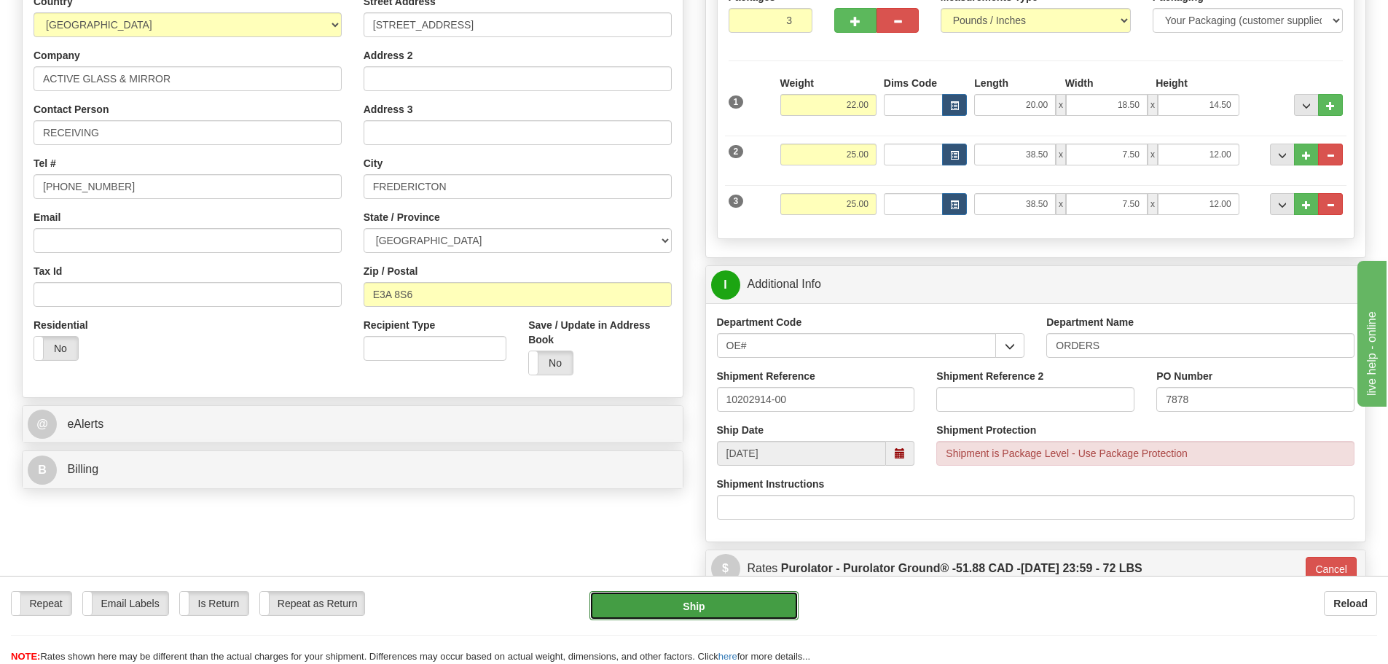
click at [740, 613] on button "Ship" at bounding box center [693, 605] width 209 height 29
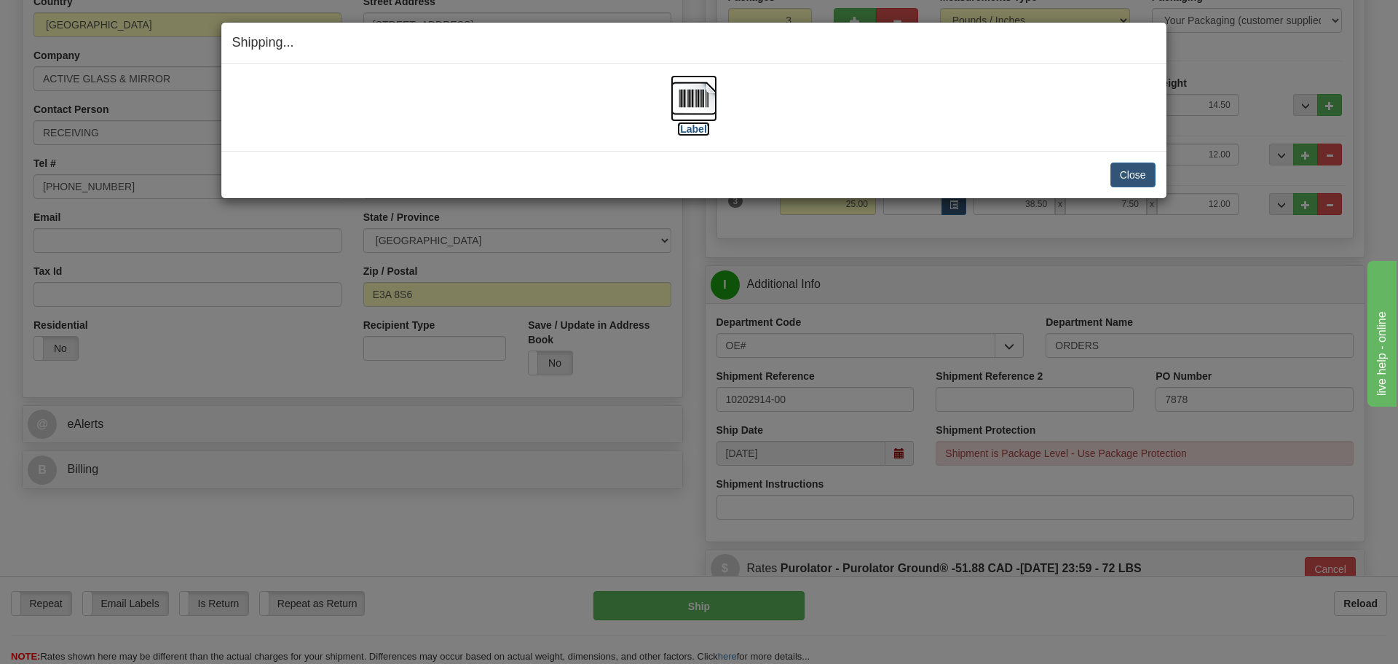
click at [693, 130] on label "[Label]" at bounding box center [694, 129] width 34 height 15
click at [1114, 174] on button "Close" at bounding box center [1133, 174] width 45 height 25
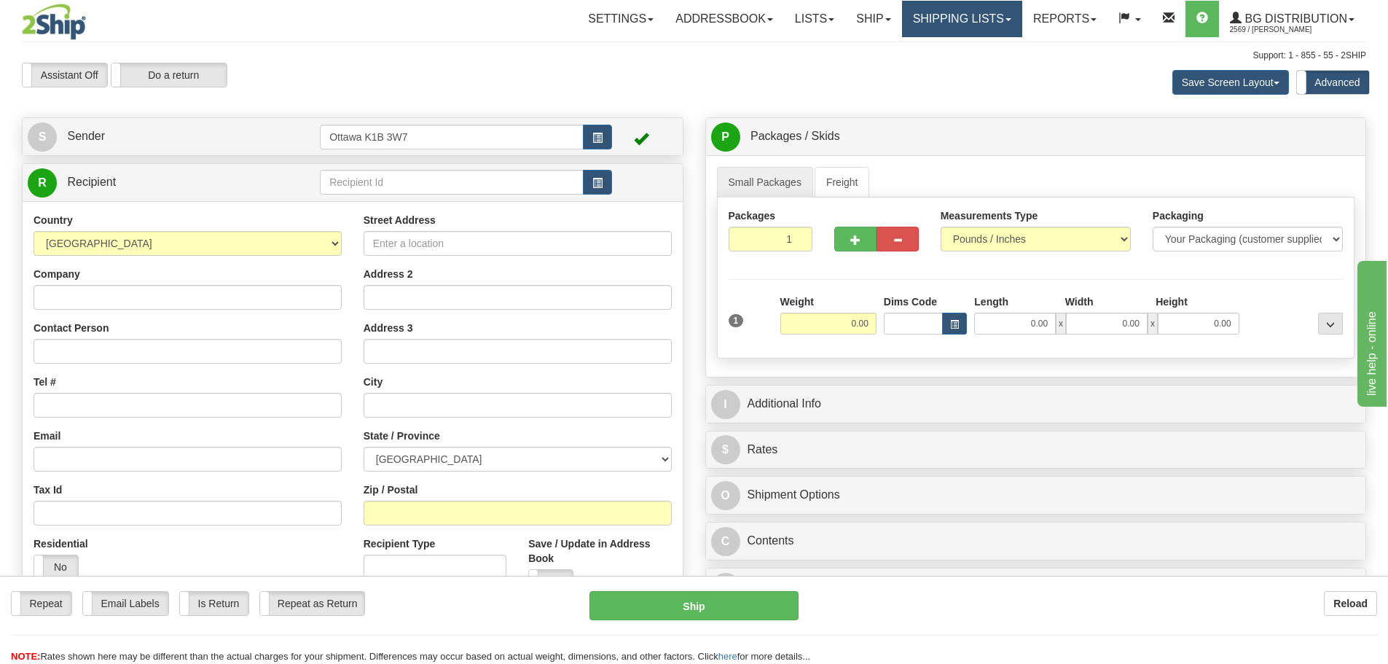
click at [972, 19] on link "Shipping lists" at bounding box center [962, 19] width 120 height 36
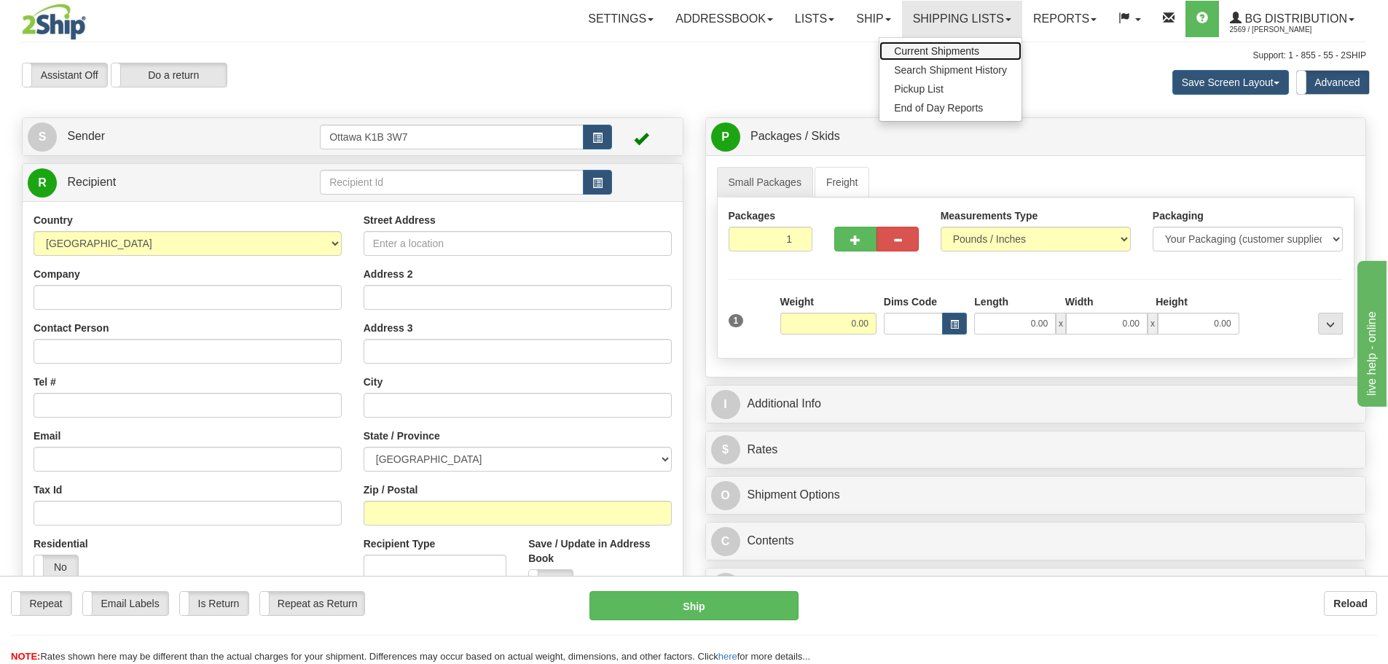
click at [965, 51] on span "Current Shipments" at bounding box center [936, 51] width 85 height 12
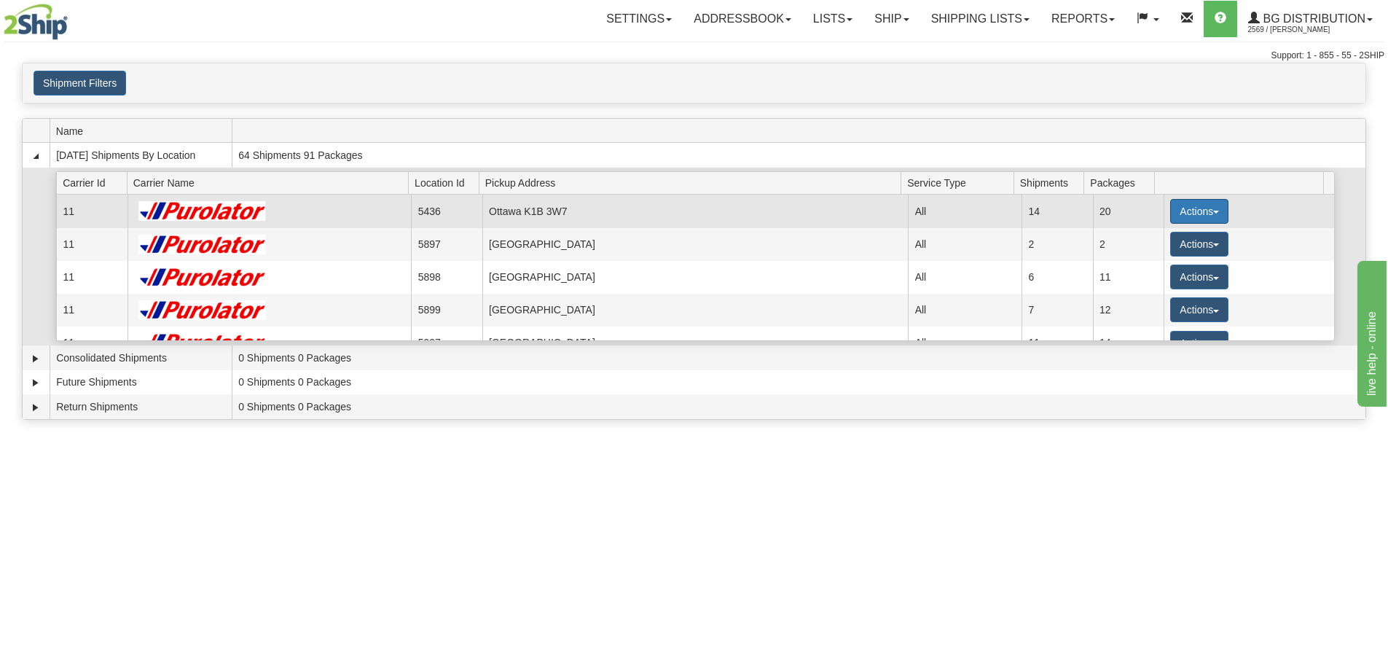
click at [1192, 202] on button "Actions" at bounding box center [1199, 211] width 58 height 25
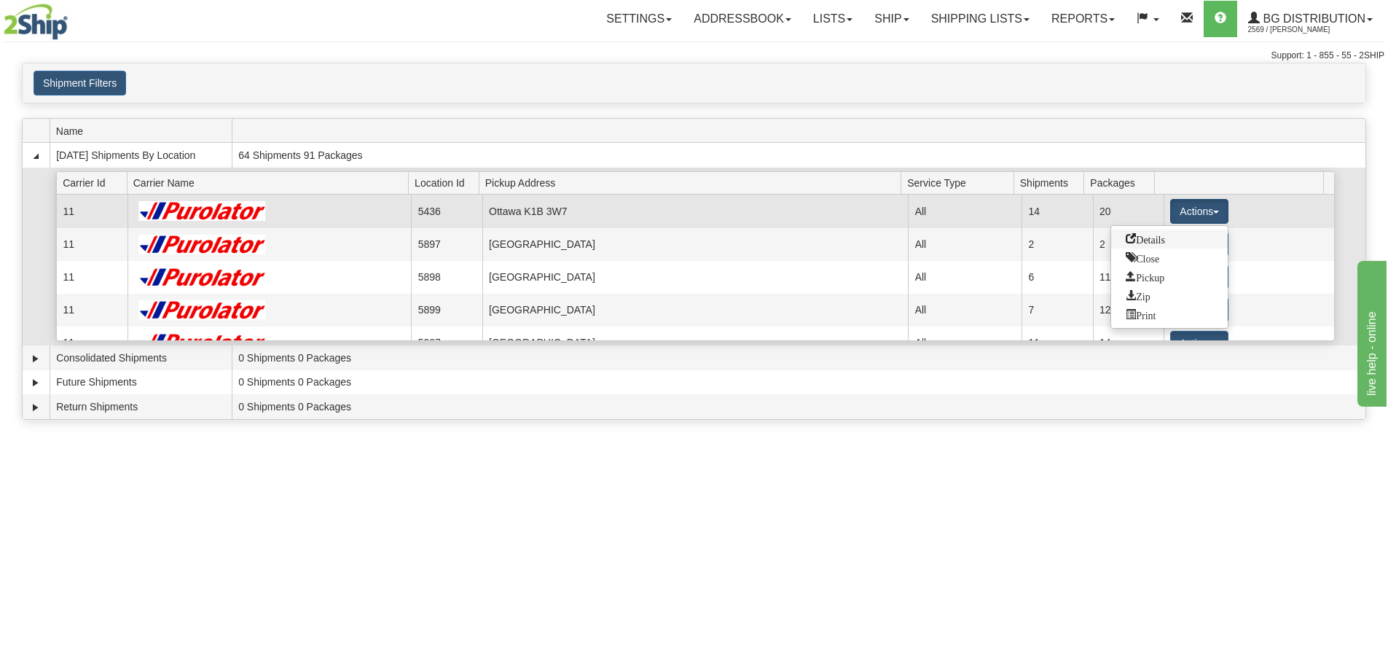
click at [1181, 235] on link "Details" at bounding box center [1169, 238] width 117 height 19
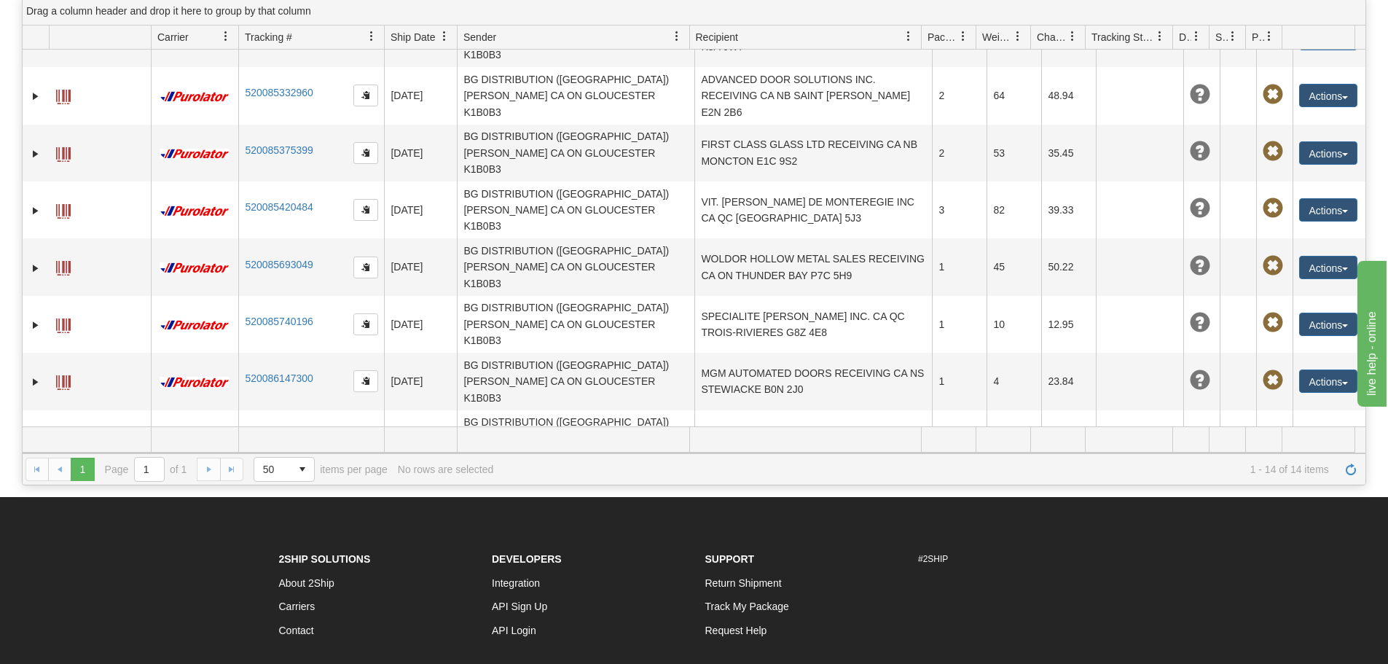
scroll to position [302, 0]
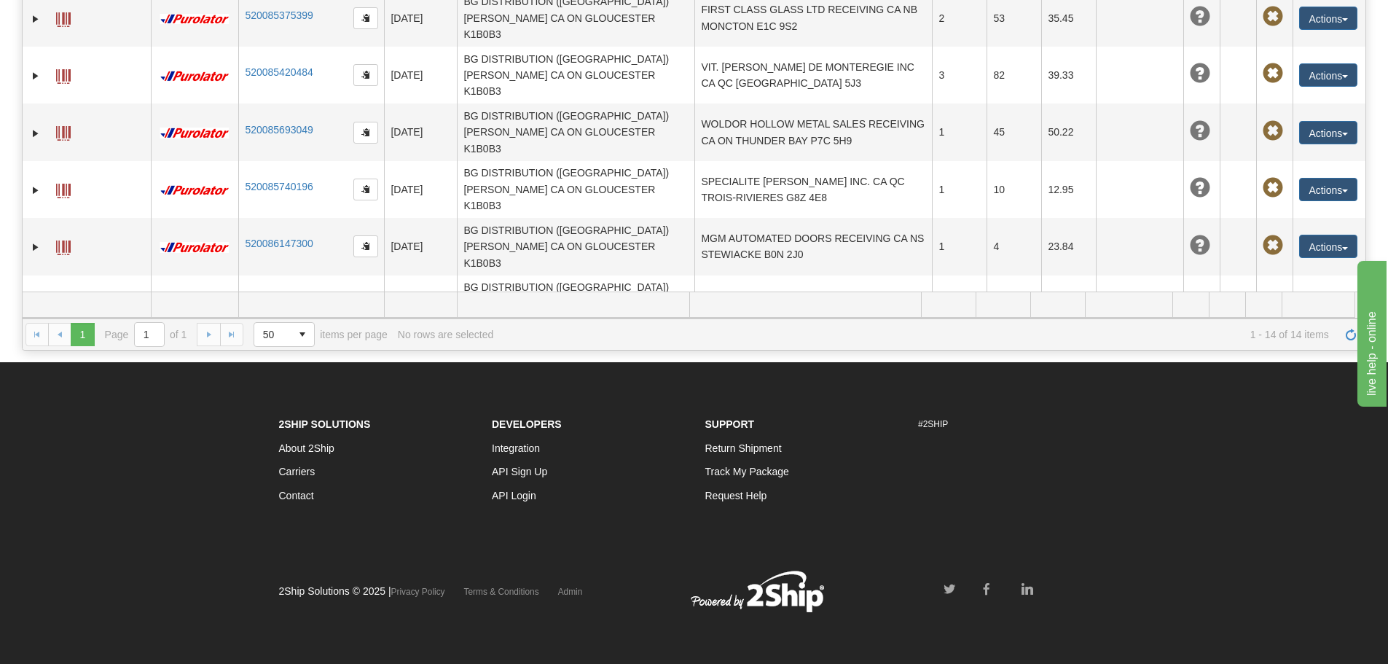
click at [755, 446] on td "ACTIVE GLASS & MIRROR RECEIVING CA NB [GEOGRAPHIC_DATA] E3A 8S6" at bounding box center [812, 474] width 237 height 57
click at [1324, 463] on button "Actions" at bounding box center [1328, 474] width 58 height 23
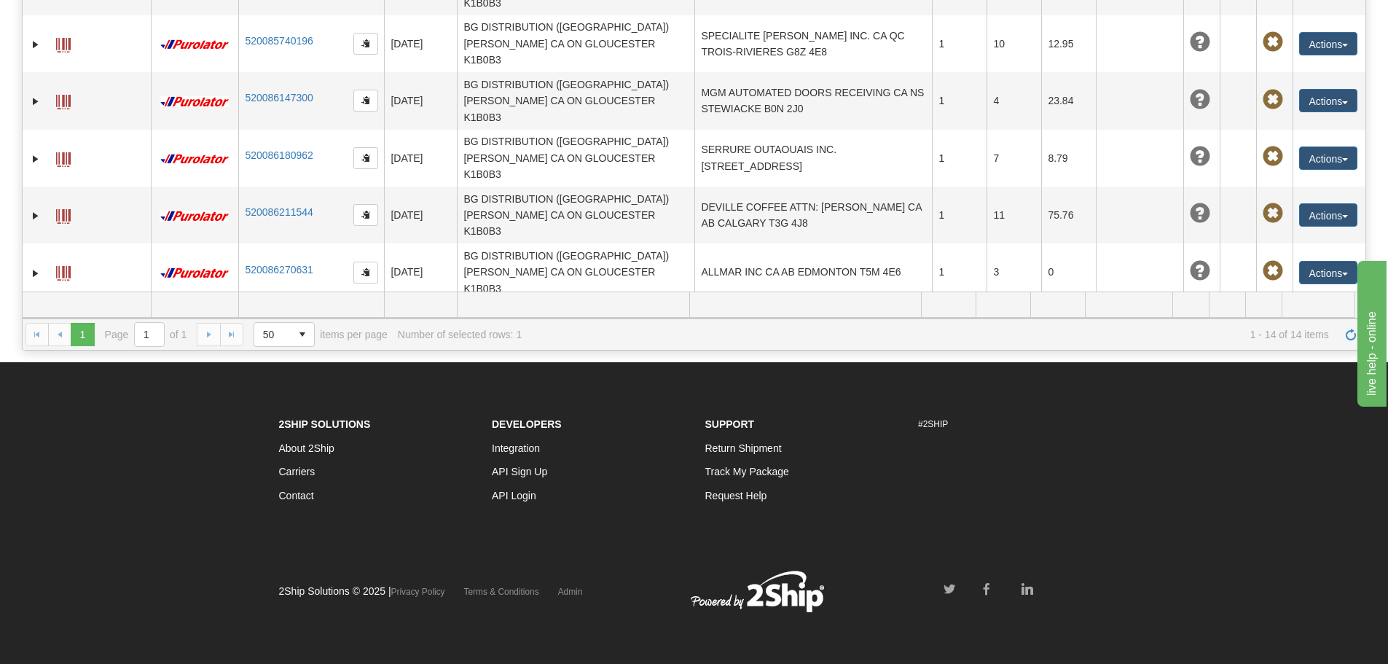
click at [1279, 404] on link "Delete" at bounding box center [1298, 413] width 117 height 19
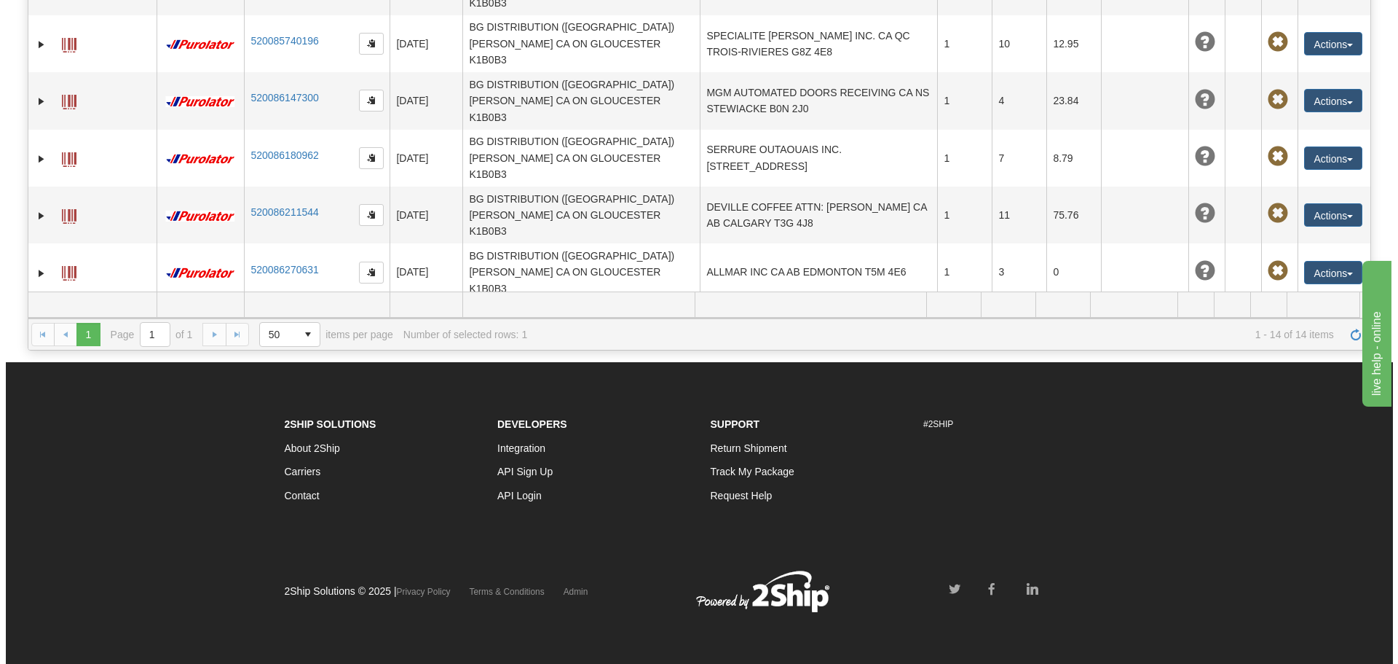
scroll to position [194, 0]
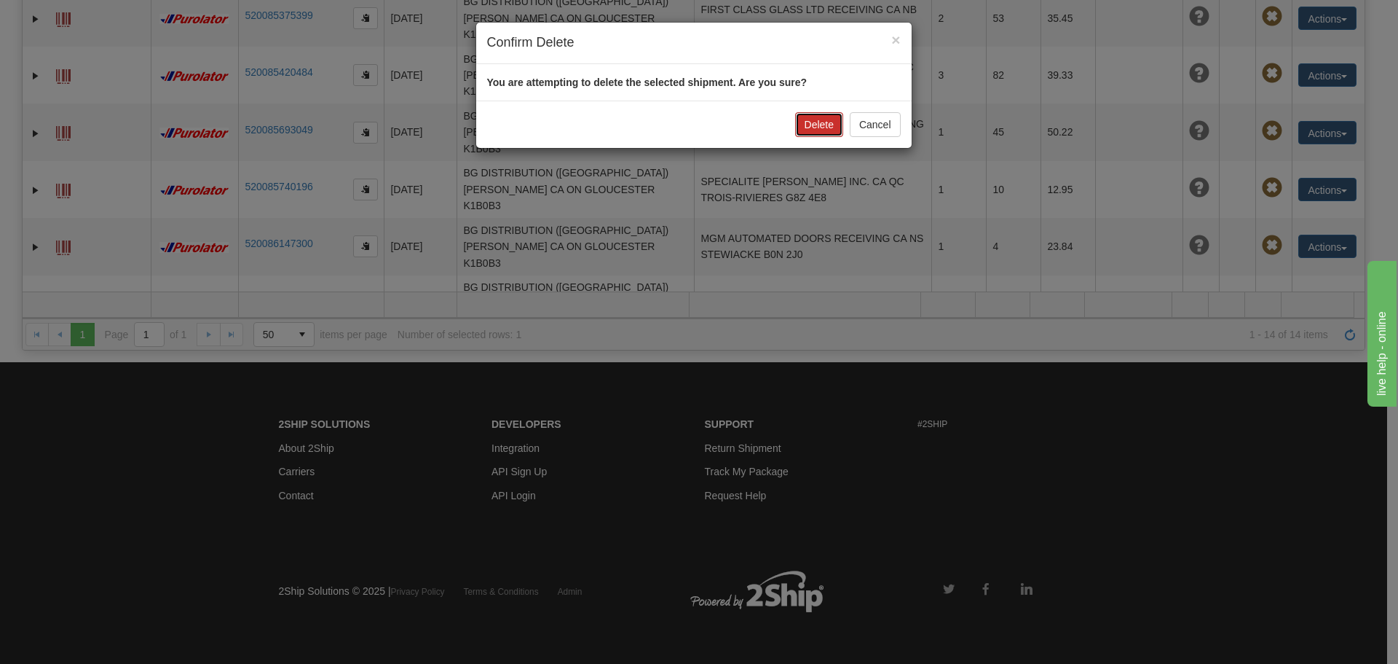
click at [818, 119] on button "Delete" at bounding box center [819, 124] width 48 height 25
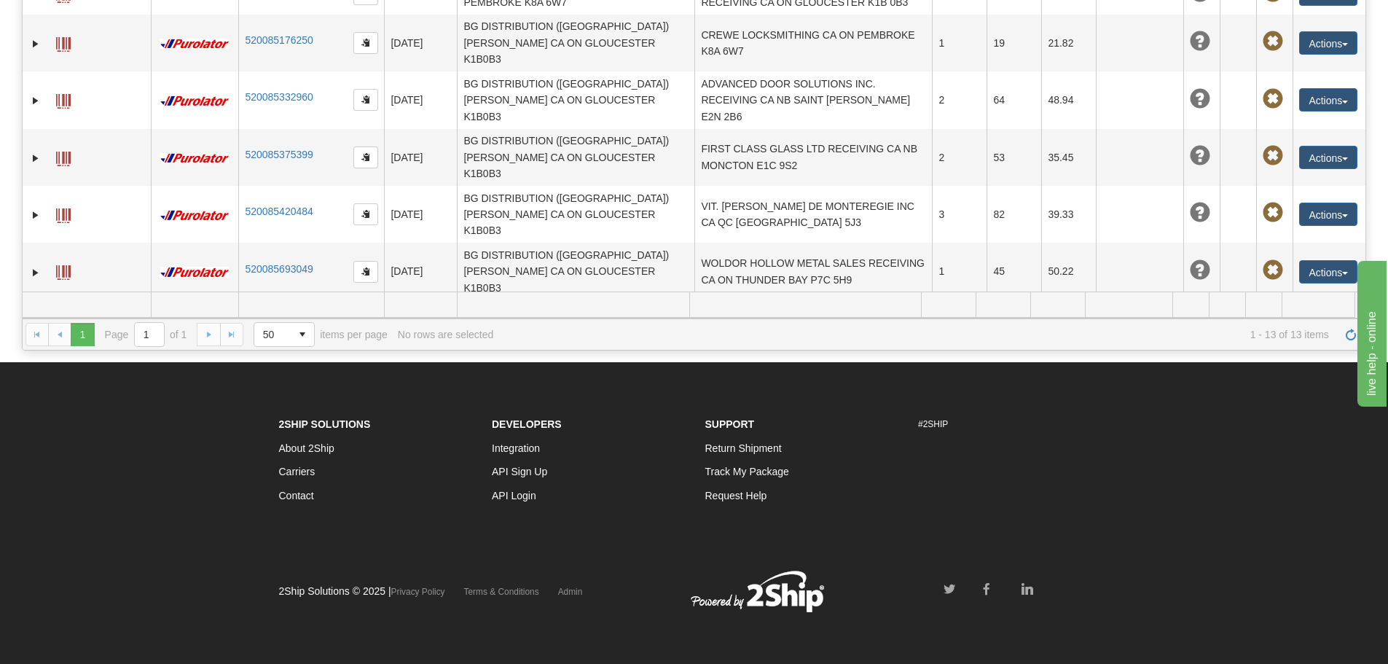
scroll to position [0, 0]
